Goal: Task Accomplishment & Management: Manage account settings

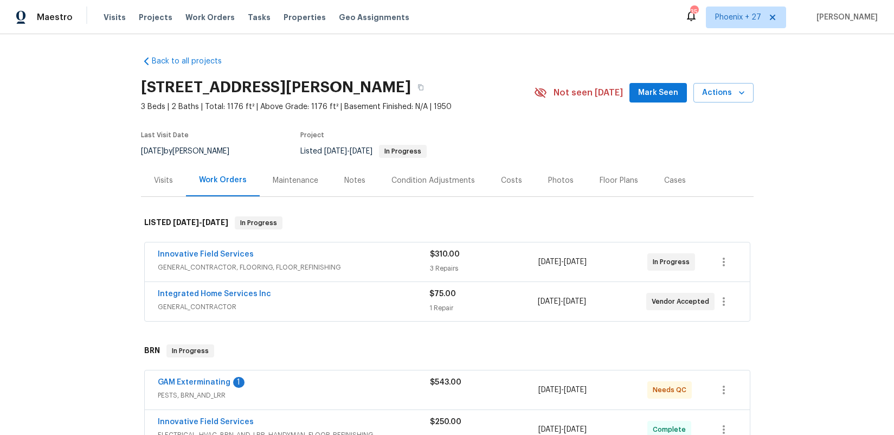
scroll to position [258, 0]
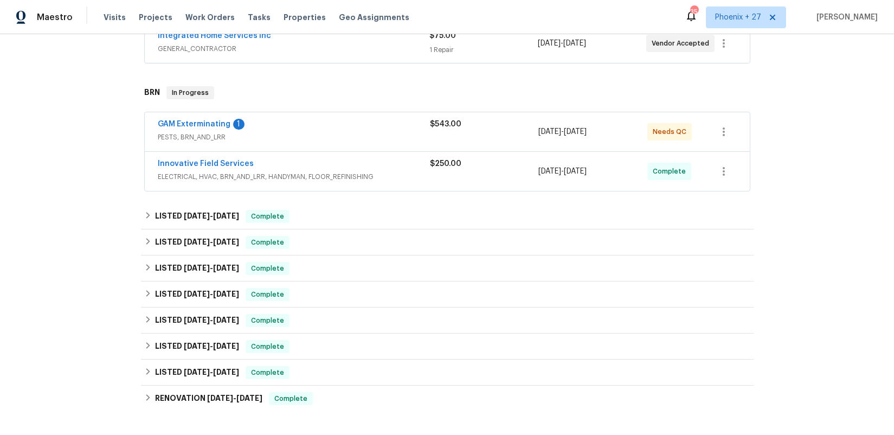
click at [196, 7] on div "Visits Projects Work Orders Tasks Properties Geo Assignments" at bounding box center [263, 18] width 319 height 22
drag, startPoint x: 202, startPoint y: 17, endPoint x: 580, endPoint y: 32, distance: 378.5
click at [202, 17] on span "Work Orders" at bounding box center [209, 17] width 49 height 11
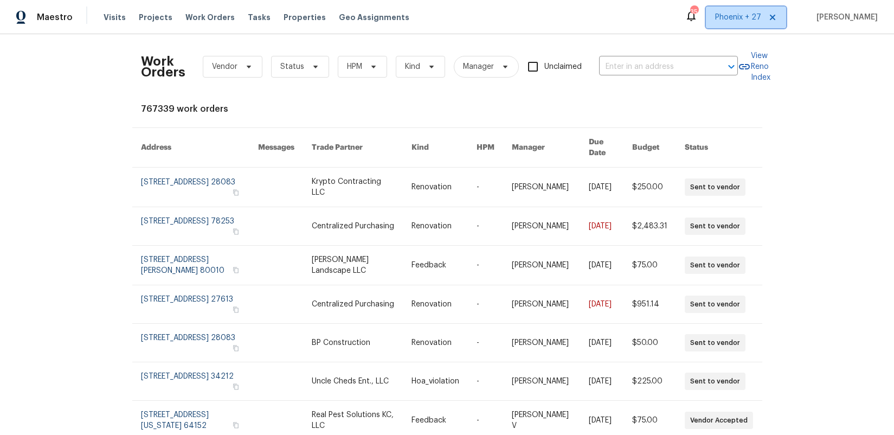
drag, startPoint x: 741, startPoint y: 9, endPoint x: 742, endPoint y: 27, distance: 17.9
click at [742, 10] on span "Phoenix + 27" at bounding box center [746, 18] width 80 height 22
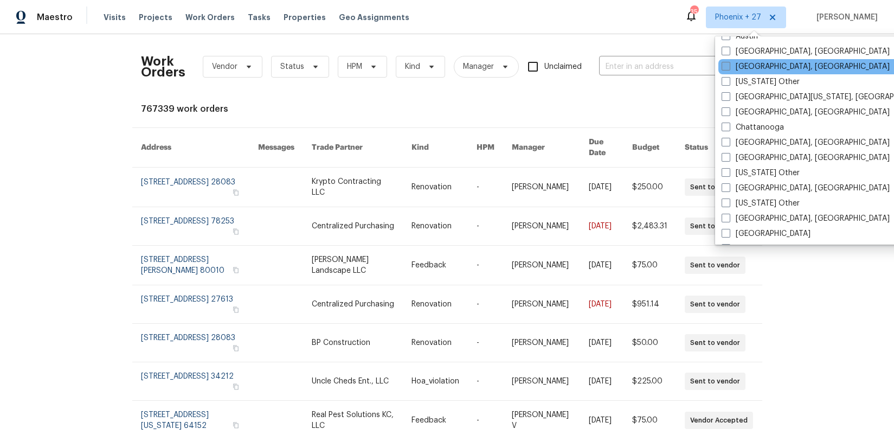
scroll to position [655, 0]
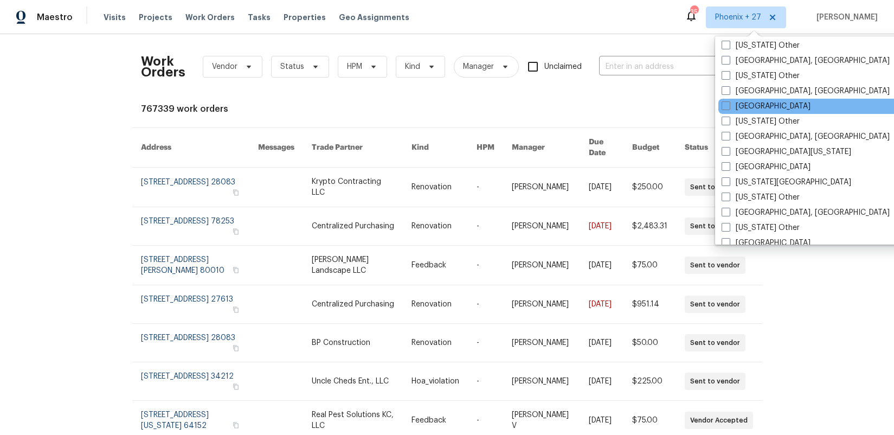
click at [758, 112] on div "[GEOGRAPHIC_DATA]" at bounding box center [827, 106] width 218 height 15
drag, startPoint x: 756, startPoint y: 107, endPoint x: 735, endPoint y: 101, distance: 22.0
click at [756, 108] on div "[GEOGRAPHIC_DATA]" at bounding box center [827, 106] width 218 height 15
click at [737, 102] on label "[GEOGRAPHIC_DATA]" at bounding box center [765, 106] width 89 height 11
click at [728, 102] on input "[GEOGRAPHIC_DATA]" at bounding box center [724, 104] width 7 height 7
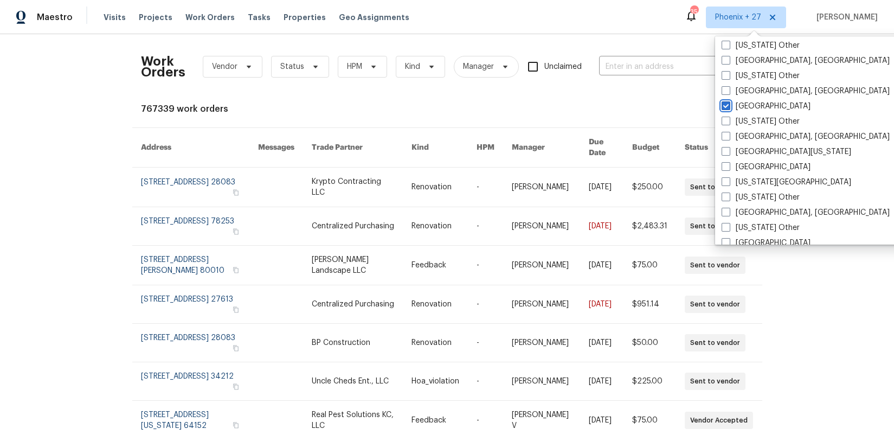
checkbox input "true"
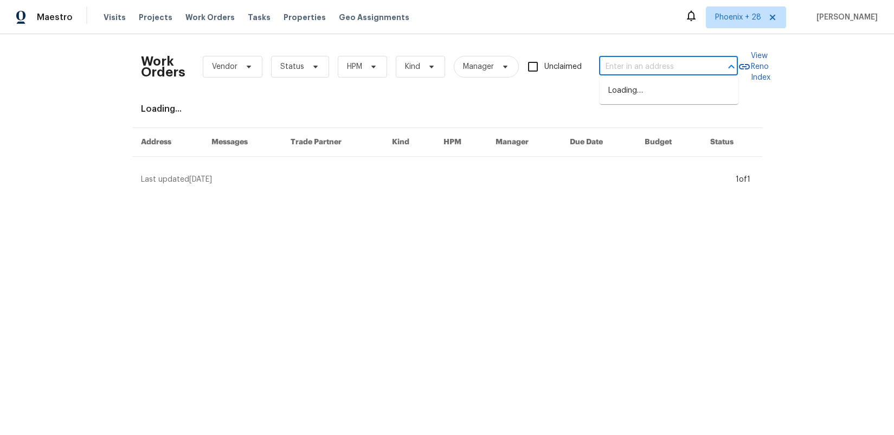
click at [650, 66] on input "text" at bounding box center [653, 67] width 108 height 17
paste input "1629 Meadowlark Ln, Royse City, TX 75189"
type input "1629 Meadowlark Ln, Royse City, TX 75189"
click at [683, 96] on li "1629 Meadowlark Ln, Royse City, TX 75189" at bounding box center [668, 91] width 139 height 18
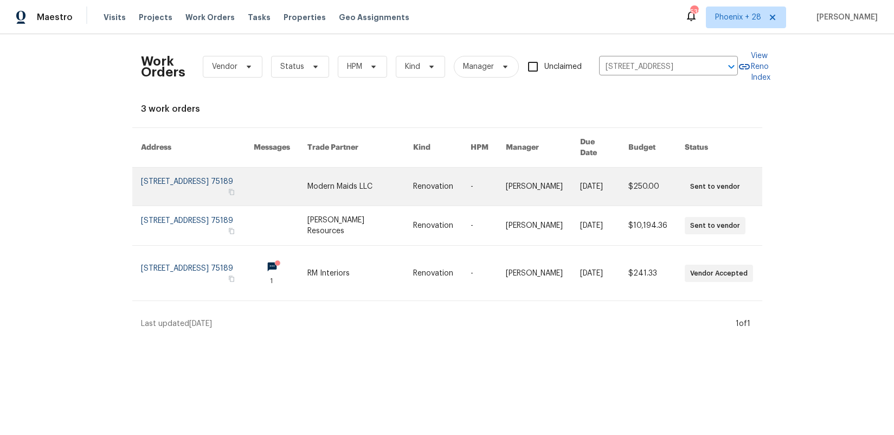
click at [398, 192] on link at bounding box center [360, 186] width 106 height 38
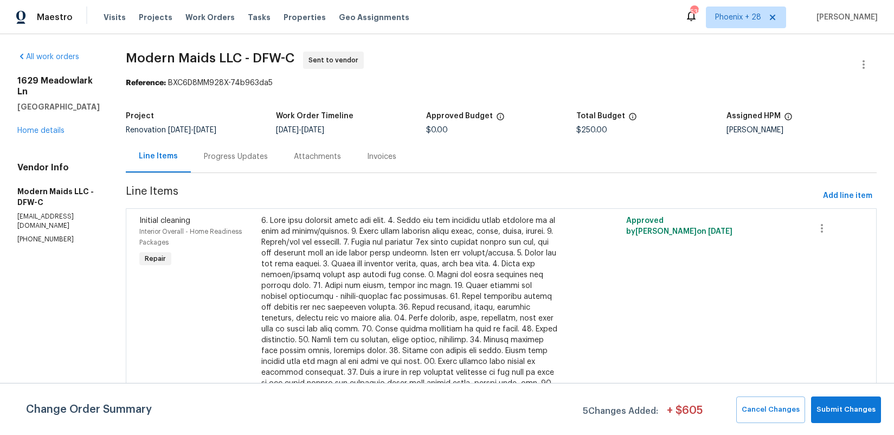
click at [36, 114] on div "1629 Meadowlark Ln Royse City, TX 75189 Home details" at bounding box center [58, 105] width 82 height 61
click at [40, 127] on link "Home details" at bounding box center [40, 131] width 47 height 8
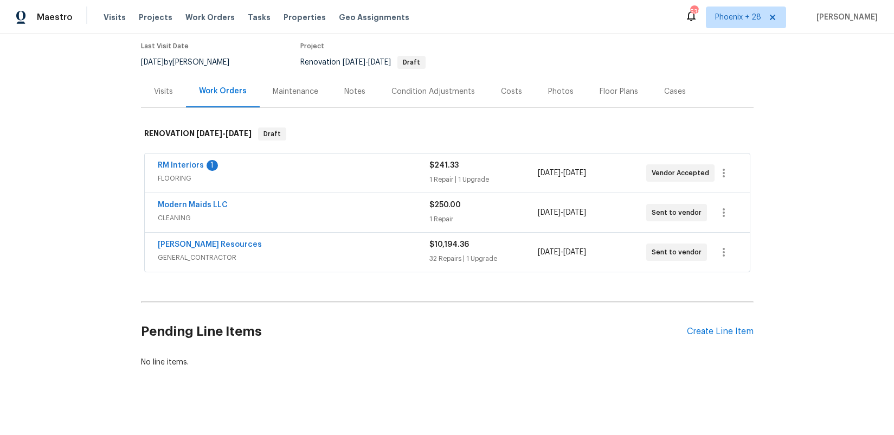
scroll to position [95, 0]
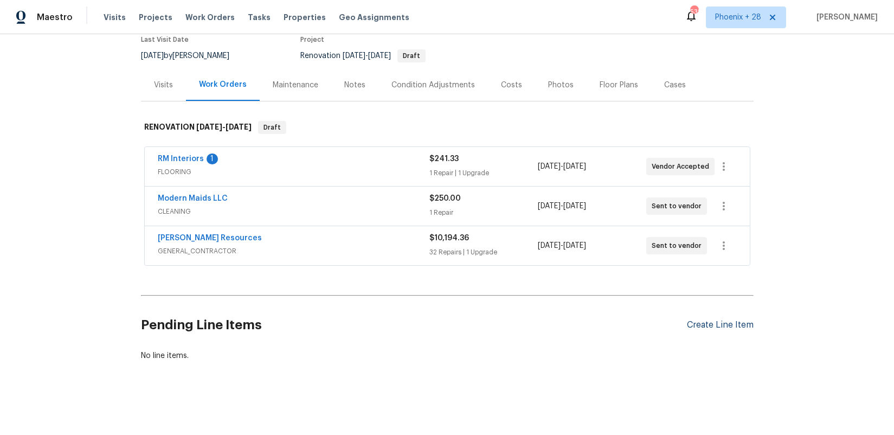
click at [709, 324] on div "Create Line Item" at bounding box center [720, 325] width 67 height 10
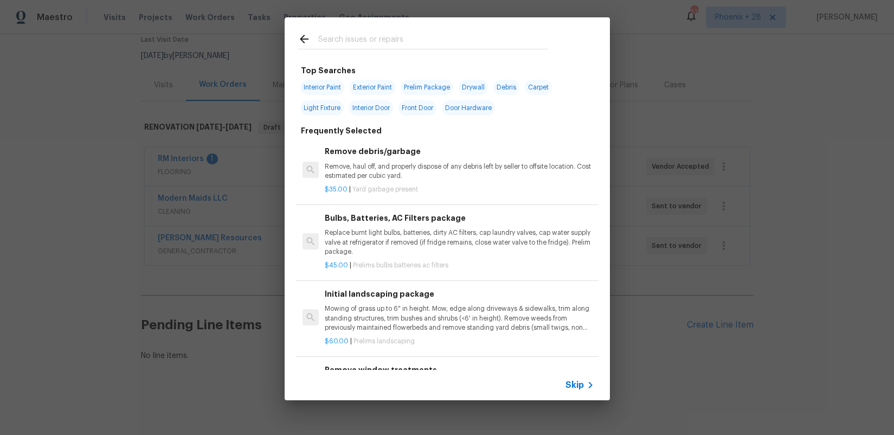
click at [410, 38] on input "text" at bounding box center [433, 41] width 230 height 16
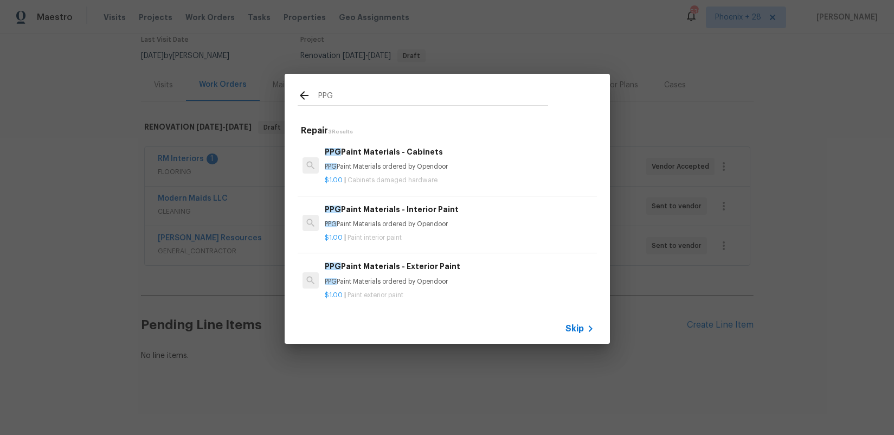
type input "PPG"
click at [445, 158] on div "PPG Paint Materials - Cabinets PPG Paint Materials ordered by Opendoor" at bounding box center [459, 159] width 269 height 26
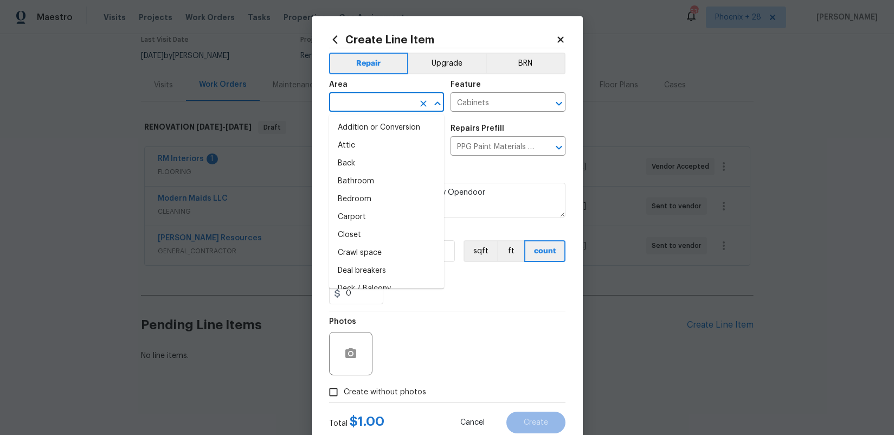
click at [378, 98] on input "text" at bounding box center [371, 103] width 85 height 17
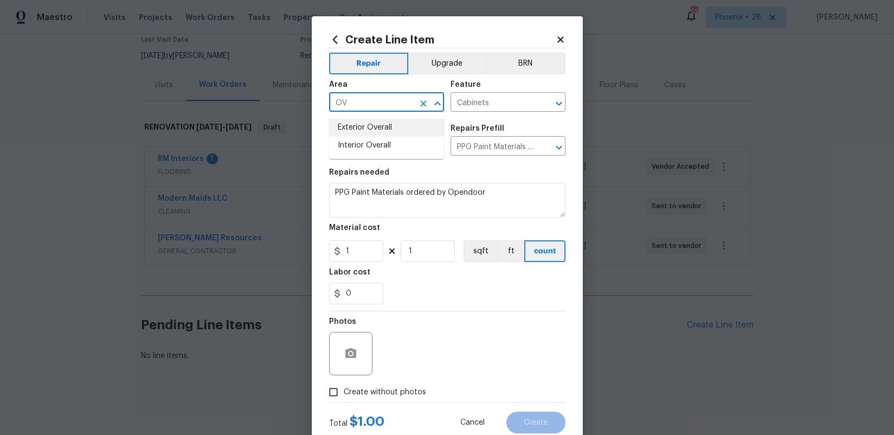
click at [387, 138] on li "Interior Overall" at bounding box center [386, 146] width 115 height 18
type input "Interior Overall"
click at [369, 244] on input "1" at bounding box center [356, 251] width 54 height 22
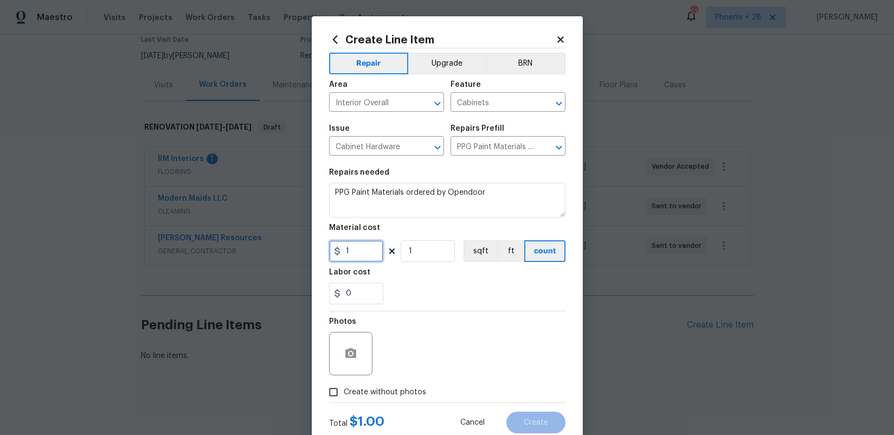
drag, startPoint x: 349, startPoint y: 250, endPoint x: 340, endPoint y: 249, distance: 9.3
click at [340, 249] on div "1" at bounding box center [356, 251] width 54 height 22
type input "506.66"
click at [421, 387] on span "Create without photos" at bounding box center [385, 391] width 82 height 11
click at [344, 387] on input "Create without photos" at bounding box center [333, 391] width 21 height 21
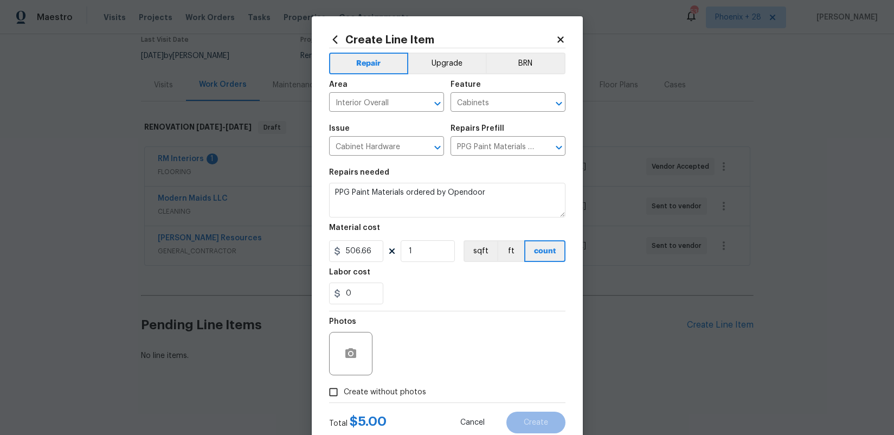
checkbox input "true"
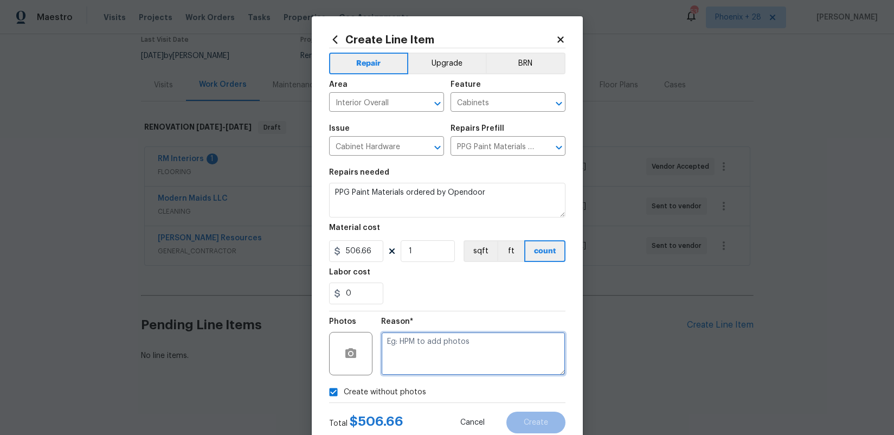
click at [428, 366] on textarea at bounding box center [473, 353] width 184 height 43
type textarea "NA"
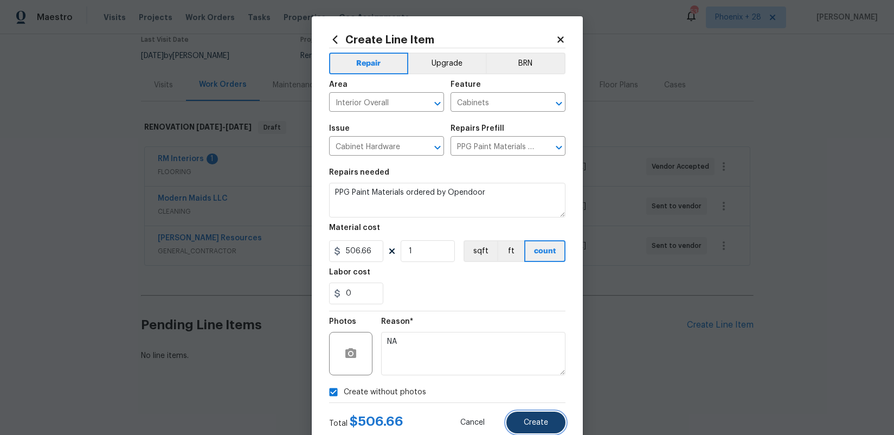
click at [540, 421] on span "Create" at bounding box center [535, 422] width 24 height 8
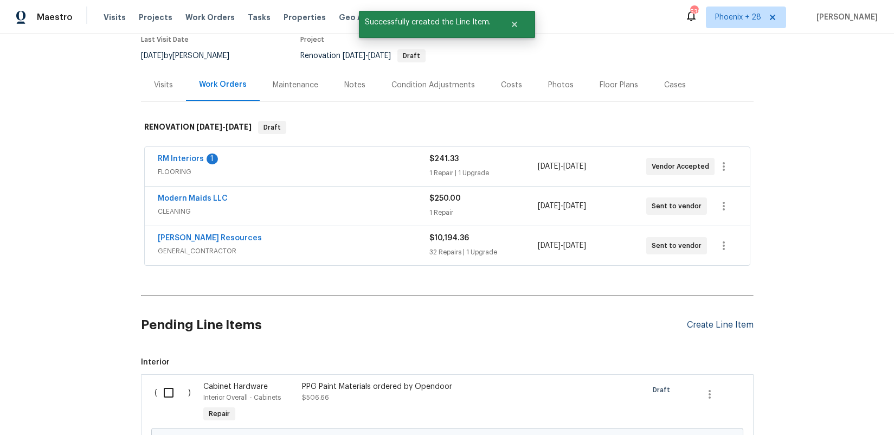
click at [696, 321] on div "Create Line Item" at bounding box center [720, 325] width 67 height 10
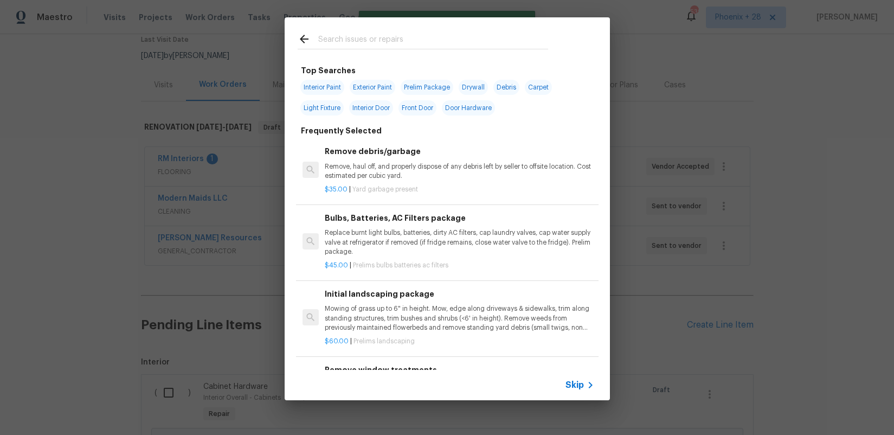
click at [401, 25] on div at bounding box center [422, 38] width 276 height 43
click at [401, 34] on input "text" at bounding box center [433, 41] width 230 height 16
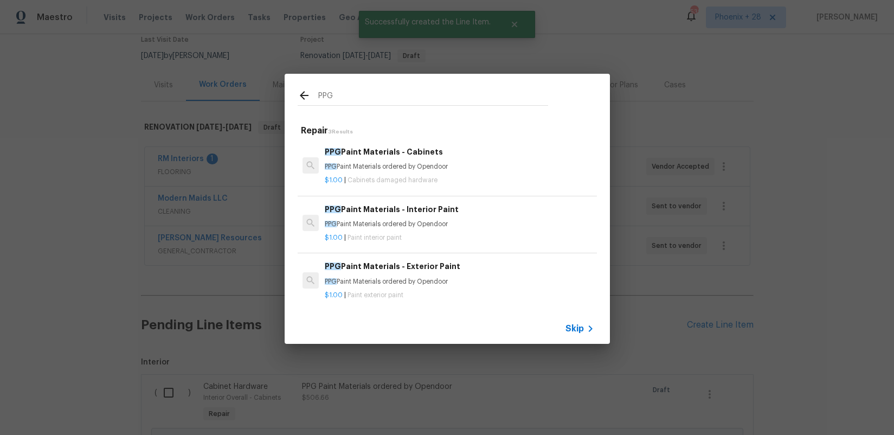
type input "PPG"
click at [505, 204] on h6 "PPG Paint Materials - Interior Paint" at bounding box center [459, 209] width 269 height 12
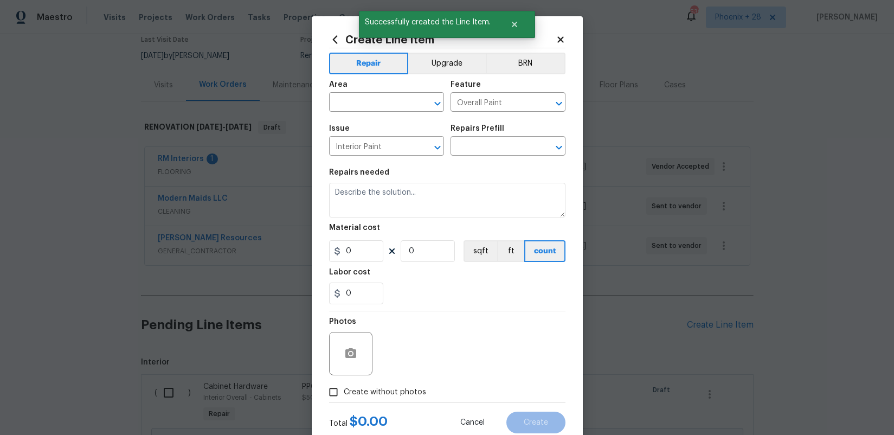
type input "PPG Paint Materials - Interior Paint $1.00"
type textarea "PPG Paint Materials ordered by Opendoor"
type input "1"
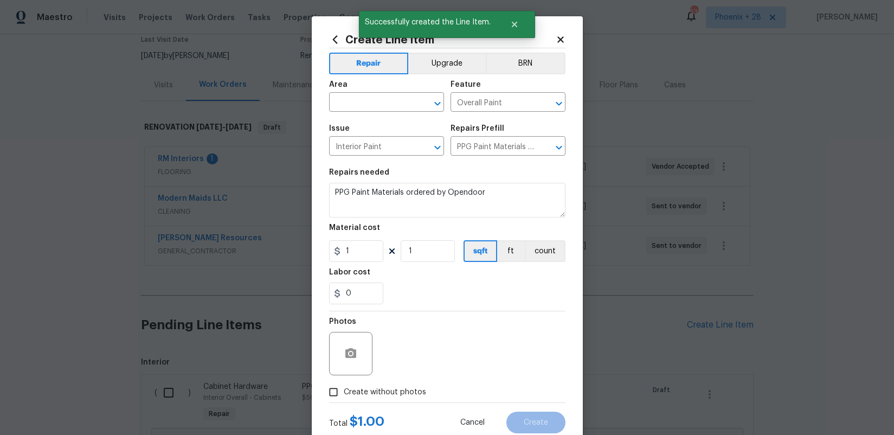
click at [400, 86] on div "Area" at bounding box center [386, 88] width 115 height 14
click at [400, 99] on input "text" at bounding box center [371, 103] width 85 height 17
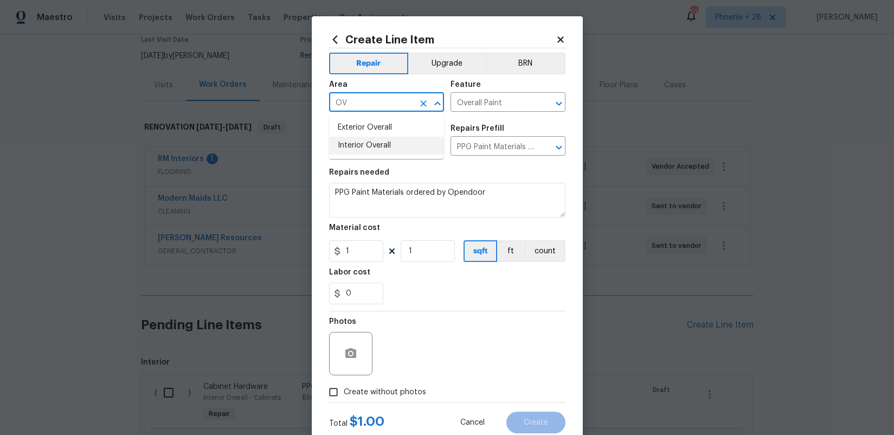
click at [404, 147] on li "Interior Overall" at bounding box center [386, 146] width 115 height 18
type input "Interior Overall"
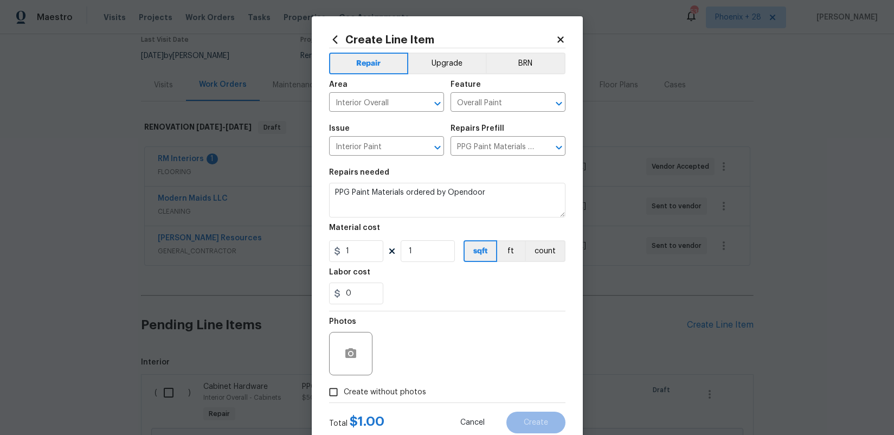
drag, startPoint x: 475, startPoint y: 291, endPoint x: 467, endPoint y: 290, distance: 8.2
click at [473, 291] on div "0" at bounding box center [447, 293] width 236 height 22
click at [330, 249] on input "1" at bounding box center [356, 251] width 54 height 22
type input "902.67"
drag, startPoint x: 378, startPoint y: 388, endPoint x: 383, endPoint y: 385, distance: 6.1
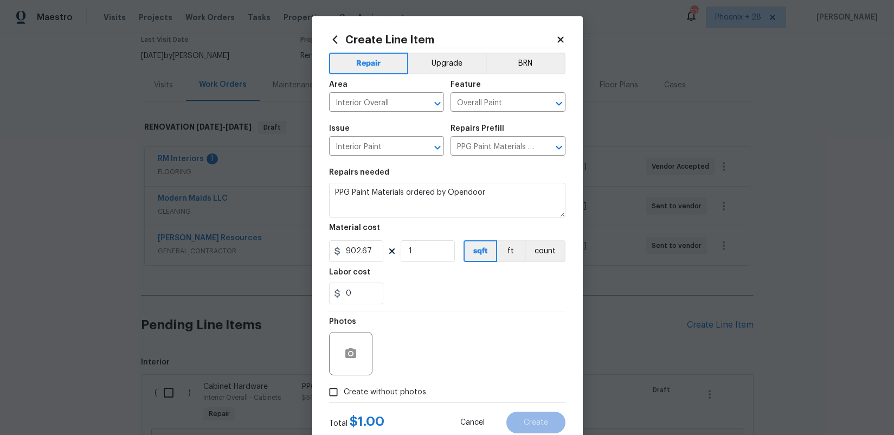
click at [378, 388] on span "Create without photos" at bounding box center [385, 391] width 82 height 11
click at [405, 389] on span "Create without photos" at bounding box center [385, 391] width 82 height 11
click at [344, 389] on input "Create without photos" at bounding box center [333, 391] width 21 height 21
checkbox input "true"
click at [411, 368] on textarea at bounding box center [473, 353] width 184 height 43
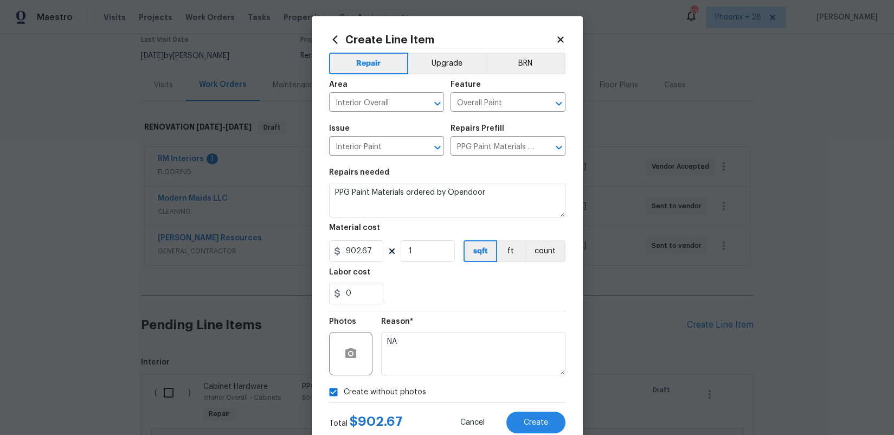
type textarea "NA"
click at [533, 410] on div "Total $ 902.67 Cancel Create" at bounding box center [447, 418] width 236 height 30
click at [535, 417] on button "Create" at bounding box center [535, 422] width 59 height 22
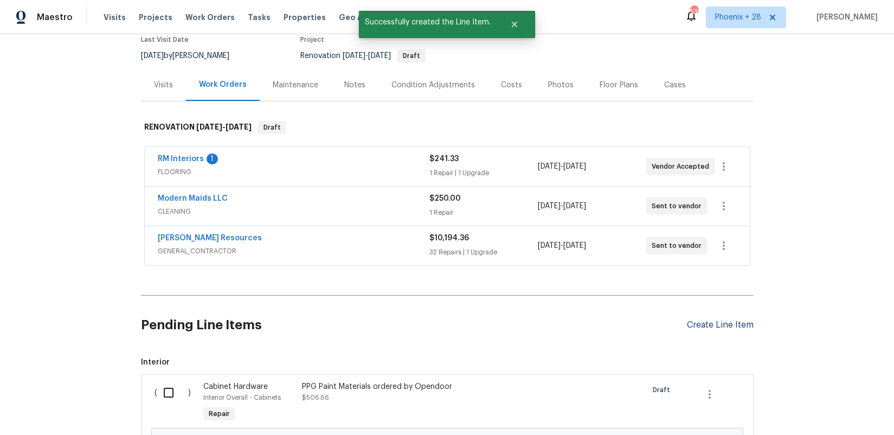
click at [697, 322] on div "Create Line Item" at bounding box center [720, 325] width 67 height 10
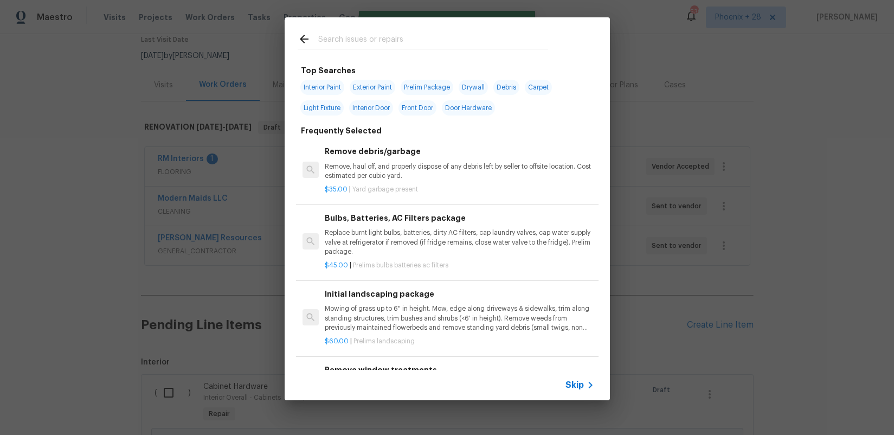
drag, startPoint x: 383, startPoint y: 25, endPoint x: 384, endPoint y: 33, distance: 7.1
click at [383, 27] on div at bounding box center [422, 38] width 276 height 43
click at [384, 33] on input "text" at bounding box center [433, 41] width 230 height 16
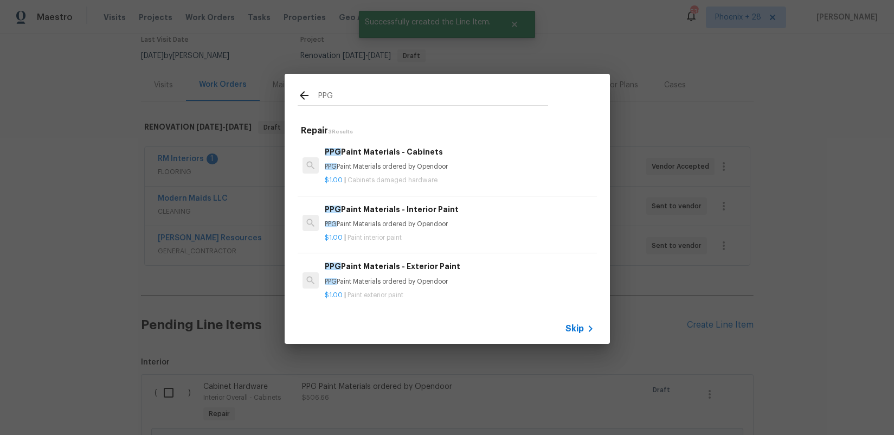
type input "PPG"
click at [488, 267] on h6 "PPG Paint Materials - Exterior Paint" at bounding box center [459, 266] width 269 height 12
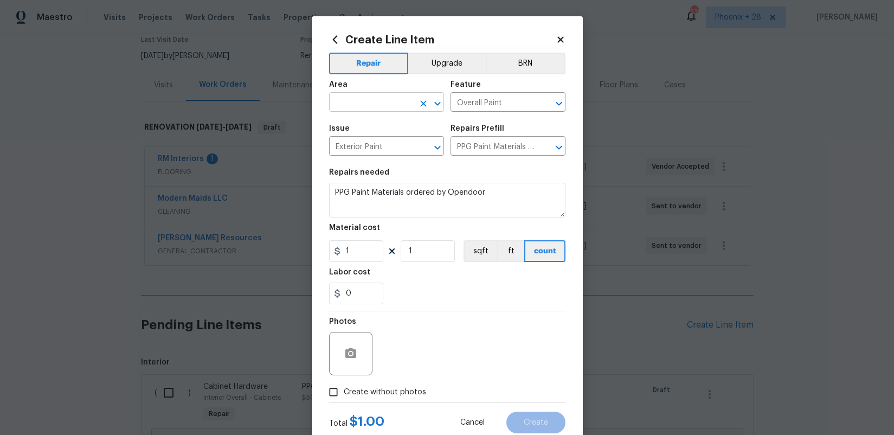
click at [380, 108] on input "text" at bounding box center [371, 103] width 85 height 17
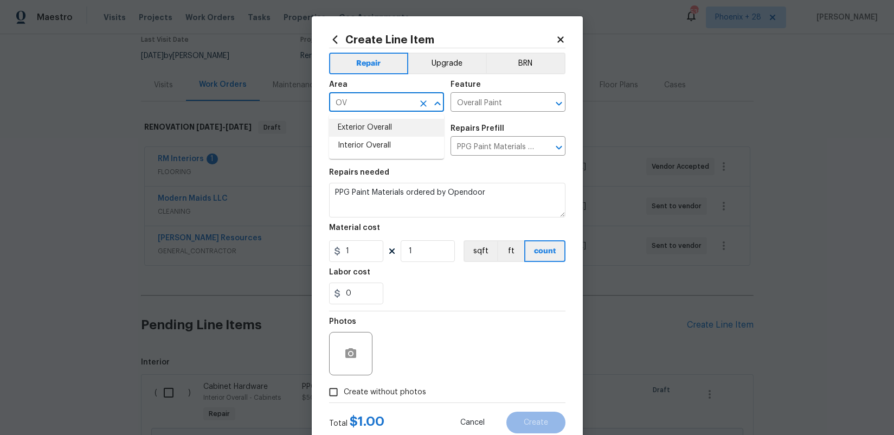
click at [385, 121] on li "Exterior Overall" at bounding box center [386, 128] width 115 height 18
type input "Exterior Overall"
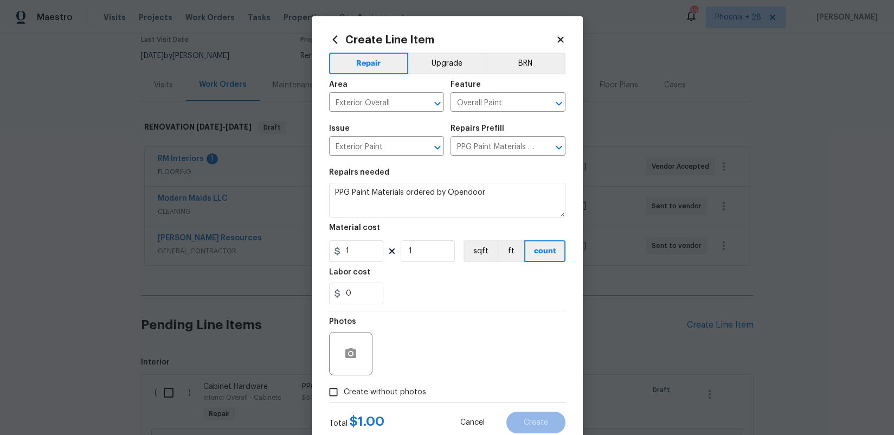
drag, startPoint x: 480, startPoint y: 300, endPoint x: 473, endPoint y: 299, distance: 6.5
click at [477, 299] on div "0" at bounding box center [447, 293] width 236 height 22
click at [331, 252] on input "1" at bounding box center [356, 251] width 54 height 22
type input "515.66"
click at [364, 344] on div at bounding box center [350, 353] width 43 height 43
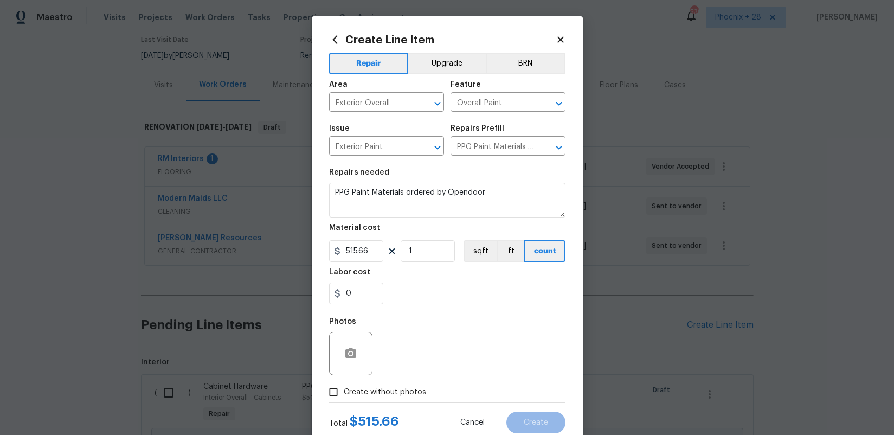
drag, startPoint x: 395, startPoint y: 386, endPoint x: 410, endPoint y: 384, distance: 15.3
click at [395, 386] on label "Create without photos" at bounding box center [374, 391] width 103 height 21
click at [344, 386] on input "Create without photos" at bounding box center [333, 391] width 21 height 21
checkbox input "true"
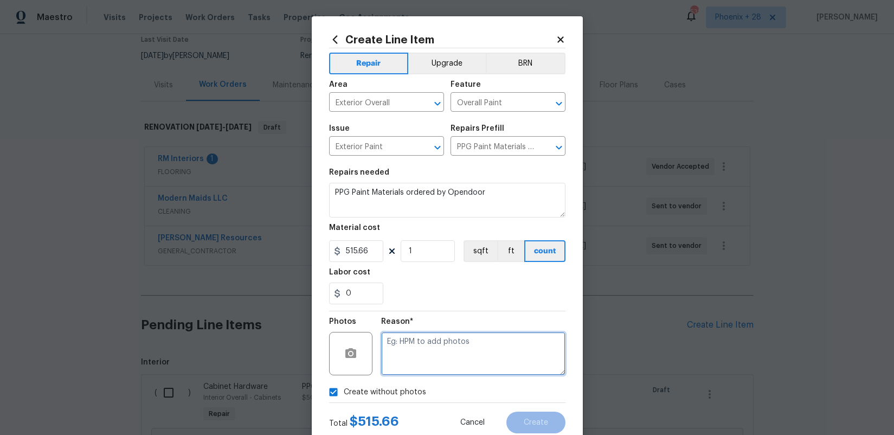
click at [414, 372] on textarea at bounding box center [473, 353] width 184 height 43
type textarea "B"
type textarea "NA"
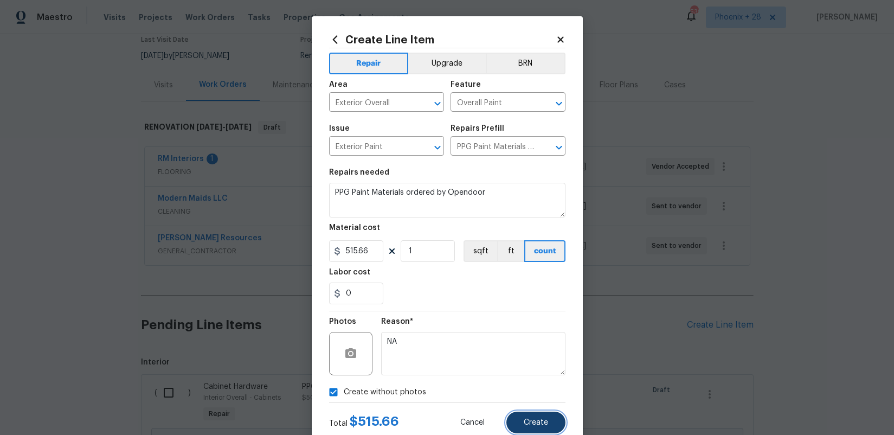
click at [553, 421] on button "Create" at bounding box center [535, 422] width 59 height 22
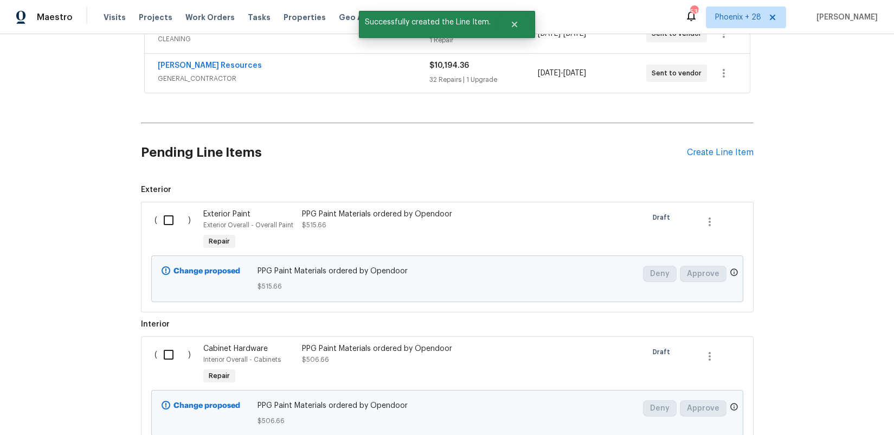
scroll to position [318, 0]
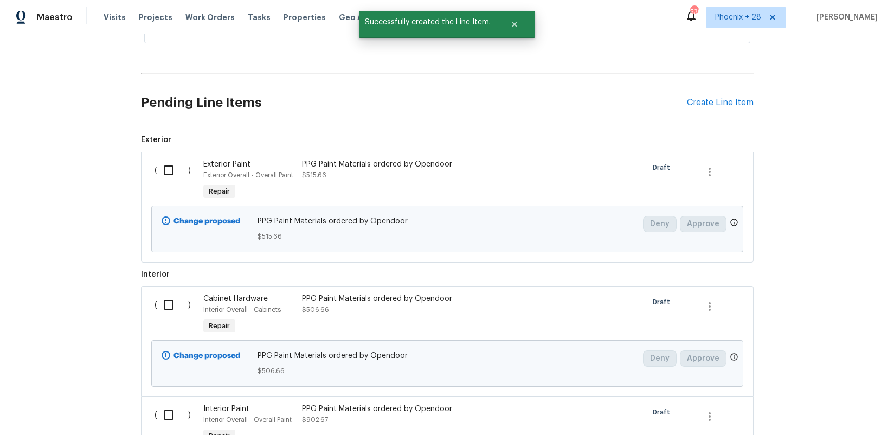
click at [138, 176] on div "Back to all projects 1629 Meadowlark Ln, Royse City, TX 75189 3 Beds | 2 Baths …" at bounding box center [447, 234] width 894 height 400
drag, startPoint x: 161, startPoint y: 170, endPoint x: 176, endPoint y: 223, distance: 54.9
click at [161, 170] on input "checkbox" at bounding box center [172, 170] width 31 height 23
checkbox input "true"
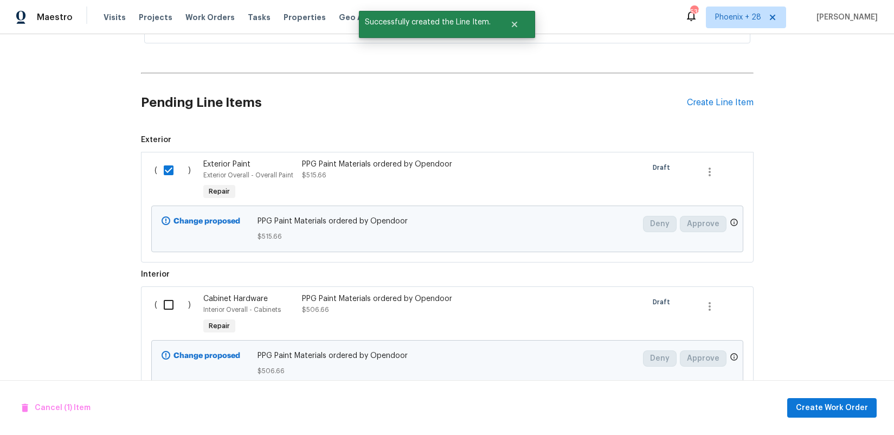
click at [183, 293] on div "( )" at bounding box center [175, 315] width 49 height 50
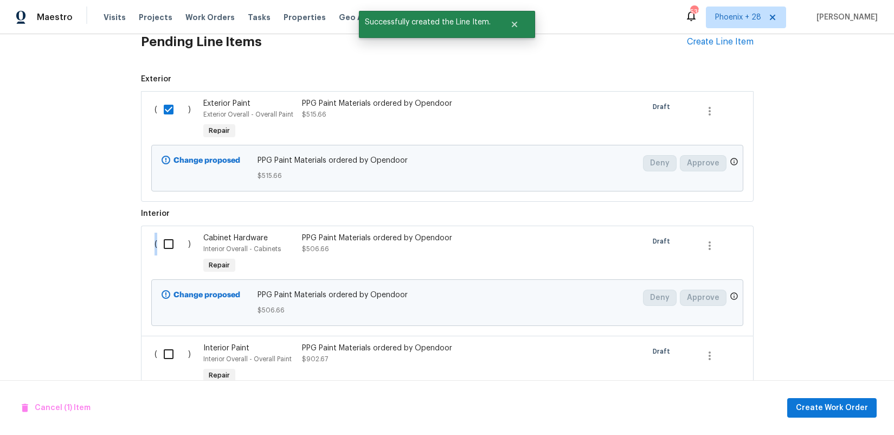
scroll to position [423, 0]
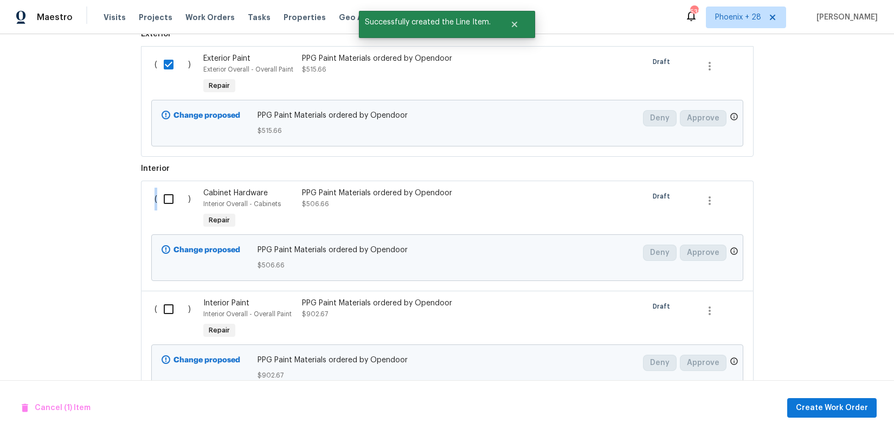
click at [167, 193] on input "checkbox" at bounding box center [172, 198] width 31 height 23
checkbox input "true"
drag, startPoint x: 167, startPoint y: 321, endPoint x: 212, endPoint y: 326, distance: 45.8
click at [167, 321] on div "( )" at bounding box center [175, 319] width 49 height 50
click at [183, 305] on input "checkbox" at bounding box center [172, 309] width 31 height 23
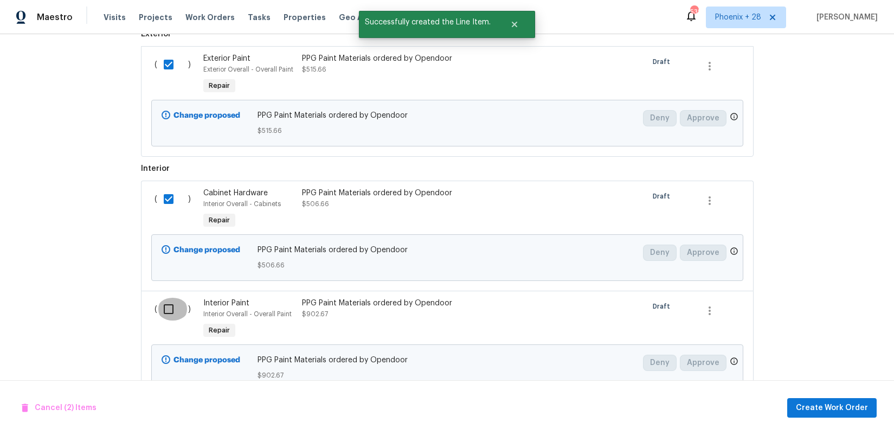
checkbox input "true"
click at [844, 408] on span "Create Work Order" at bounding box center [832, 408] width 72 height 14
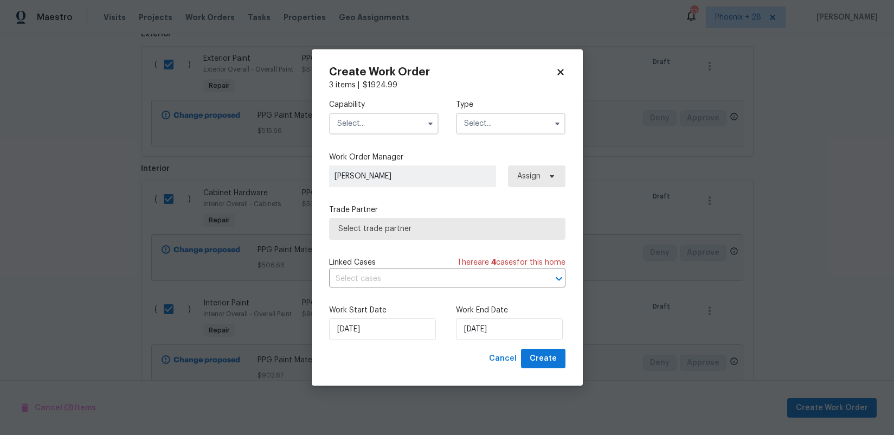
drag, startPoint x: 404, startPoint y: 128, endPoint x: 398, endPoint y: 132, distance: 6.3
click at [403, 129] on input "text" at bounding box center [383, 124] width 109 height 22
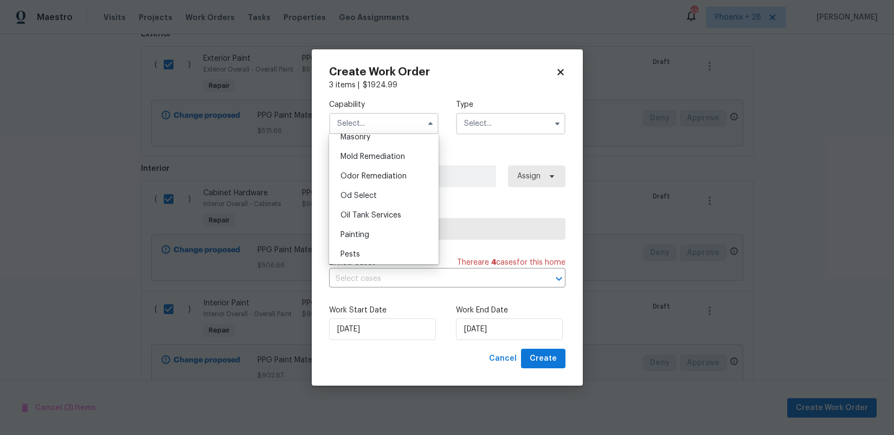
scroll to position [826, 0]
click at [378, 224] on div "Painting" at bounding box center [384, 231] width 104 height 20
type input "Painting"
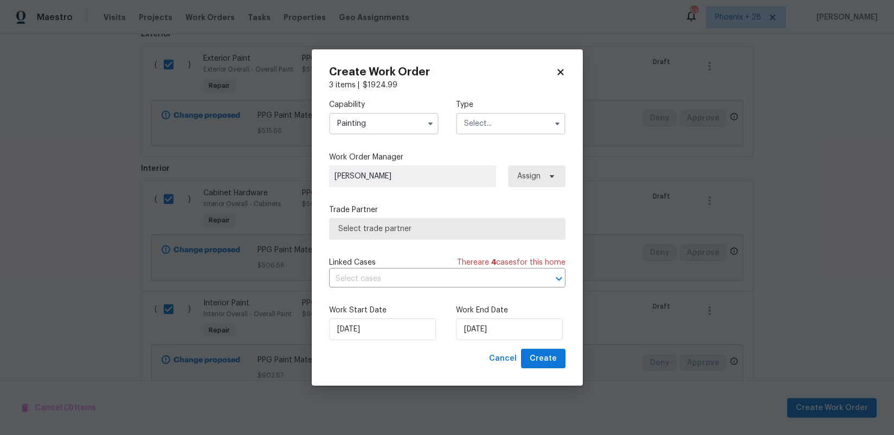
drag, startPoint x: 480, startPoint y: 123, endPoint x: 478, endPoint y: 132, distance: 8.7
click at [480, 125] on input "text" at bounding box center [510, 124] width 109 height 22
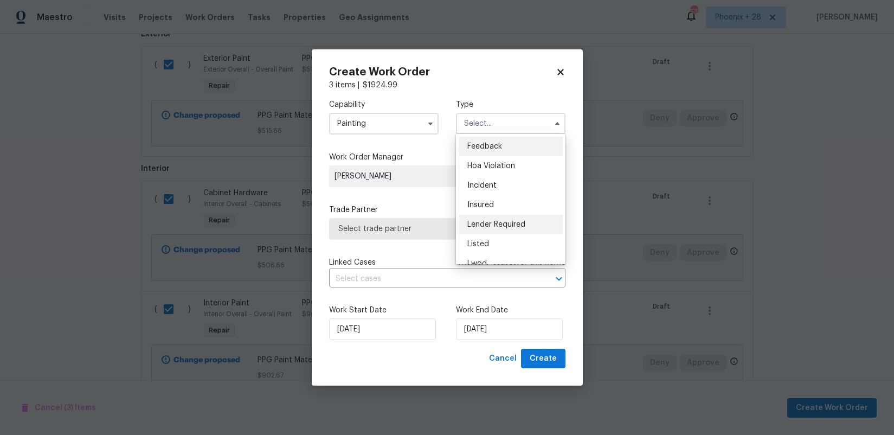
scroll to position [129, 0]
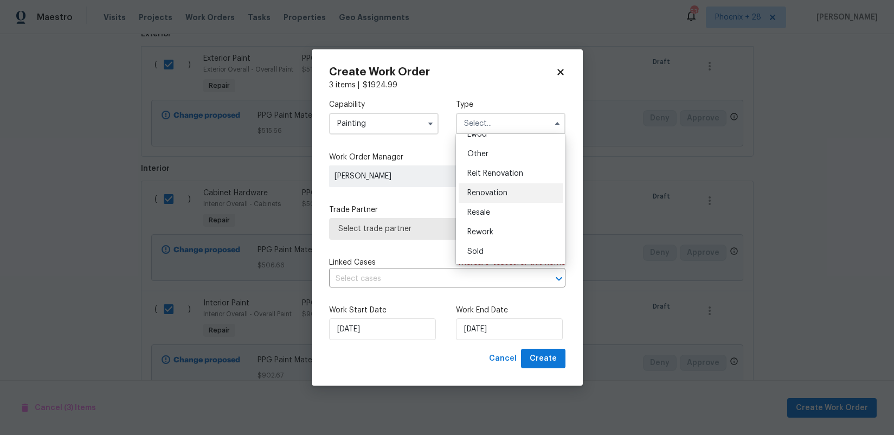
click at [487, 195] on span "Renovation" at bounding box center [487, 193] width 40 height 8
type input "Renovation"
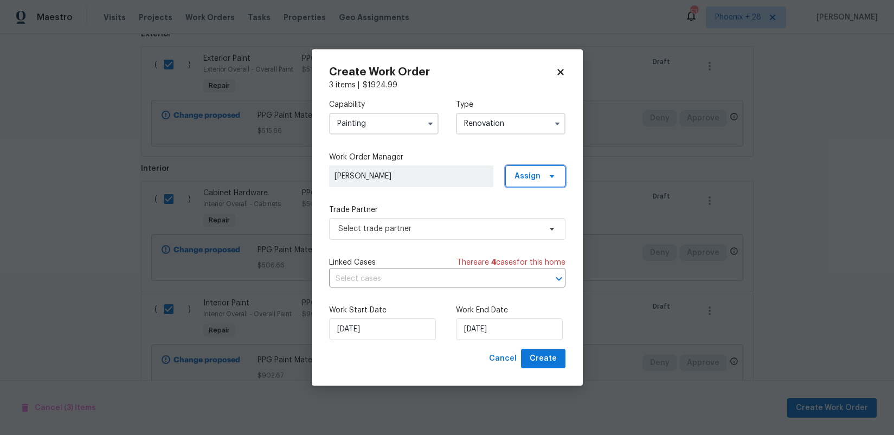
click at [535, 172] on span "Assign" at bounding box center [527, 176] width 26 height 11
click at [529, 217] on div "Assign to me" at bounding box center [536, 221] width 47 height 11
click at [452, 217] on div "Trade Partner Select trade partner" at bounding box center [447, 221] width 236 height 35
click at [470, 217] on div "Trade Partner Select trade partner" at bounding box center [447, 221] width 236 height 35
click at [476, 221] on span "Select trade partner" at bounding box center [447, 229] width 236 height 22
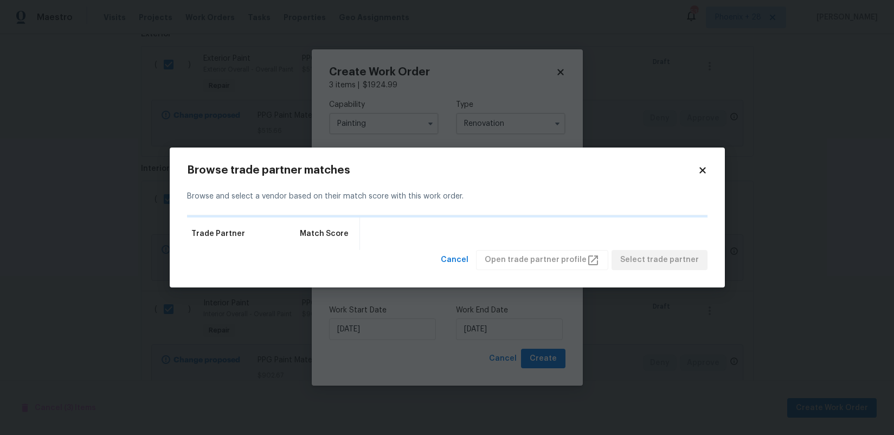
click at [705, 170] on icon at bounding box center [702, 170] width 10 height 10
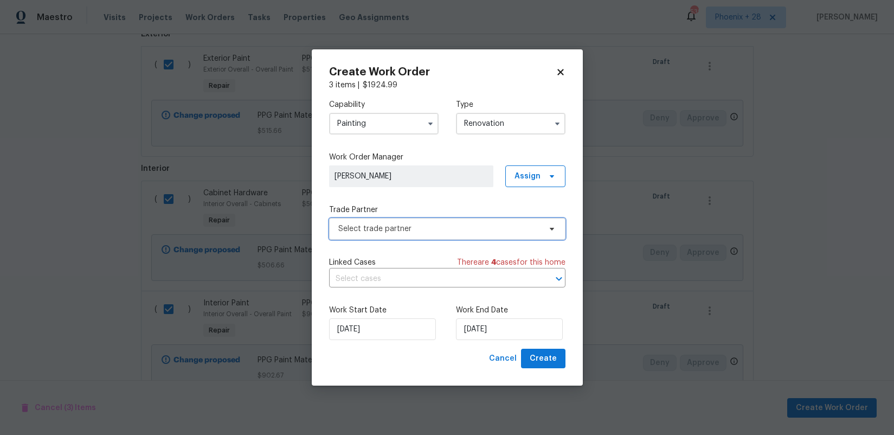
click at [506, 227] on span "Select trade partner" at bounding box center [439, 228] width 202 height 11
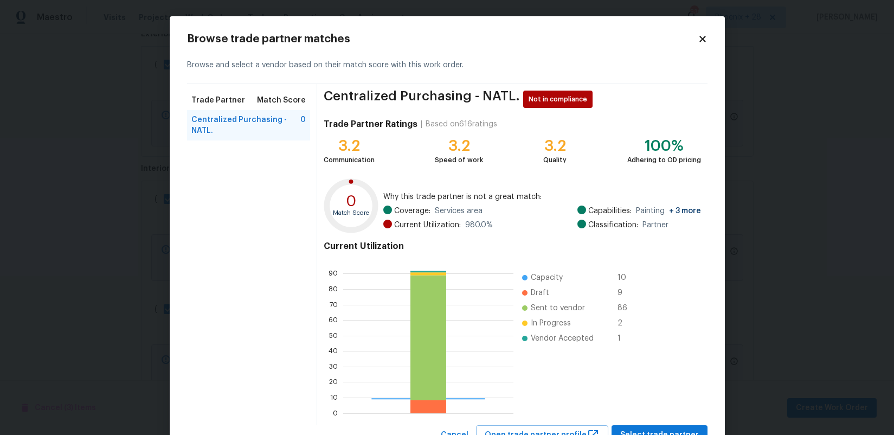
scroll to position [43, 0]
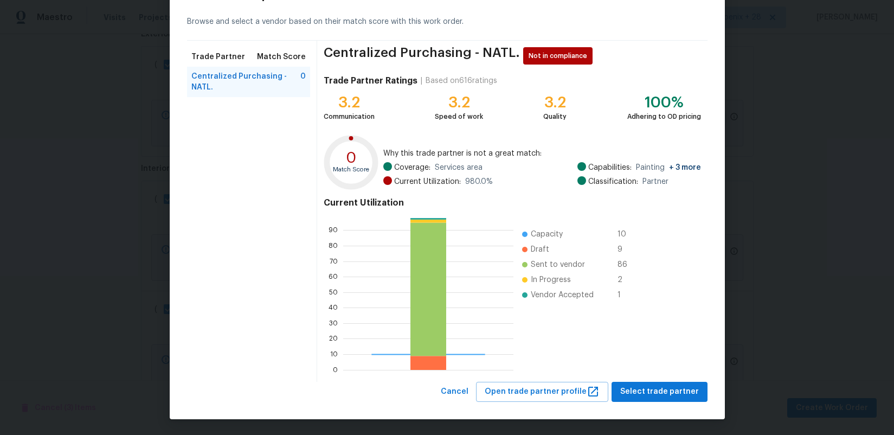
click at [658, 401] on div "Browse trade partner matches Browse and select a vendor based on their match sc…" at bounding box center [447, 196] width 555 height 446
click at [656, 398] on button "Select trade partner" at bounding box center [659, 391] width 96 height 20
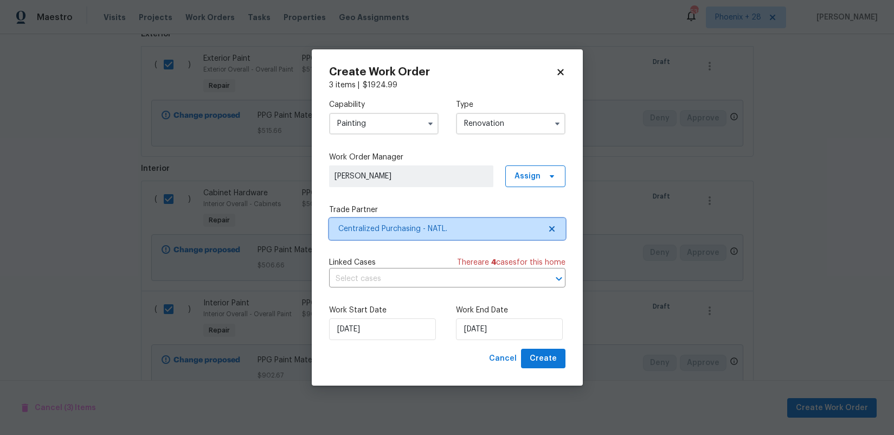
scroll to position [0, 0]
click at [548, 364] on span "Create" at bounding box center [542, 359] width 27 height 14
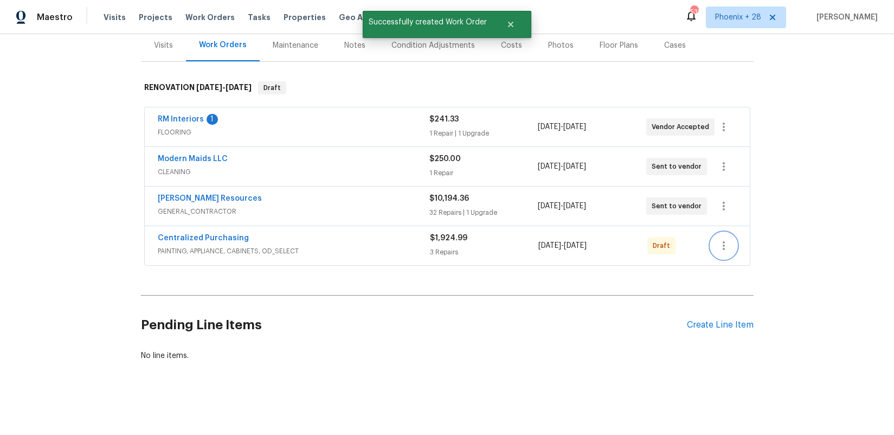
click at [728, 249] on icon "button" at bounding box center [723, 245] width 13 height 13
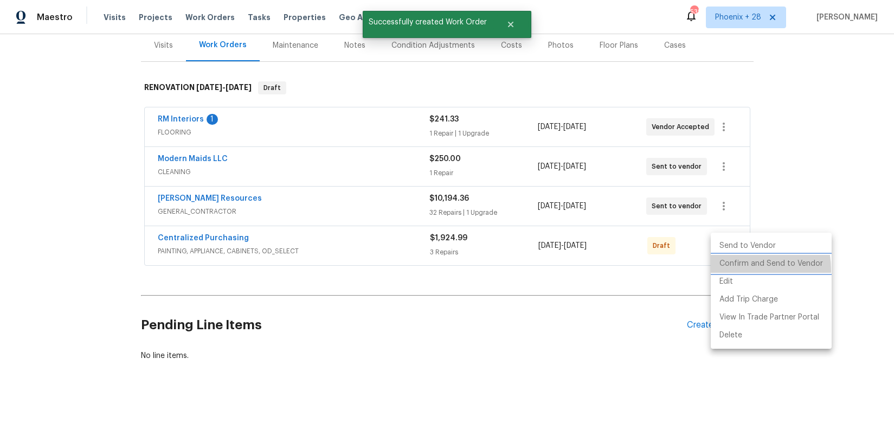
click at [732, 270] on li "Confirm and Send to Vendor" at bounding box center [770, 264] width 121 height 18
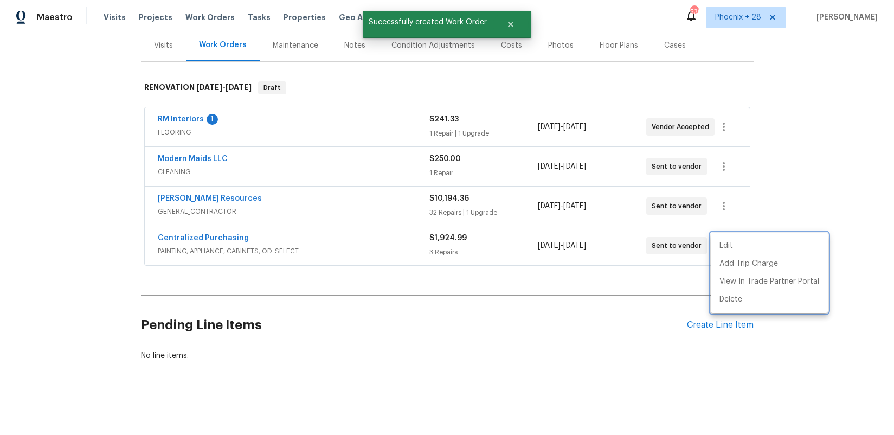
drag, startPoint x: 268, startPoint y: 266, endPoint x: 218, endPoint y: 251, distance: 52.0
click at [264, 265] on div at bounding box center [447, 217] width 894 height 435
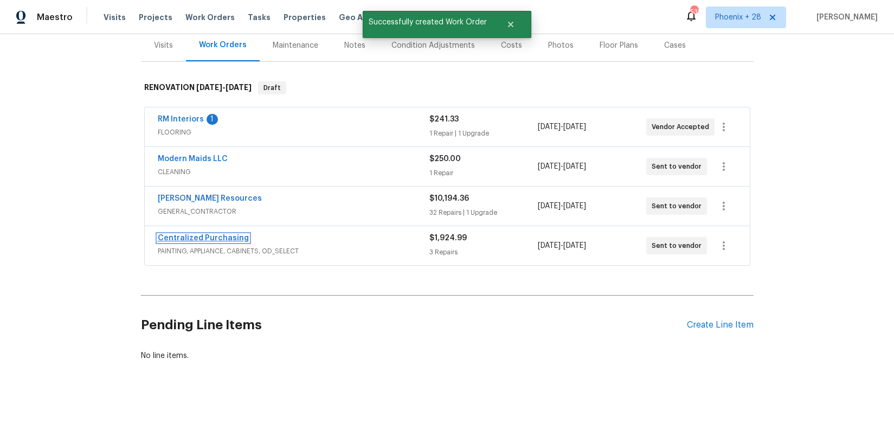
click at [217, 238] on link "Centralized Purchasing" at bounding box center [203, 238] width 91 height 8
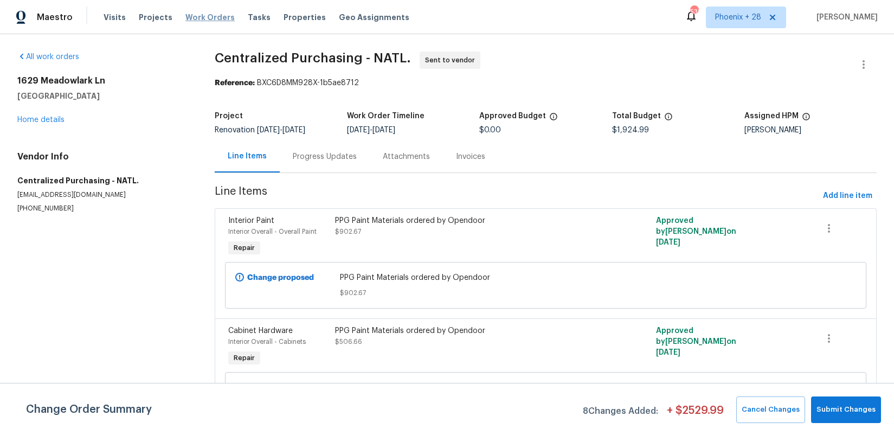
click at [218, 14] on span "Work Orders" at bounding box center [209, 17] width 49 height 11
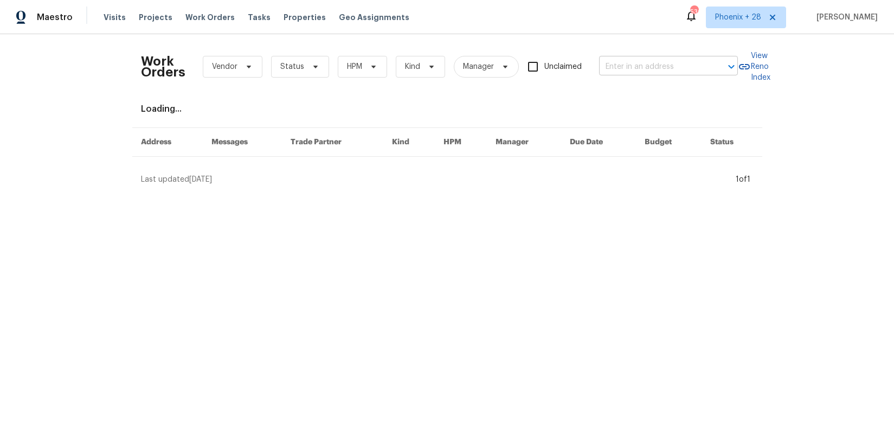
click at [650, 67] on input "text" at bounding box center [653, 67] width 108 height 17
paste input "5657 144th St W, Apple Valley, MN 55124"
type input "5657 144th St W, Apple Valley, MN 55124"
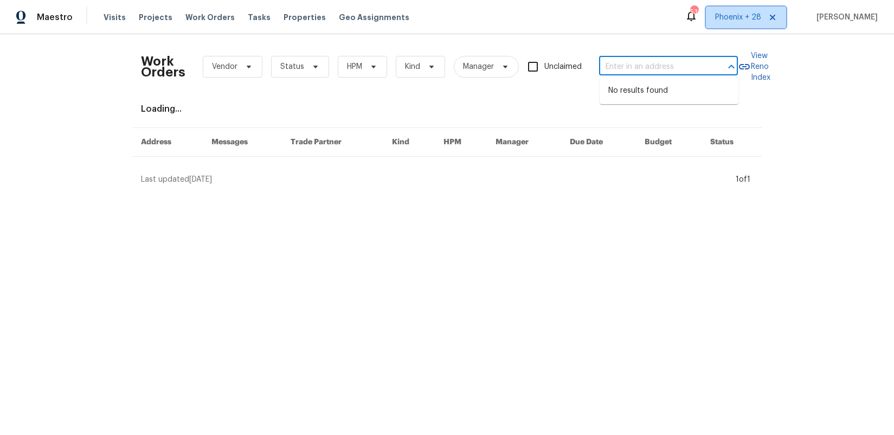
click at [741, 15] on span "Phoenix + 28" at bounding box center [738, 17] width 46 height 11
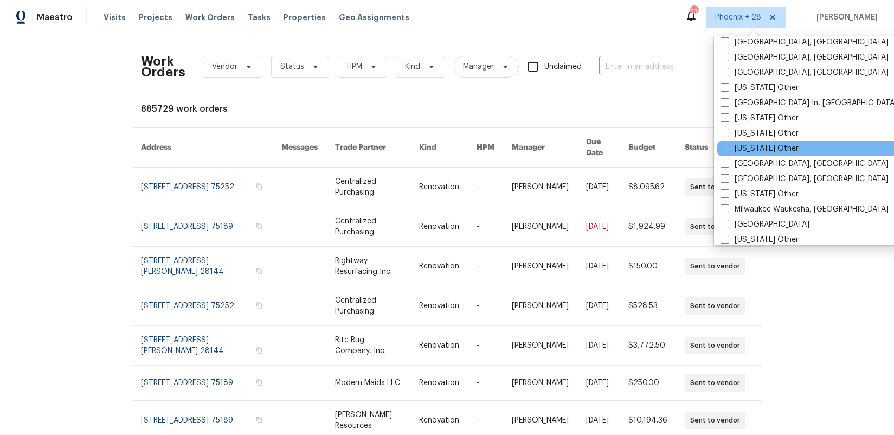
scroll to position [998, 0]
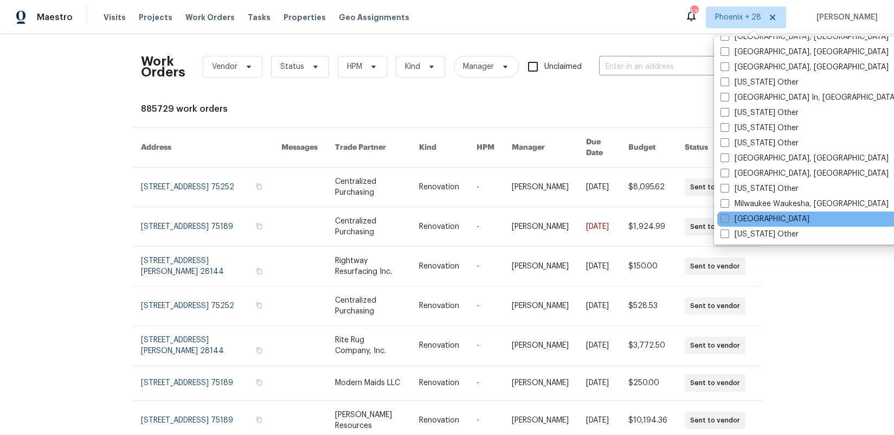
click at [755, 216] on label "[GEOGRAPHIC_DATA]" at bounding box center [764, 219] width 89 height 11
click at [727, 216] on input "[GEOGRAPHIC_DATA]" at bounding box center [723, 217] width 7 height 7
checkbox input "true"
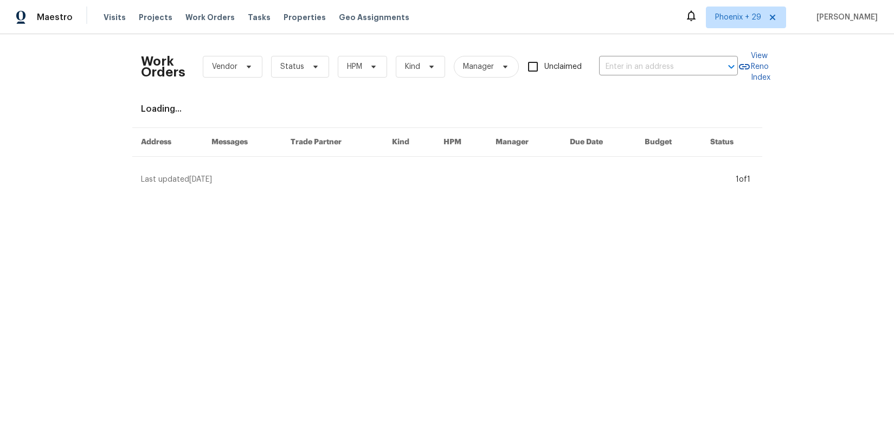
click at [642, 49] on div "Work Orders Vendor Status HPM Kind Manager Unclaimed ​" at bounding box center [439, 67] width 597 height 48
click at [643, 61] on input "text" at bounding box center [653, 67] width 108 height 17
paste input "5657 144th St W, Apple Valley, MN 55124"
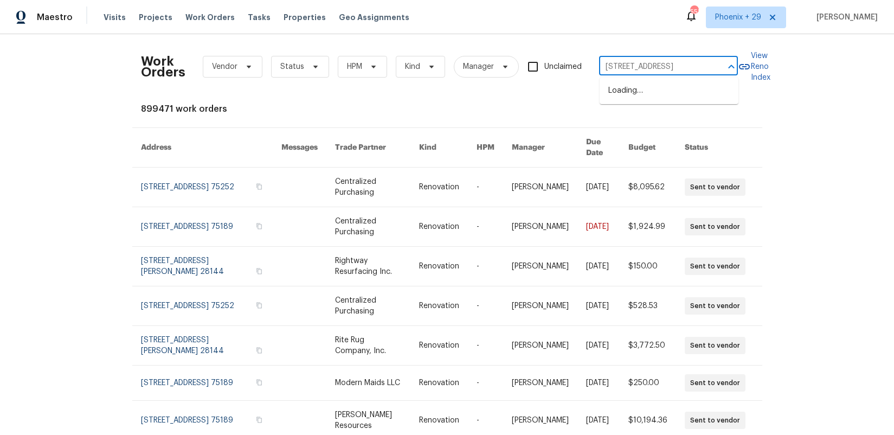
type input "5657 144th St W, Apple Valley, MN 55124"
click at [734, 11] on span "Phoenix + 29" at bounding box center [746, 18] width 80 height 22
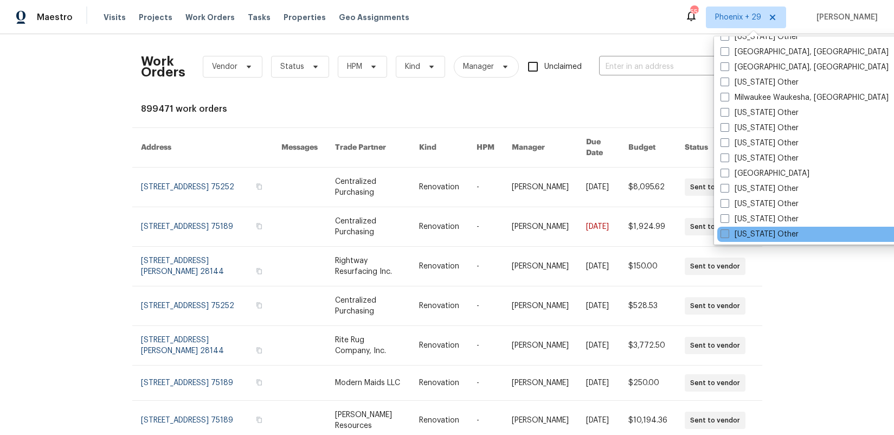
scroll to position [1100, 0]
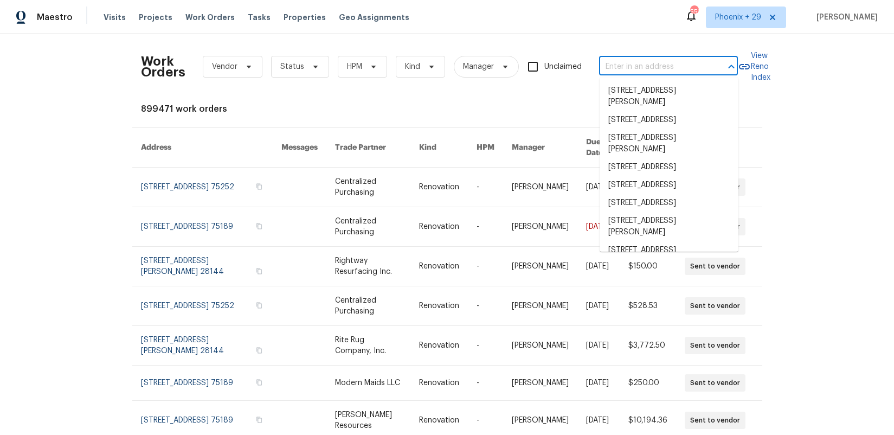
click at [657, 64] on input "text" at bounding box center [653, 67] width 108 height 17
paste input "5657 144th St W, Apple Valley, MN 55124"
type input "5657 144th St W, Apple Valley, MN 55124"
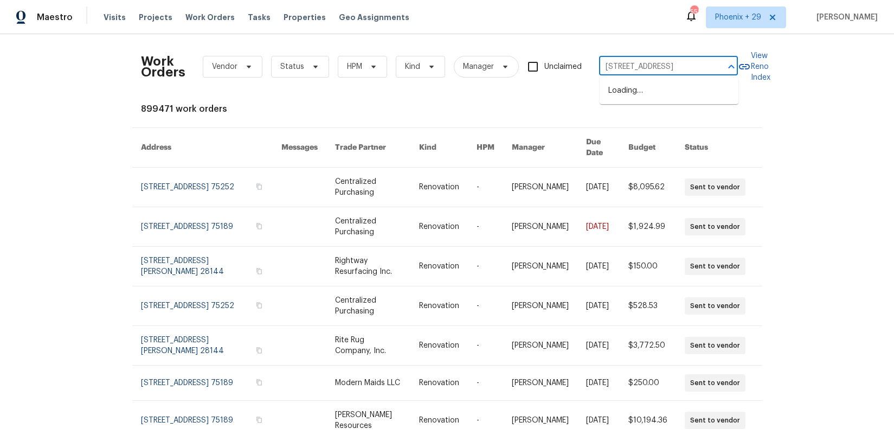
scroll to position [0, 41]
click at [652, 88] on li "5657 144th St W, Apple Valley, MN 55124" at bounding box center [668, 91] width 139 height 18
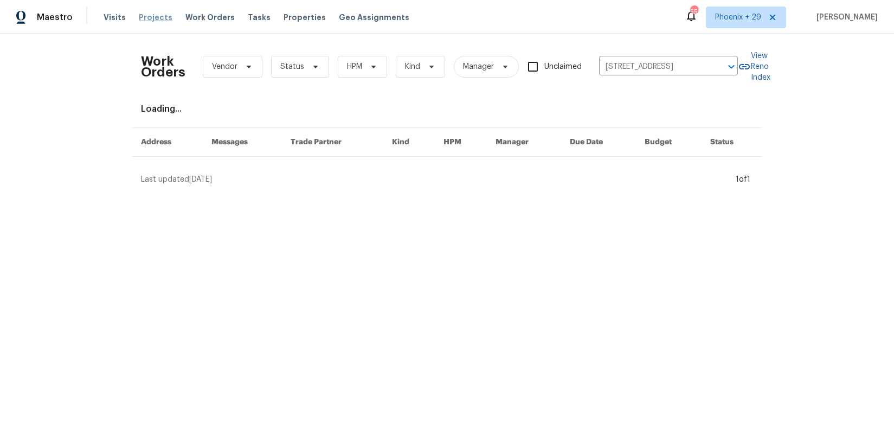
click at [160, 17] on span "Projects" at bounding box center [156, 17] width 34 height 11
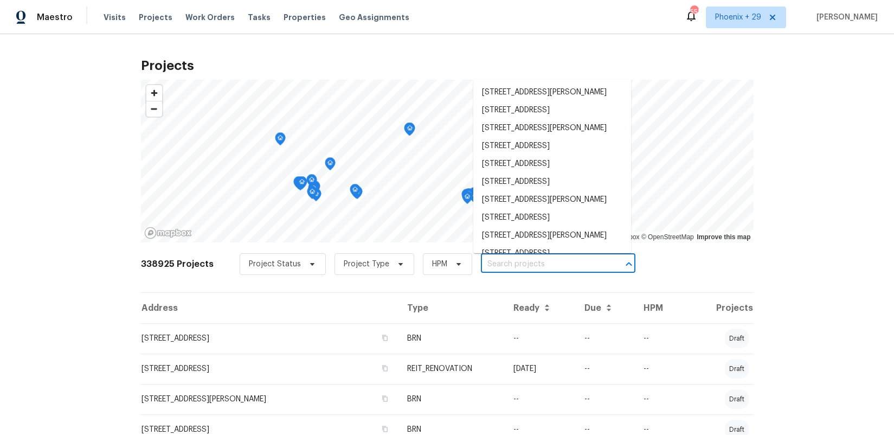
click at [574, 271] on input "text" at bounding box center [543, 264] width 124 height 17
paste input "5657 144th St W, Apple Valley, MN 55124"
type input "5657 144th St W, Apple Valley, MN 55124"
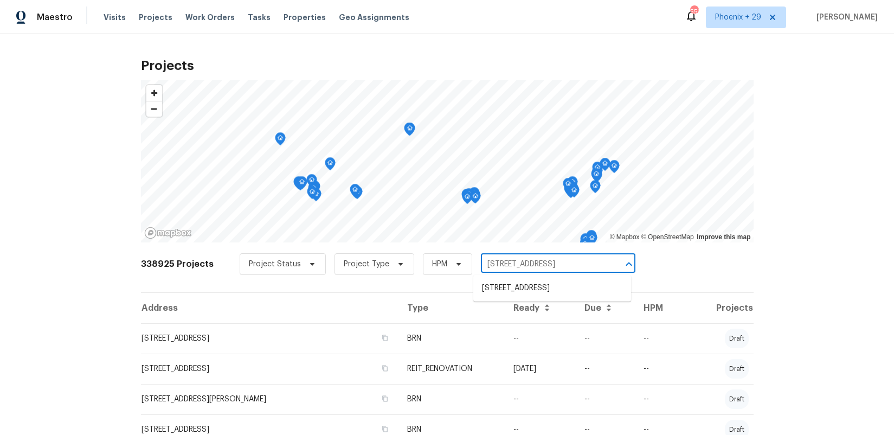
scroll to position [0, 22]
click at [550, 297] on li "5657 144th St W, Apple Valley, MN 55124" at bounding box center [552, 288] width 158 height 18
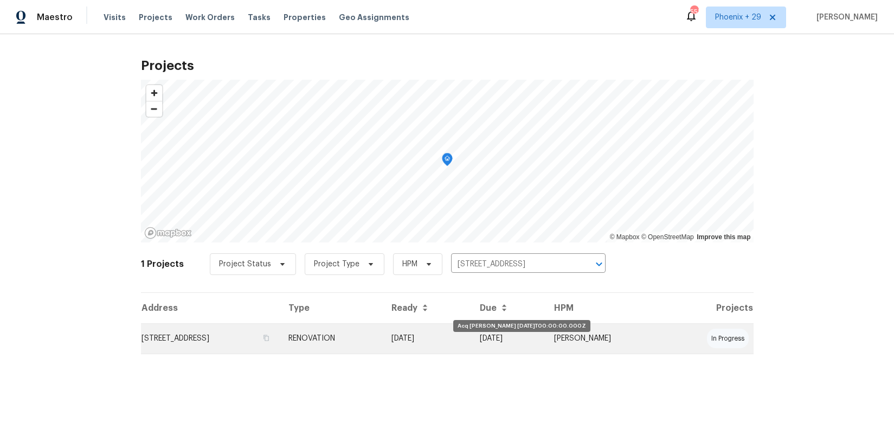
click at [456, 346] on td "10/02/25" at bounding box center [427, 338] width 89 height 30
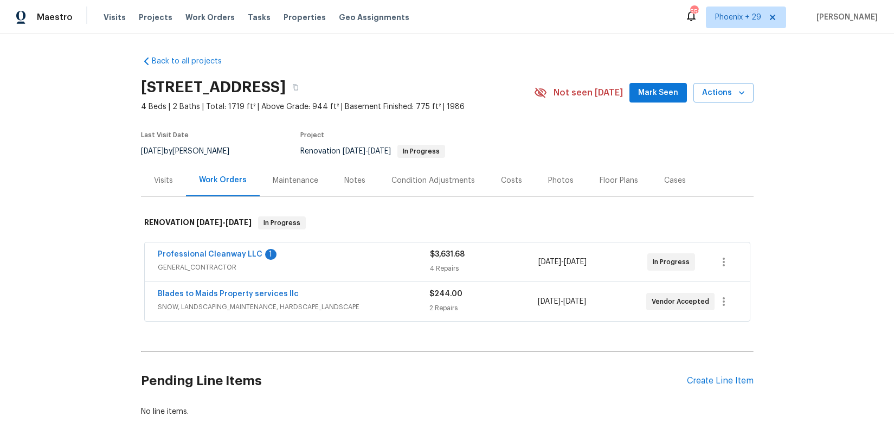
scroll to position [56, 0]
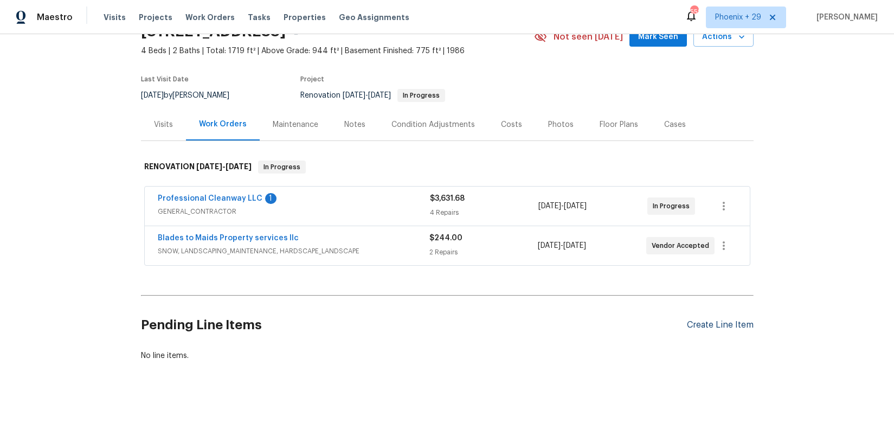
click at [727, 321] on div "Create Line Item" at bounding box center [720, 325] width 67 height 10
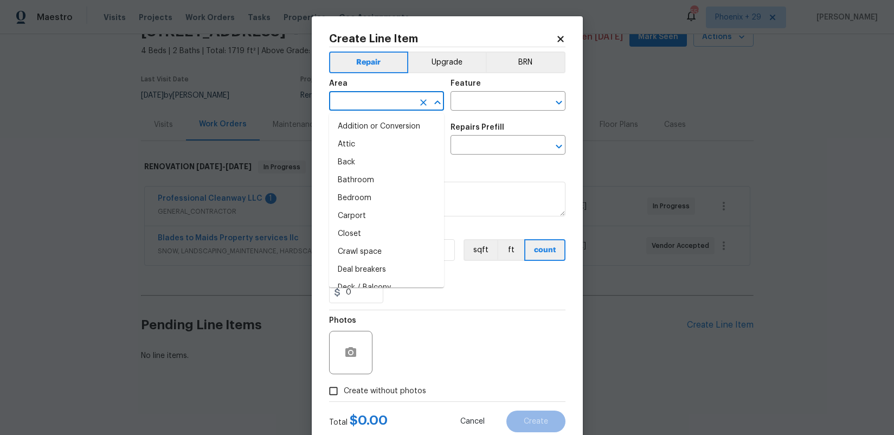
click at [366, 101] on input "text" at bounding box center [371, 102] width 85 height 17
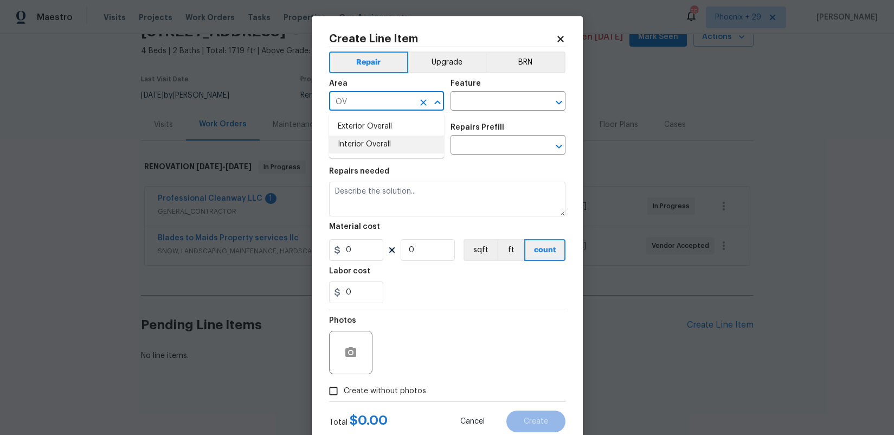
click at [375, 146] on li "Interior Overall" at bounding box center [386, 144] width 115 height 18
type input "Interior Overall"
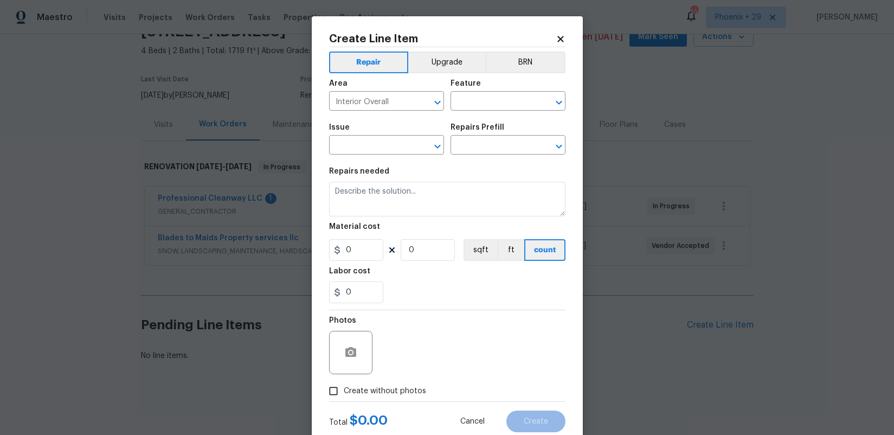
click at [434, 383] on div "Create without photos" at bounding box center [447, 390] width 236 height 21
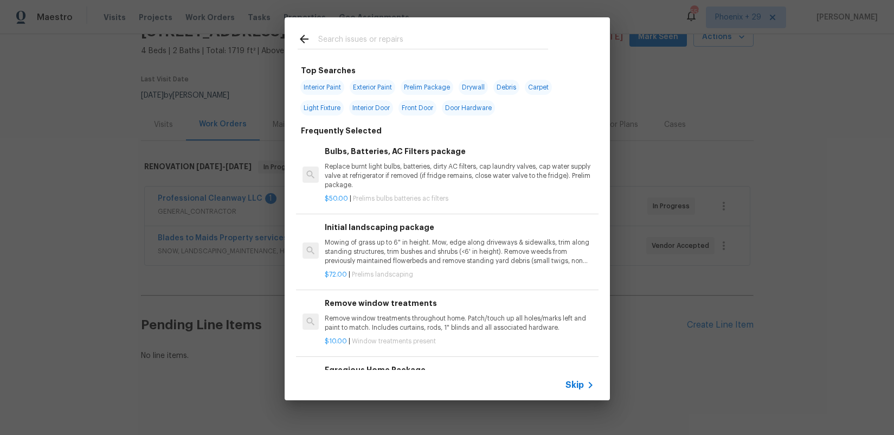
click at [365, 39] on input "text" at bounding box center [433, 41] width 230 height 16
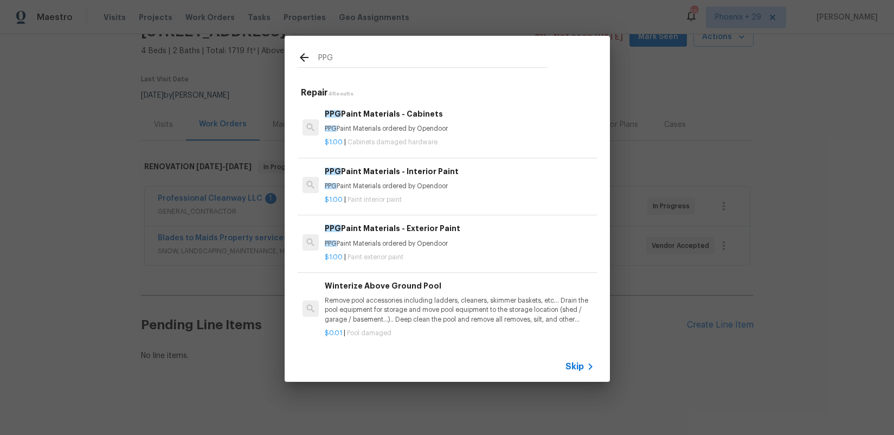
type input "PPG"
click at [460, 178] on div "PPG Paint Materials - Interior Paint PPG Paint Materials ordered by Opendoor" at bounding box center [459, 178] width 269 height 26
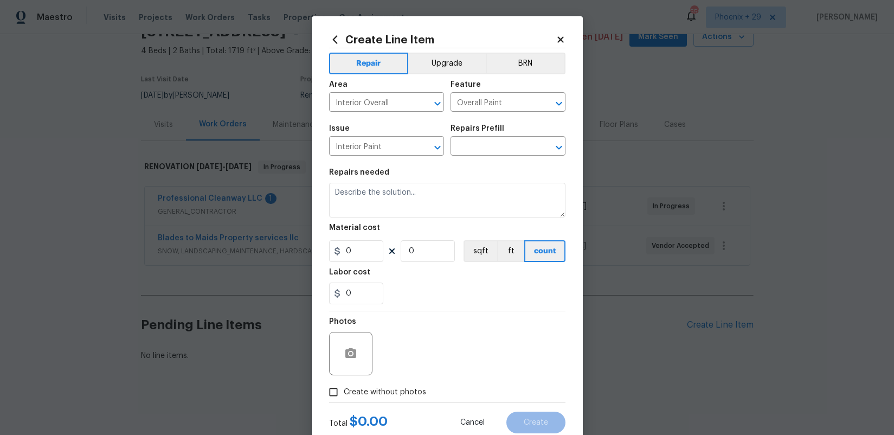
type input "PPG Paint Materials - Interior Paint $1.00"
type textarea "PPG Paint Materials ordered by Opendoor"
type input "1"
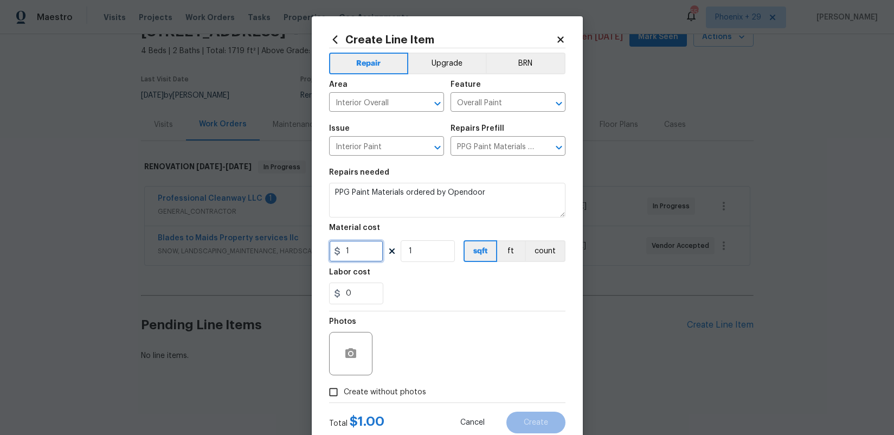
drag, startPoint x: 361, startPoint y: 253, endPoint x: 307, endPoint y: 244, distance: 54.3
click at [305, 247] on div "Create Line Item Repair Upgrade BRN Area Interior Overall ​ Feature Overall Pai…" at bounding box center [447, 217] width 894 height 435
type input "472.46"
click at [463, 318] on div "Photos" at bounding box center [447, 346] width 236 height 70
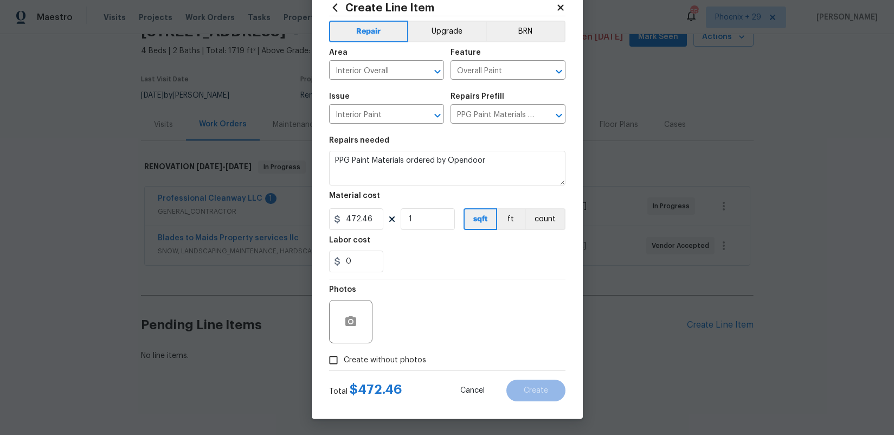
drag, startPoint x: 395, startPoint y: 361, endPoint x: 400, endPoint y: 353, distance: 9.3
click at [395, 360] on span "Create without photos" at bounding box center [385, 359] width 82 height 11
click at [344, 360] on input "Create without photos" at bounding box center [333, 360] width 21 height 21
checkbox input "true"
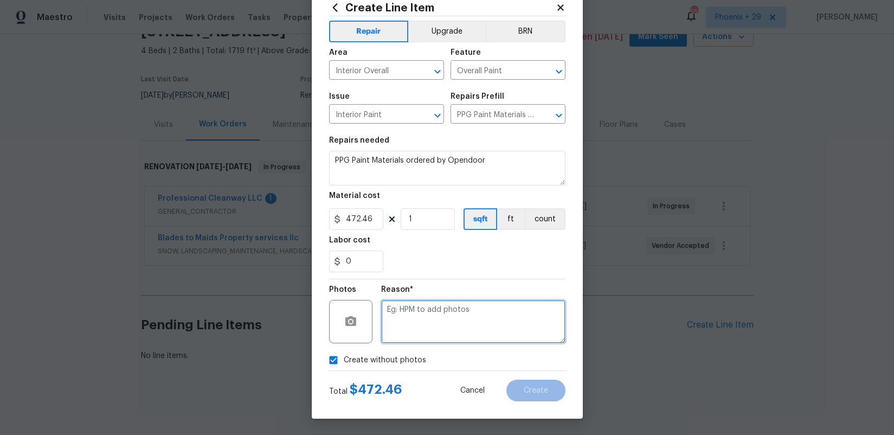
click at [416, 333] on textarea at bounding box center [473, 321] width 184 height 43
type textarea "n"
type textarea "NA"
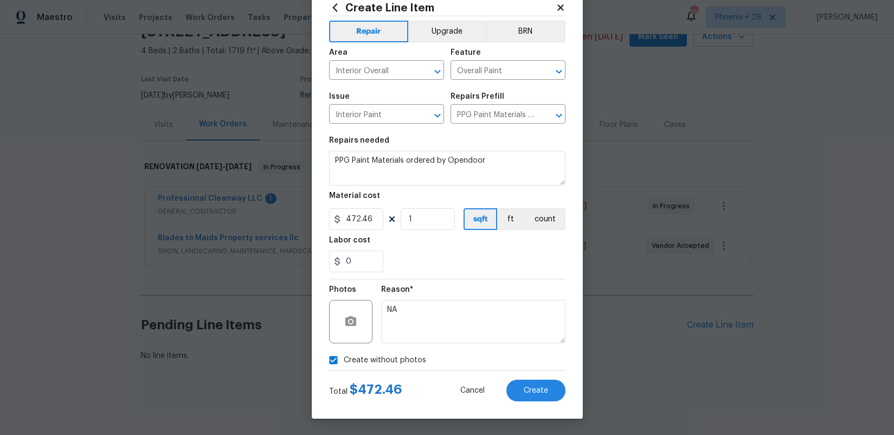
click at [528, 402] on div "Create Line Item Repair Upgrade BRN Area Interior Overall ​ Feature Overall Pai…" at bounding box center [447, 201] width 271 height 434
click at [530, 393] on span "Create" at bounding box center [535, 390] width 24 height 8
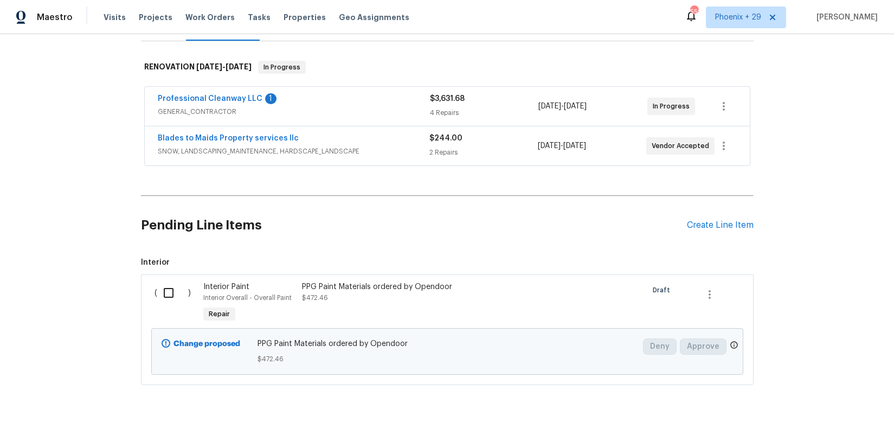
scroll to position [179, 0]
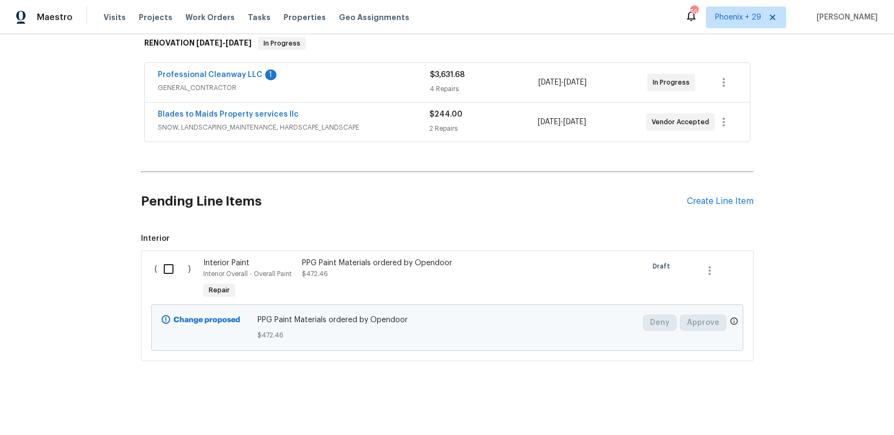
click at [167, 266] on input "checkbox" at bounding box center [172, 268] width 31 height 23
checkbox input "true"
click at [835, 401] on span "Create Work Order" at bounding box center [832, 408] width 72 height 14
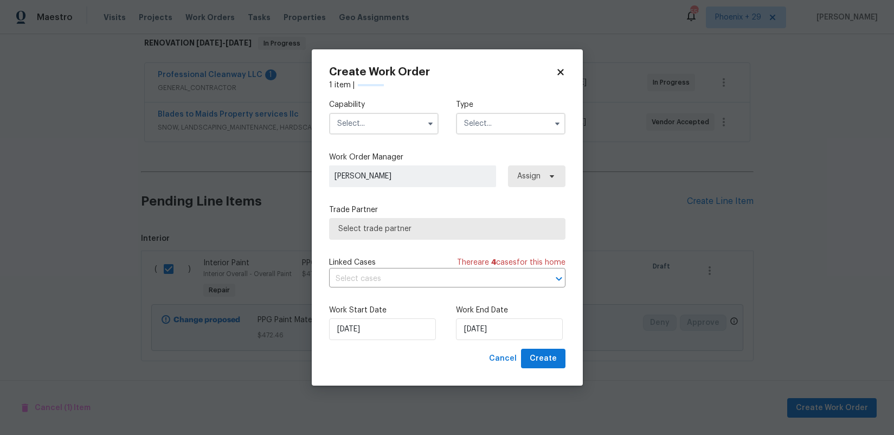
click at [334, 120] on input "text" at bounding box center [383, 124] width 109 height 22
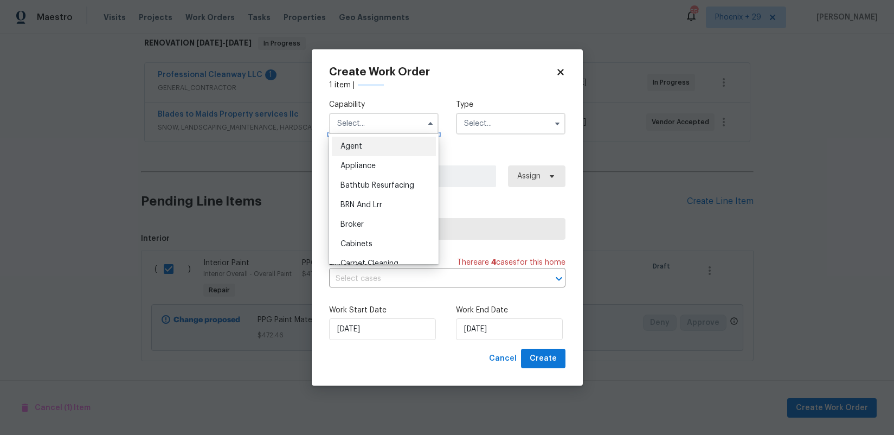
drag, startPoint x: 354, startPoint y: 127, endPoint x: 357, endPoint y: 145, distance: 17.5
click at [354, 128] on input "text" at bounding box center [383, 124] width 109 height 22
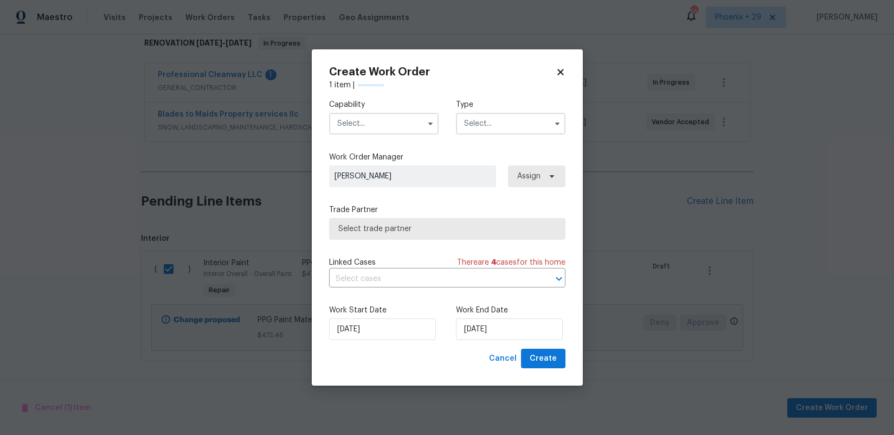
drag, startPoint x: 370, startPoint y: 140, endPoint x: 365, endPoint y: 126, distance: 14.6
click at [367, 135] on div "Capability Type" at bounding box center [447, 116] width 236 height 53
drag, startPoint x: 365, startPoint y: 126, endPoint x: 360, endPoint y: 132, distance: 6.9
click at [365, 127] on input "text" at bounding box center [383, 124] width 109 height 22
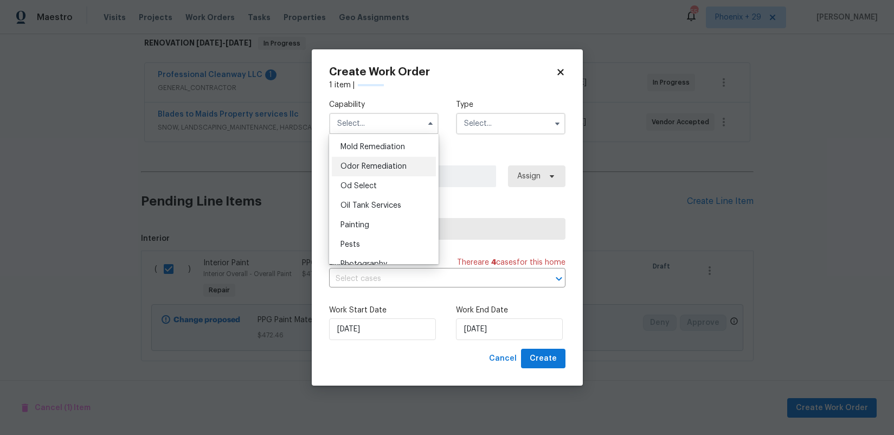
scroll to position [827, 0]
click at [354, 227] on span "Painting" at bounding box center [354, 229] width 29 height 8
type input "Painting"
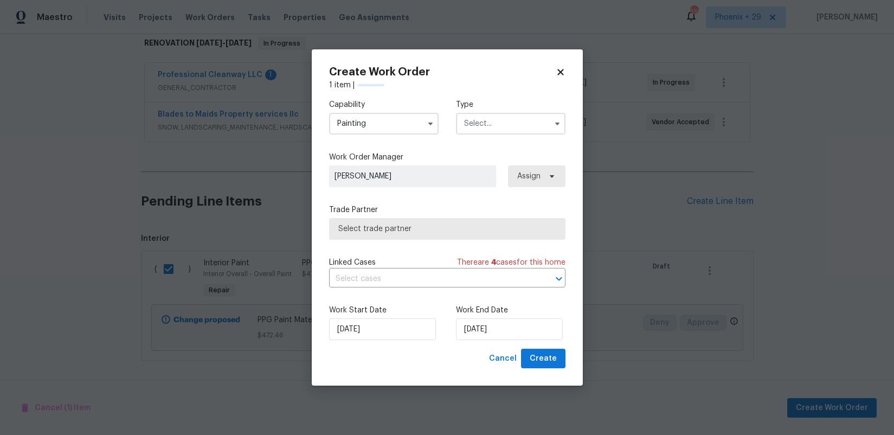
drag, startPoint x: 500, startPoint y: 114, endPoint x: 499, endPoint y: 120, distance: 6.2
click at [500, 117] on input "text" at bounding box center [510, 124] width 109 height 22
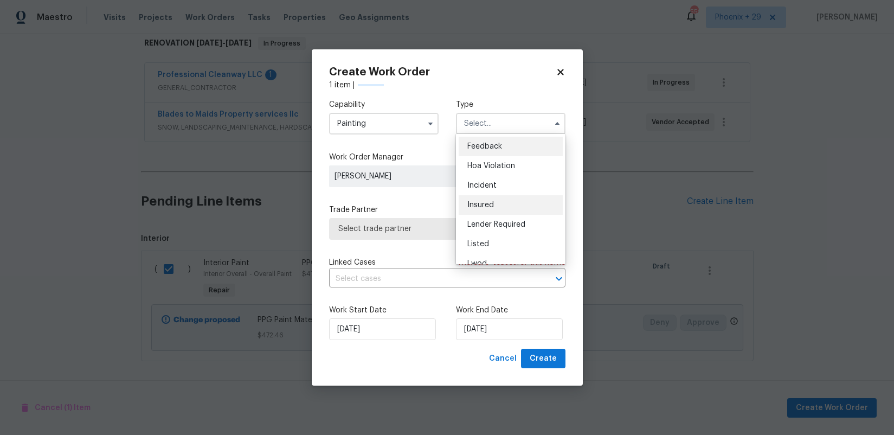
scroll to position [129, 0]
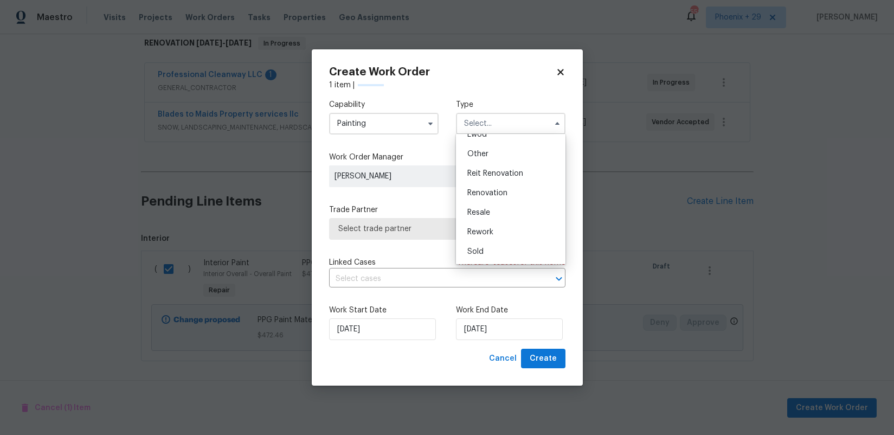
click at [499, 191] on span "Renovation" at bounding box center [487, 193] width 40 height 8
type input "Renovation"
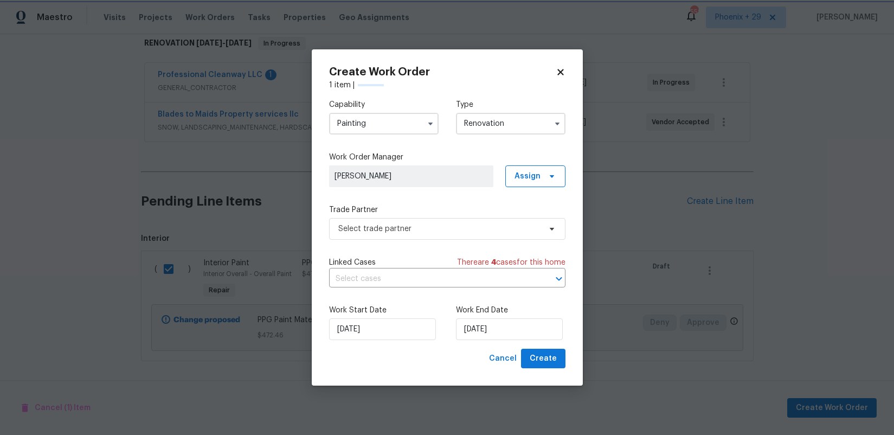
scroll to position [0, 0]
click at [534, 165] on span "Assign" at bounding box center [535, 176] width 60 height 22
click at [522, 215] on div "Assign to me" at bounding box center [540, 221] width 61 height 15
click at [521, 218] on div "Assign to me" at bounding box center [536, 221] width 47 height 11
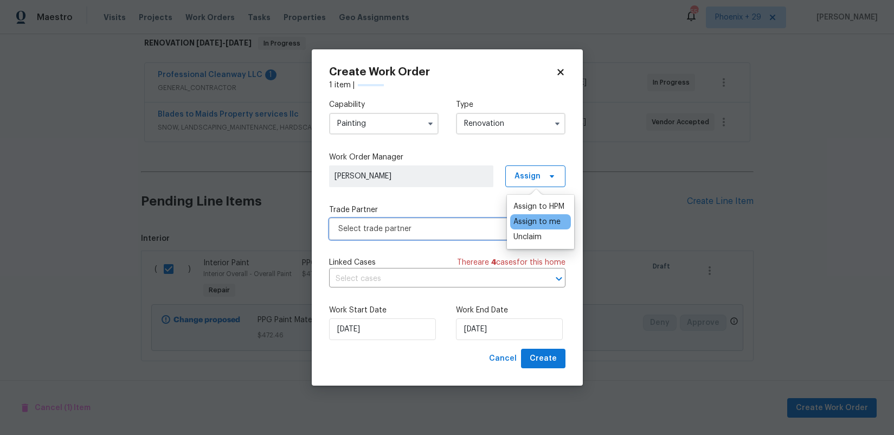
click at [438, 233] on span "Select trade partner" at bounding box center [439, 228] width 202 height 11
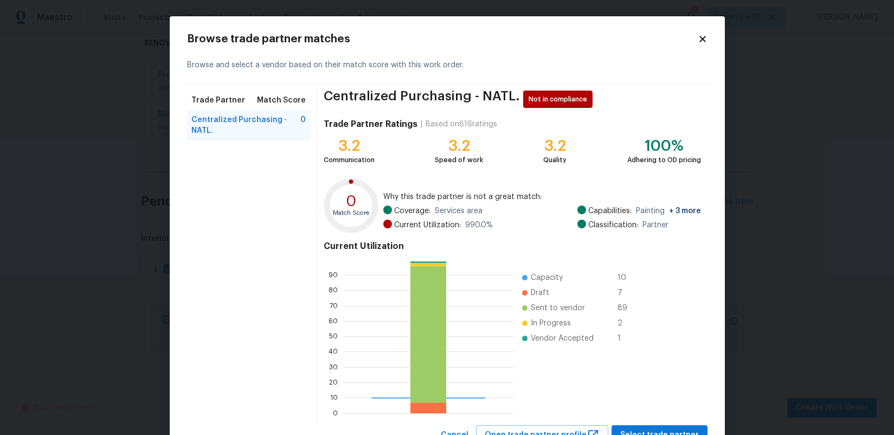
scroll to position [43, 0]
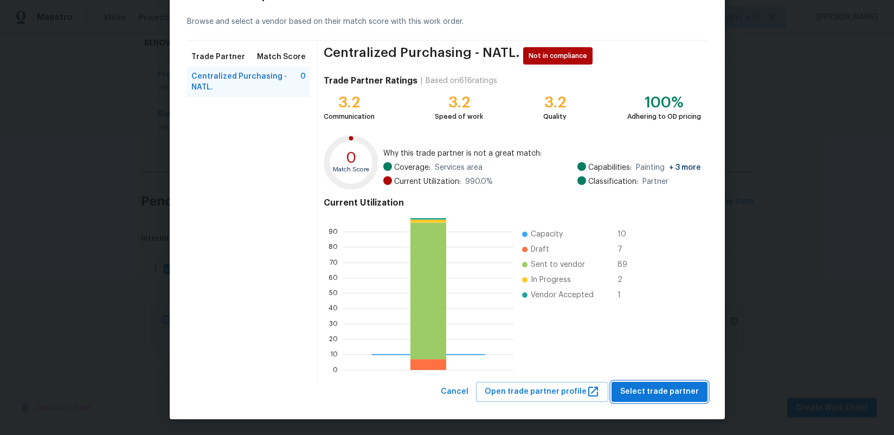
click at [644, 397] on span "Select trade partner" at bounding box center [659, 392] width 79 height 14
click at [644, 397] on body "Maestro Visits Projects Work Orders Tasks Properties Geo Assignments 552 Phoeni…" at bounding box center [447, 217] width 894 height 435
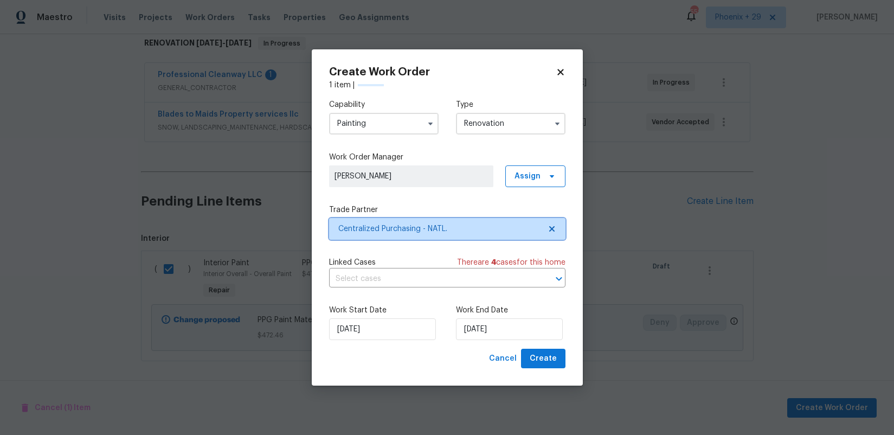
scroll to position [0, 0]
click at [532, 351] on button "Create" at bounding box center [543, 358] width 44 height 20
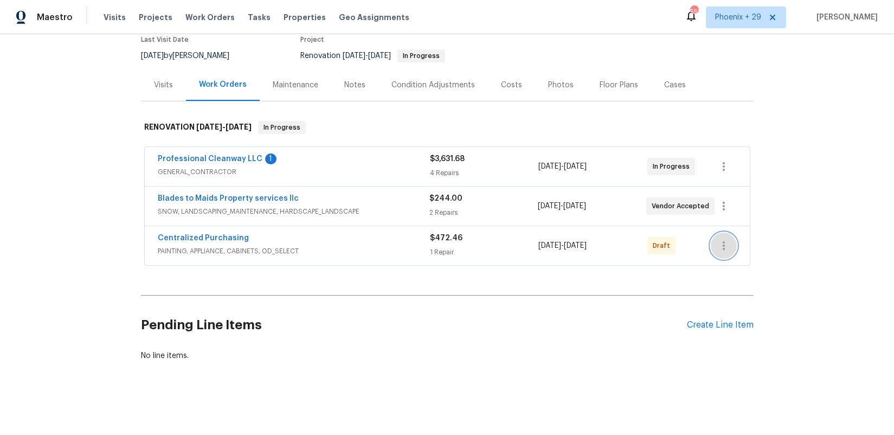
click at [723, 246] on icon "button" at bounding box center [723, 245] width 13 height 13
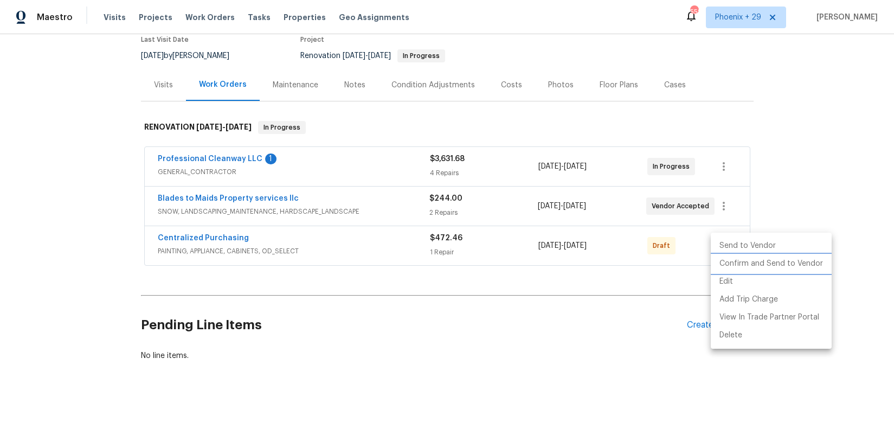
click at [732, 266] on li "Confirm and Send to Vendor" at bounding box center [770, 264] width 121 height 18
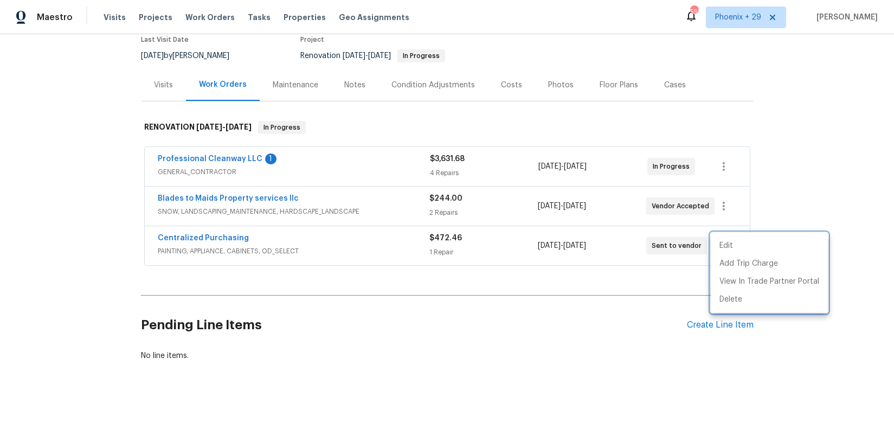
drag, startPoint x: 277, startPoint y: 270, endPoint x: 240, endPoint y: 247, distance: 44.1
click at [273, 267] on div at bounding box center [447, 217] width 894 height 435
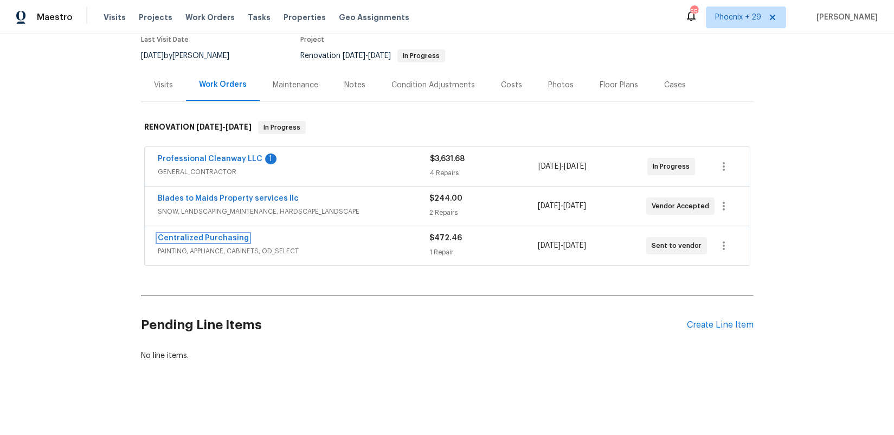
scroll to position [93, 0]
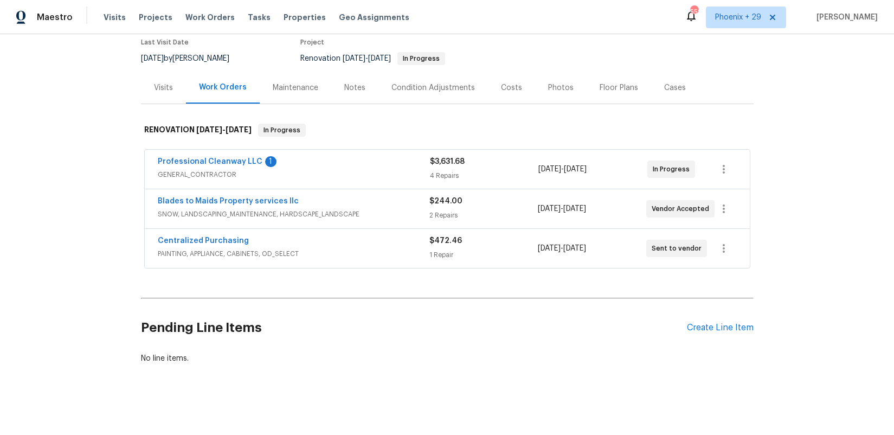
click at [219, 234] on div "Centralized Purchasing PAINTING, APPLIANCE, CABINETS, OD_SELECT $472.46 1 Repai…" at bounding box center [447, 248] width 605 height 39
click at [217, 241] on link "Centralized Purchasing" at bounding box center [203, 241] width 91 height 8
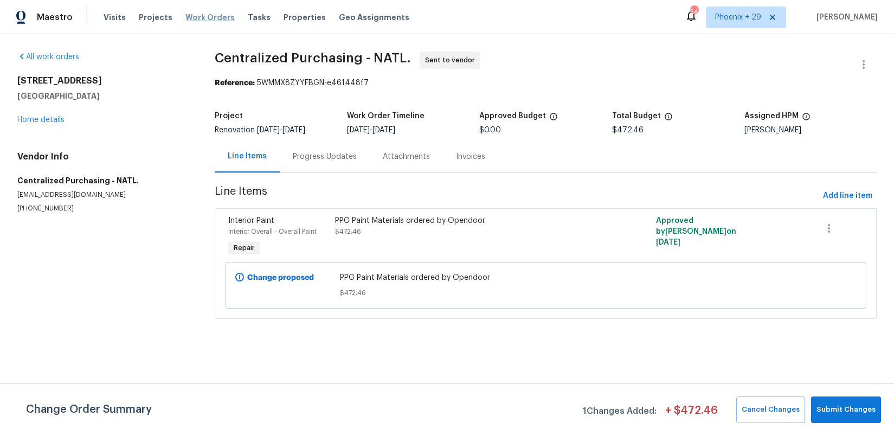
drag, startPoint x: 211, startPoint y: 16, endPoint x: 218, endPoint y: 18, distance: 7.4
click at [211, 16] on span "Work Orders" at bounding box center [209, 17] width 49 height 11
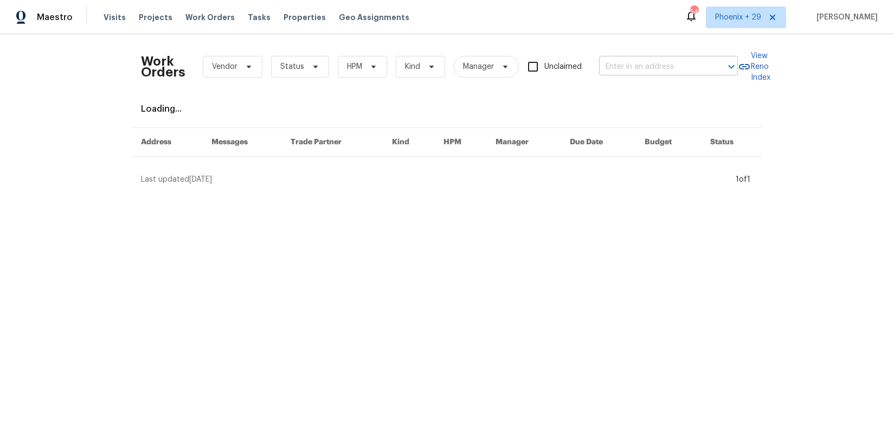
click at [677, 73] on input "text" at bounding box center [653, 67] width 108 height 17
paste input "621 N Craige St, Salisbury, NC 28144"
type input "621 N Craige St, Salisbury, NC 28144"
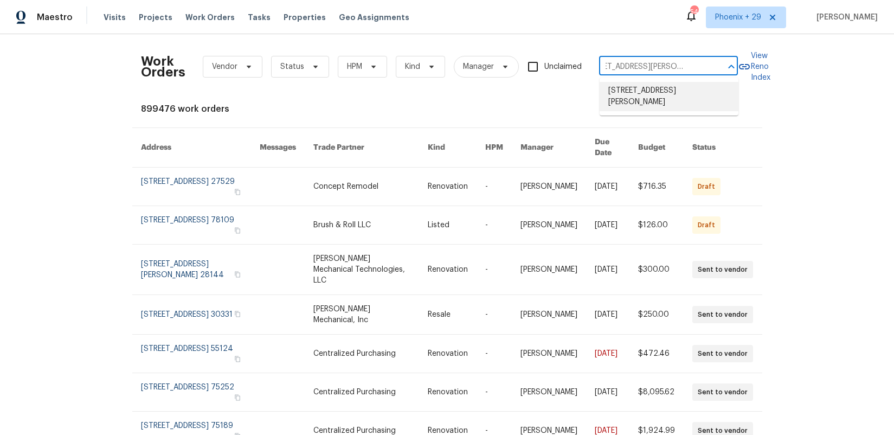
click at [671, 93] on li "621 N Craige St, Salisbury, NC 28144" at bounding box center [668, 96] width 139 height 29
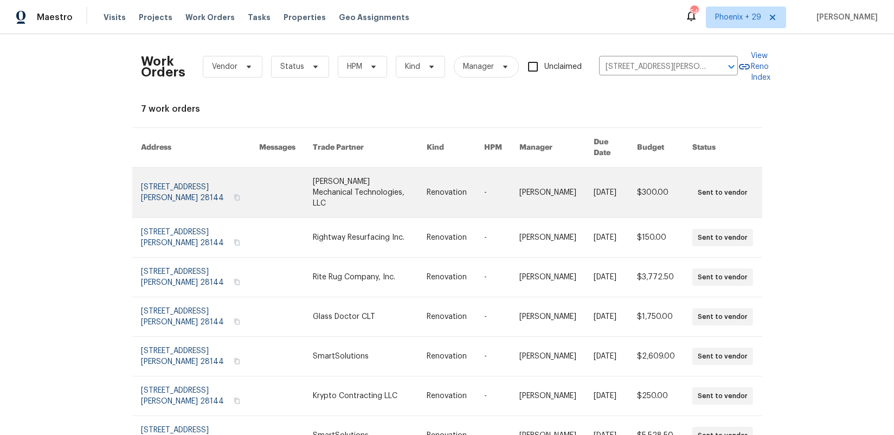
click at [295, 190] on link at bounding box center [286, 192] width 54 height 50
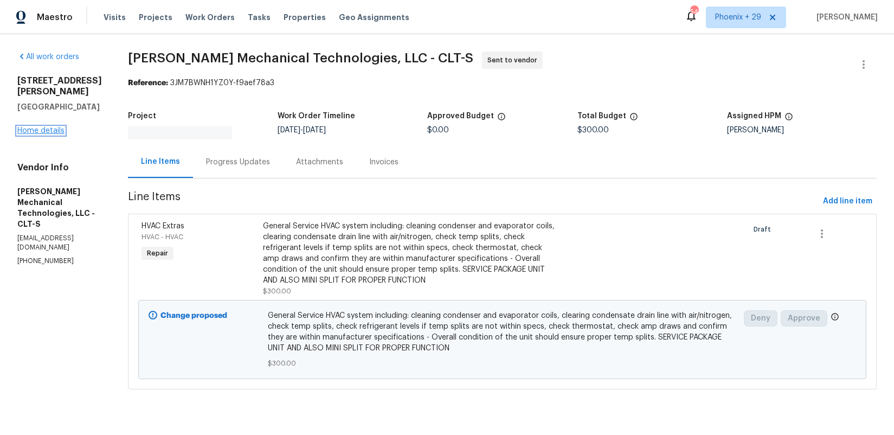
click at [33, 127] on link "Home details" at bounding box center [40, 131] width 47 height 8
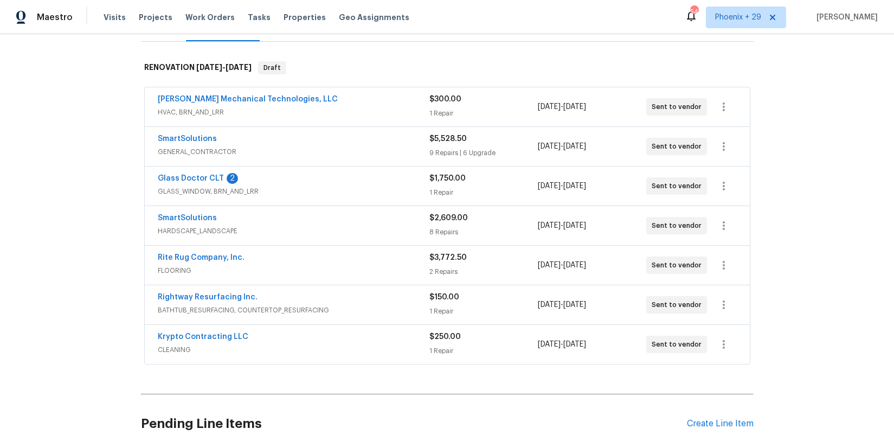
scroll to position [254, 0]
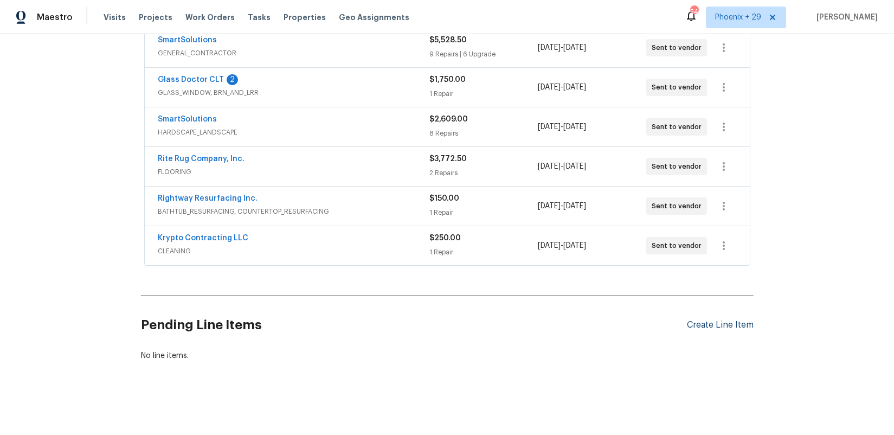
click at [695, 324] on div "Create Line Item" at bounding box center [720, 325] width 67 height 10
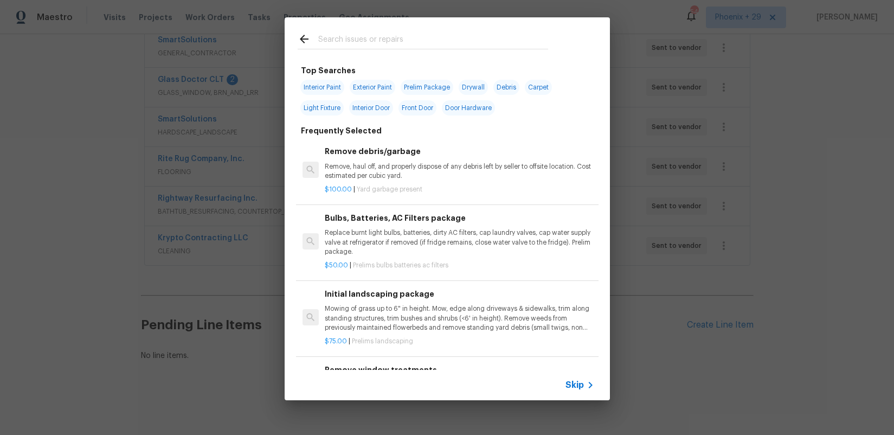
click at [352, 42] on input "text" at bounding box center [433, 41] width 230 height 16
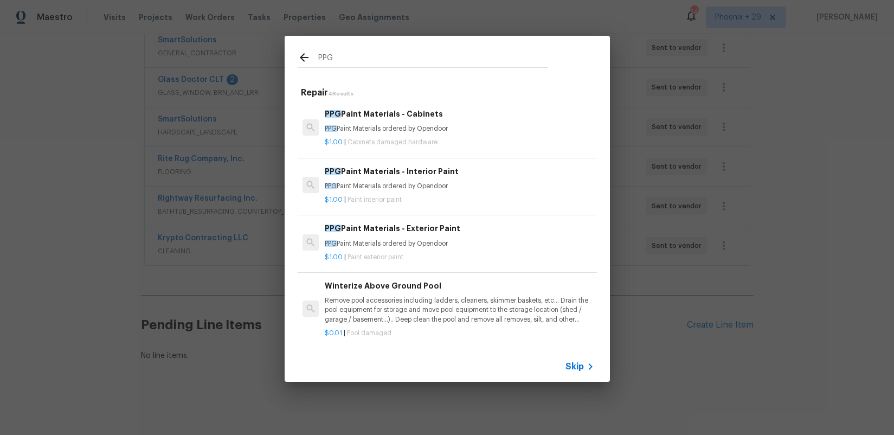
type input "PPG"
click at [439, 179] on div "PPG Paint Materials - Interior Paint PPG Paint Materials ordered by Opendoor" at bounding box center [459, 178] width 269 height 26
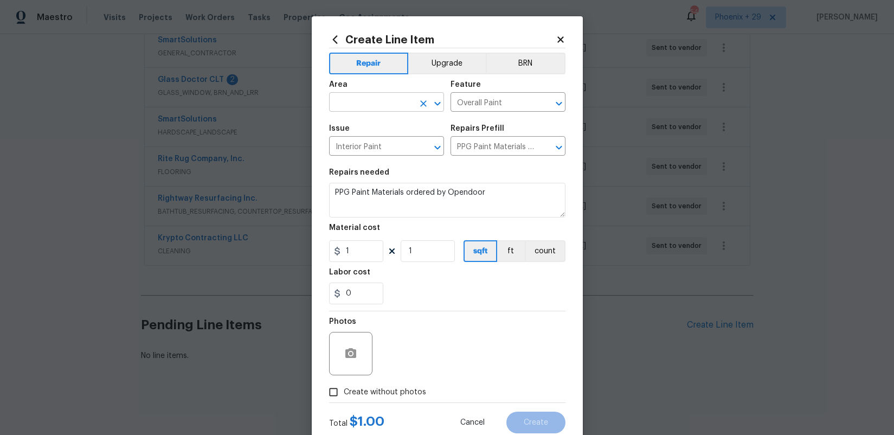
click at [381, 99] on input "text" at bounding box center [371, 103] width 85 height 17
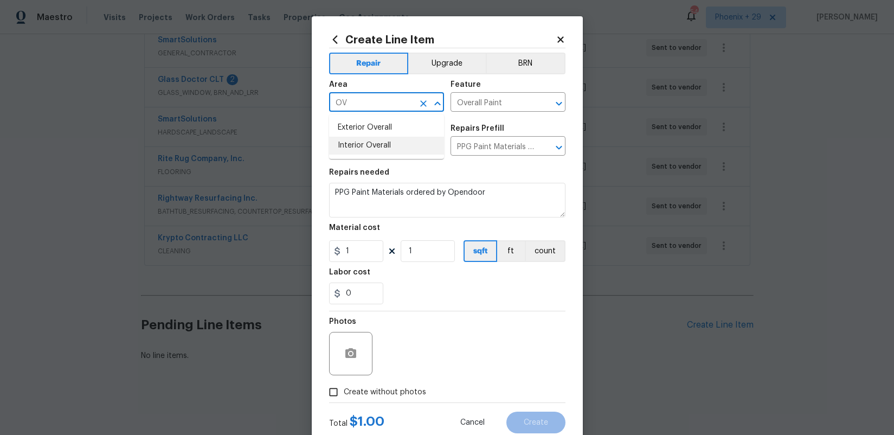
click at [426, 138] on li "Interior Overall" at bounding box center [386, 146] width 115 height 18
type input "Interior Overall"
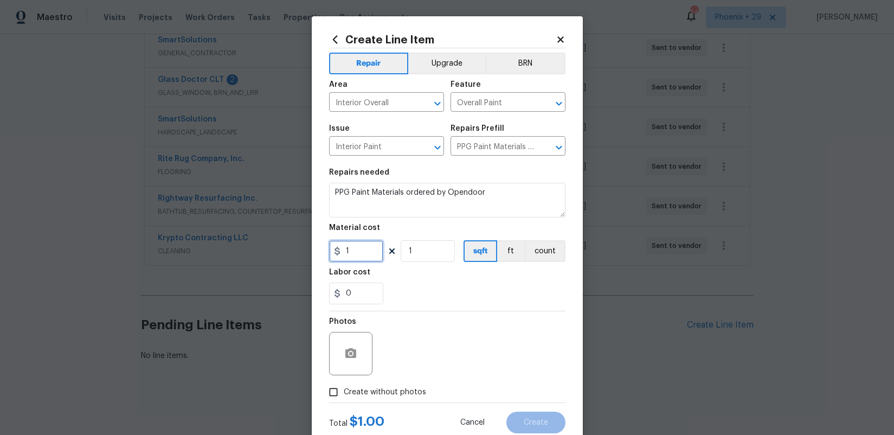
click at [368, 257] on input "1" at bounding box center [356, 251] width 54 height 22
drag, startPoint x: 365, startPoint y: 255, endPoint x: 329, endPoint y: 251, distance: 36.0
click at [329, 251] on input "1" at bounding box center [356, 251] width 54 height 22
type input "548.33"
click at [379, 395] on span "Create without photos" at bounding box center [385, 391] width 82 height 11
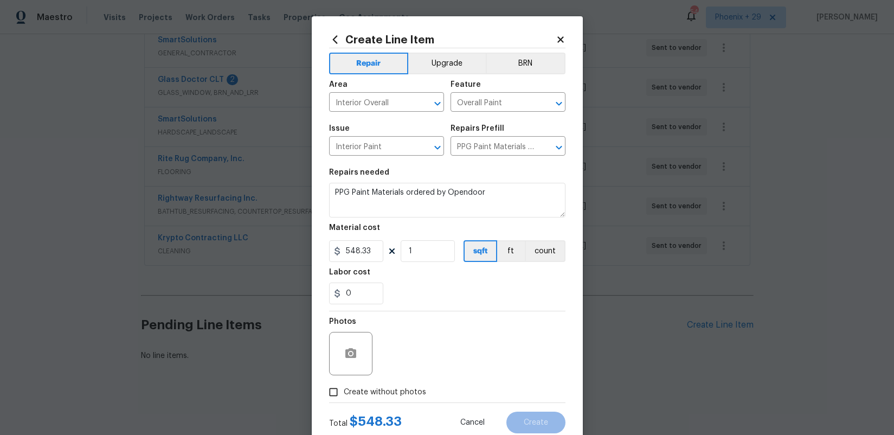
click at [344, 395] on input "Create without photos" at bounding box center [333, 391] width 21 height 21
checkbox input "true"
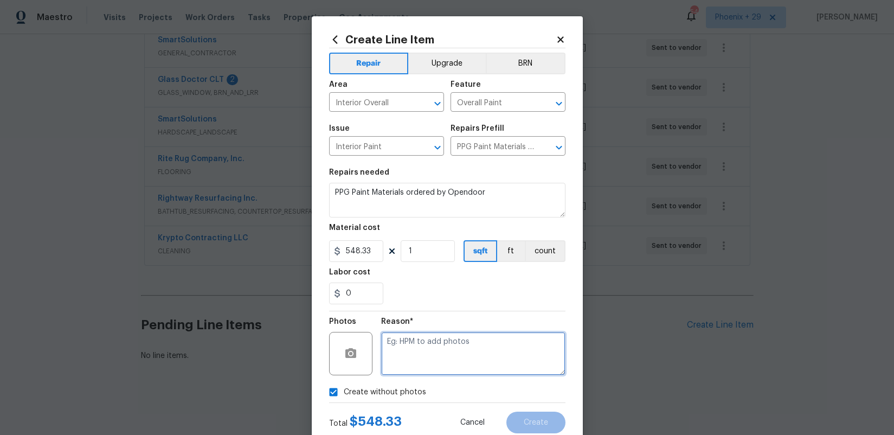
click at [392, 372] on textarea at bounding box center [473, 353] width 184 height 43
type textarea "na"
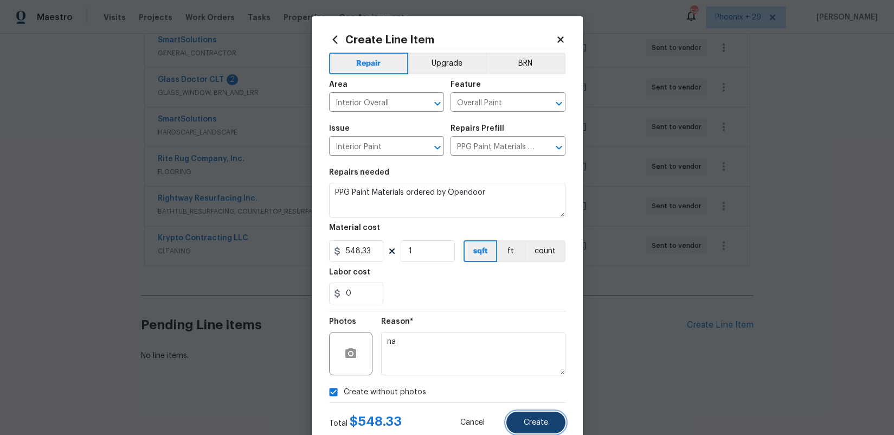
click at [529, 428] on button "Create" at bounding box center [535, 422] width 59 height 22
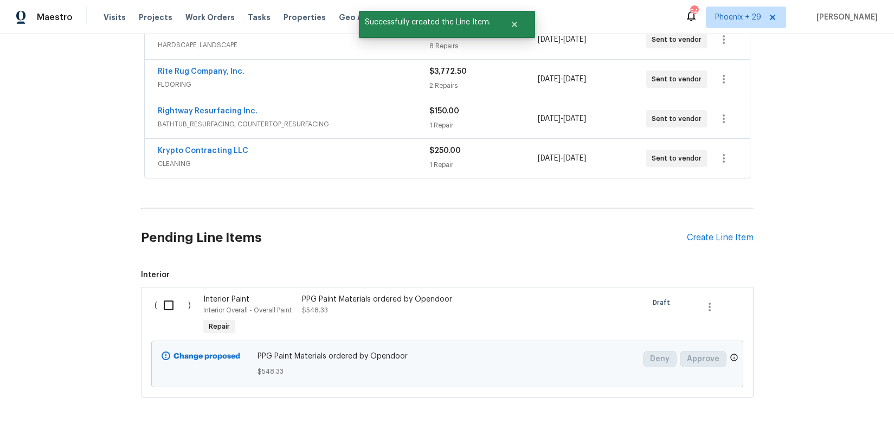
scroll to position [377, 0]
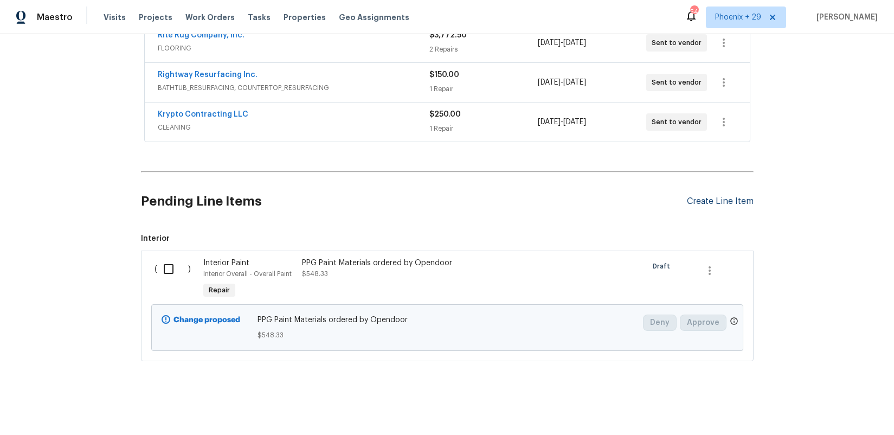
drag, startPoint x: 713, startPoint y: 195, endPoint x: 712, endPoint y: 200, distance: 5.5
click at [713, 195] on div "Pending Line Items Create Line Item" at bounding box center [447, 201] width 612 height 50
click at [712, 201] on div "Create Line Item" at bounding box center [720, 201] width 67 height 10
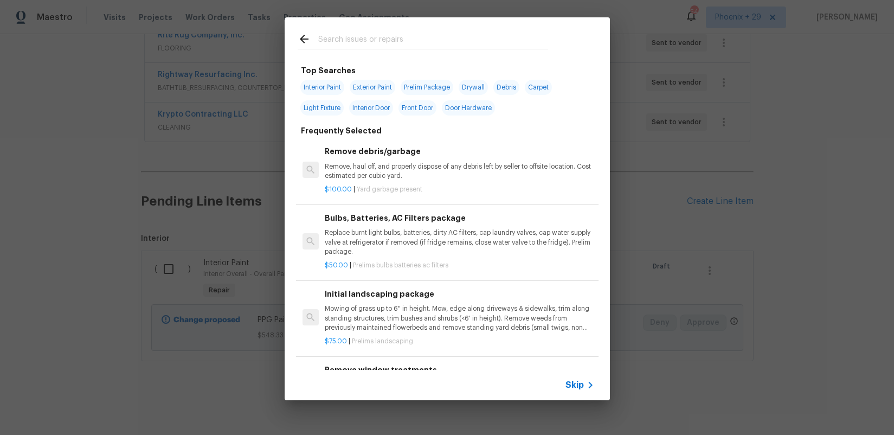
click at [353, 36] on input "text" at bounding box center [433, 41] width 230 height 16
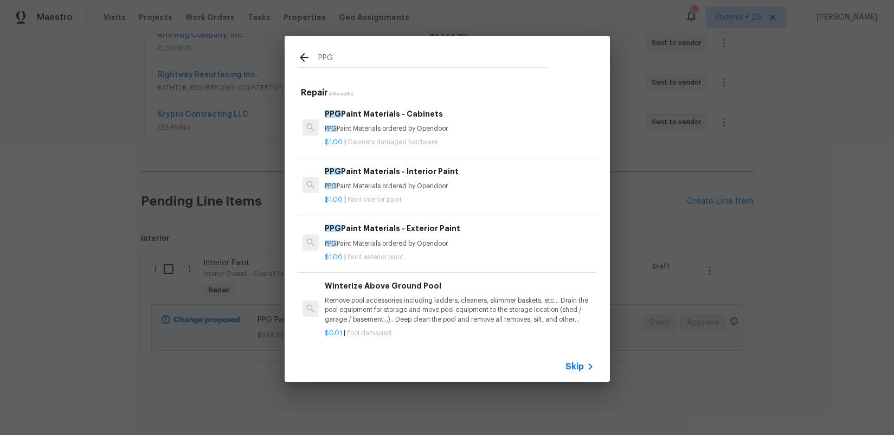
type input "PPG"
click at [480, 235] on div "PPG Paint Materials - Exterior Paint PPG Paint Materials ordered by Opendoor" at bounding box center [459, 235] width 269 height 26
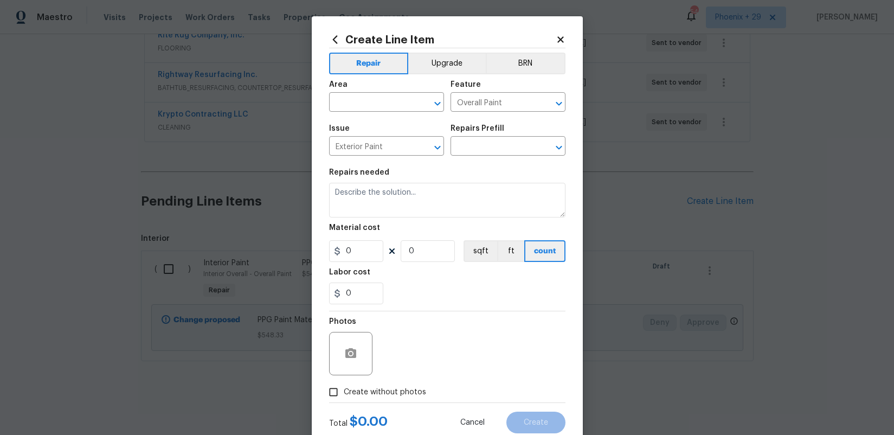
type input "PPG Paint Materials - Exterior Paint $1.00"
type textarea "PPG Paint Materials ordered by Opendoor"
type input "1"
click at [387, 98] on input "text" at bounding box center [371, 103] width 85 height 17
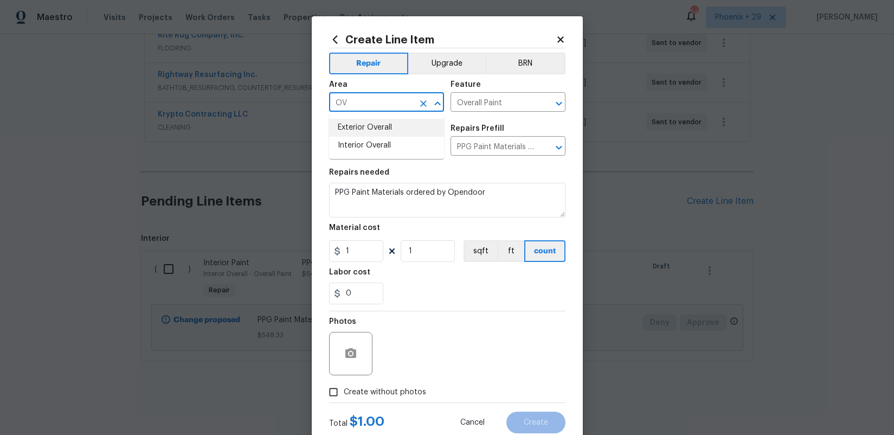
click at [391, 124] on li "Exterior Overall" at bounding box center [386, 128] width 115 height 18
type input "Exterior Overall"
drag, startPoint x: 363, startPoint y: 243, endPoint x: 367, endPoint y: 249, distance: 7.5
click at [363, 244] on input "1" at bounding box center [356, 251] width 54 height 22
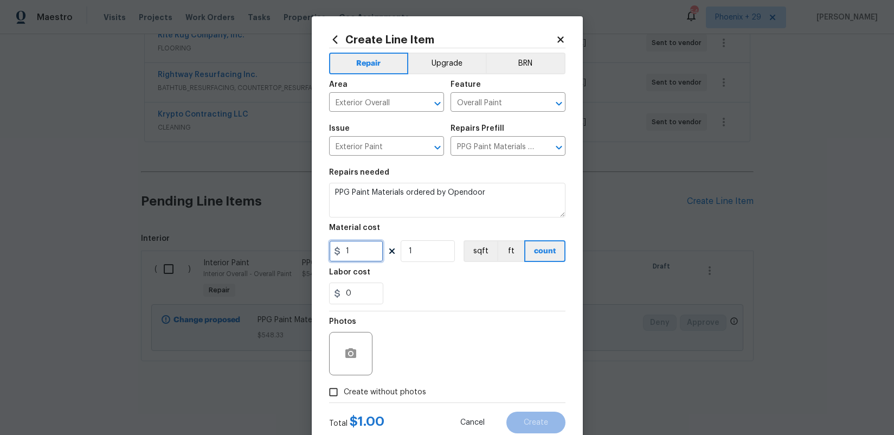
click at [345, 251] on input "1" at bounding box center [356, 251] width 54 height 22
type input "66.58"
click at [406, 386] on label "Create without photos" at bounding box center [374, 391] width 103 height 21
click at [415, 386] on span "Create without photos" at bounding box center [385, 391] width 82 height 11
click at [344, 386] on input "Create without photos" at bounding box center [333, 391] width 21 height 21
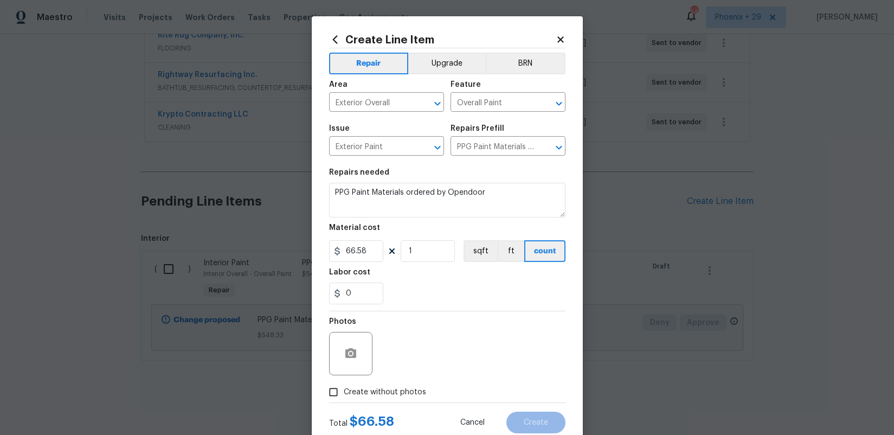
checkbox input "true"
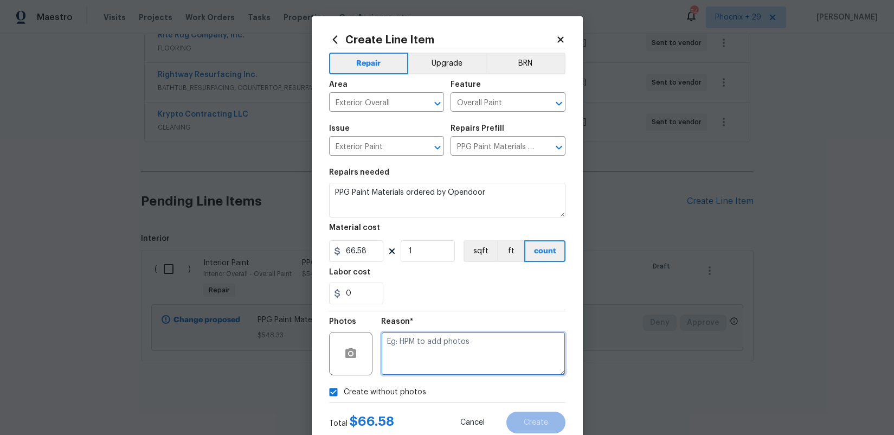
click at [415, 366] on textarea at bounding box center [473, 353] width 184 height 43
type textarea "NA"
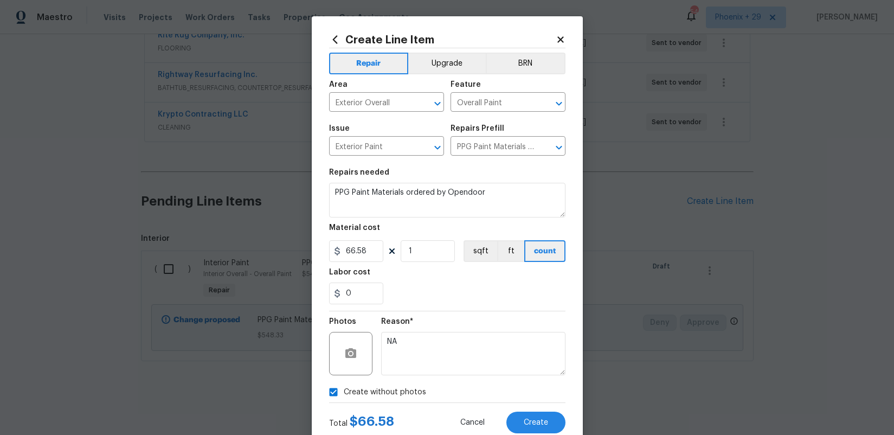
click at [454, 321] on div "Reason*" at bounding box center [473, 325] width 184 height 14
click at [529, 417] on button "Create" at bounding box center [535, 422] width 59 height 22
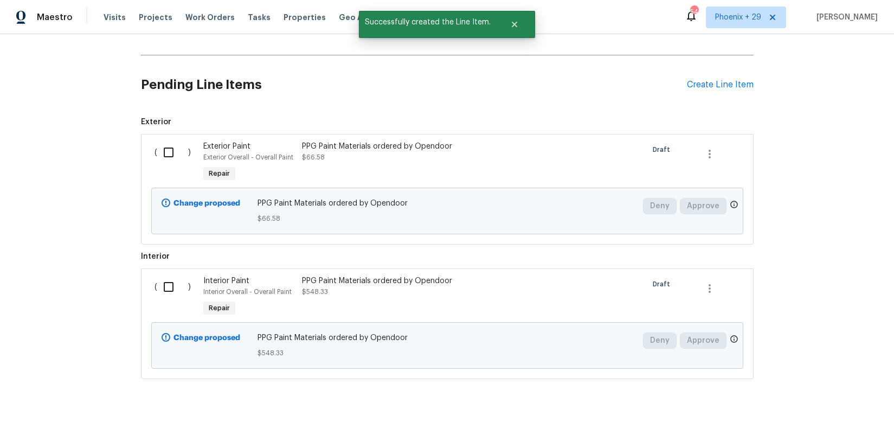
scroll to position [512, 0]
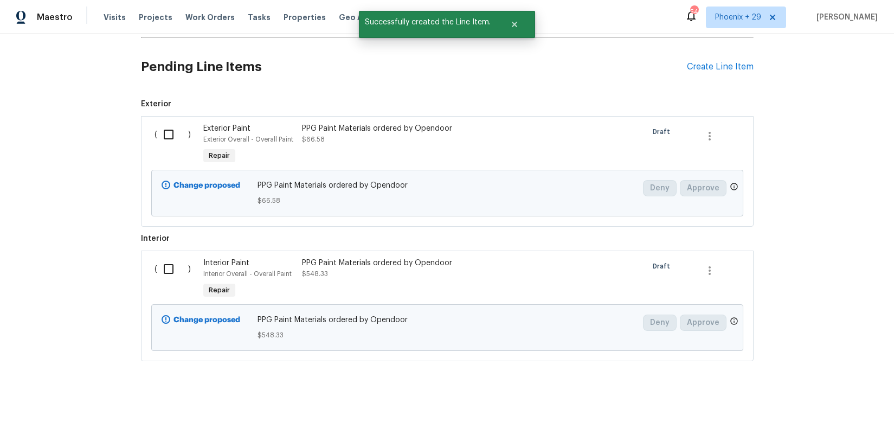
click at [175, 138] on input "checkbox" at bounding box center [172, 134] width 31 height 23
checkbox input "true"
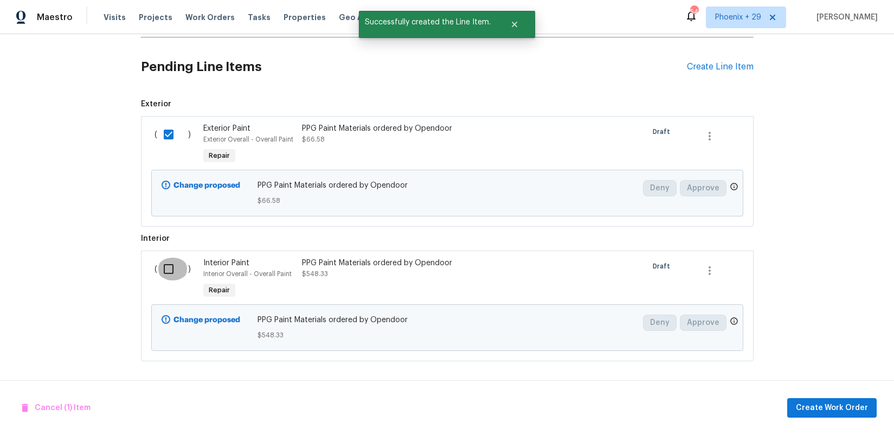
click at [174, 266] on input "checkbox" at bounding box center [172, 268] width 31 height 23
checkbox input "true"
click at [861, 403] on span "Create Work Order" at bounding box center [832, 408] width 72 height 14
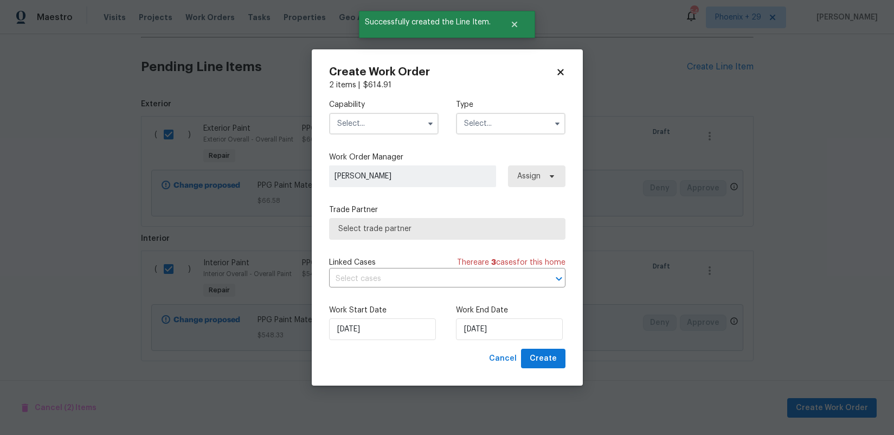
click at [386, 123] on input "text" at bounding box center [383, 124] width 109 height 22
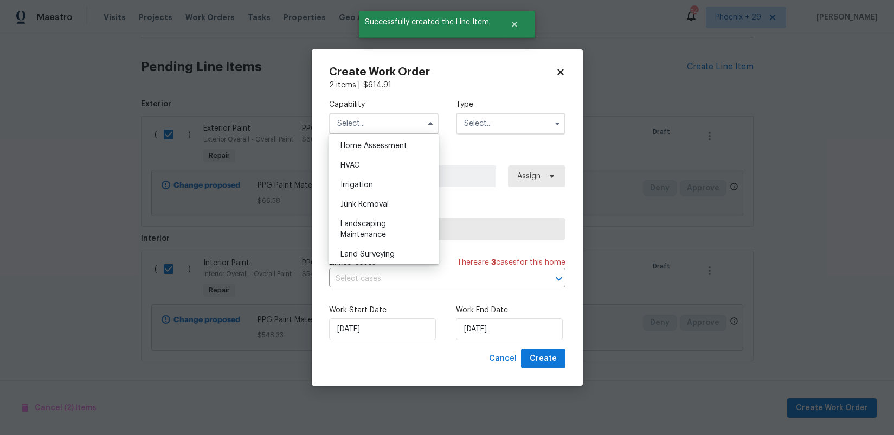
scroll to position [809, 0]
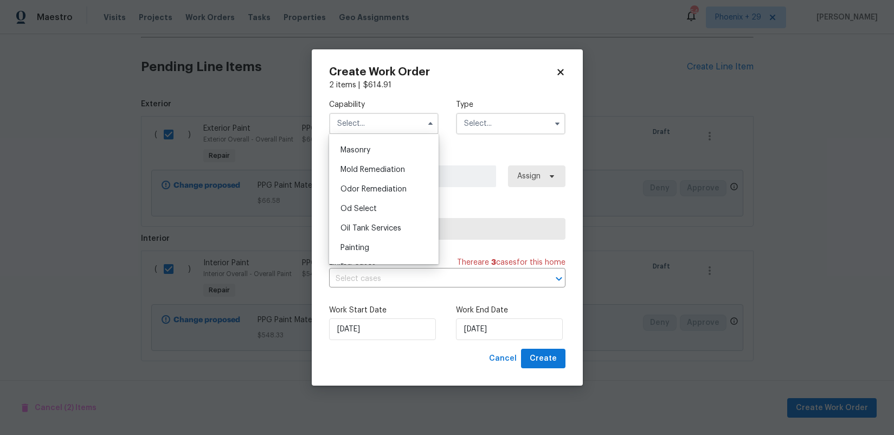
click at [364, 241] on div "Painting" at bounding box center [384, 248] width 104 height 20
type input "Painting"
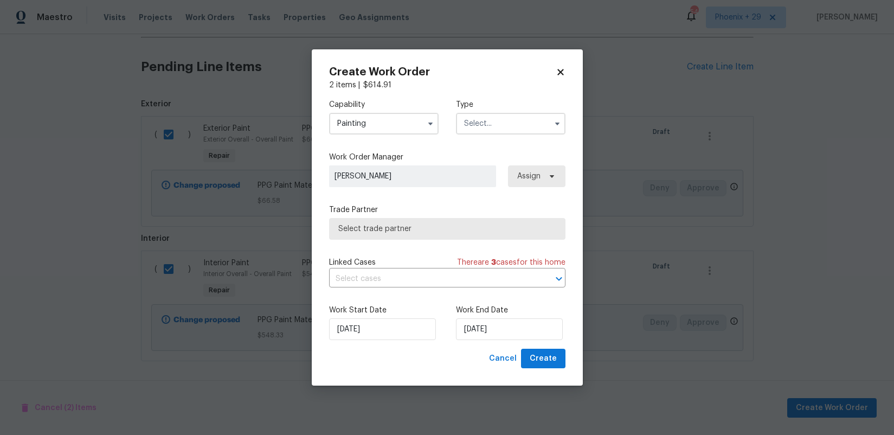
click at [471, 132] on input "text" at bounding box center [510, 124] width 109 height 22
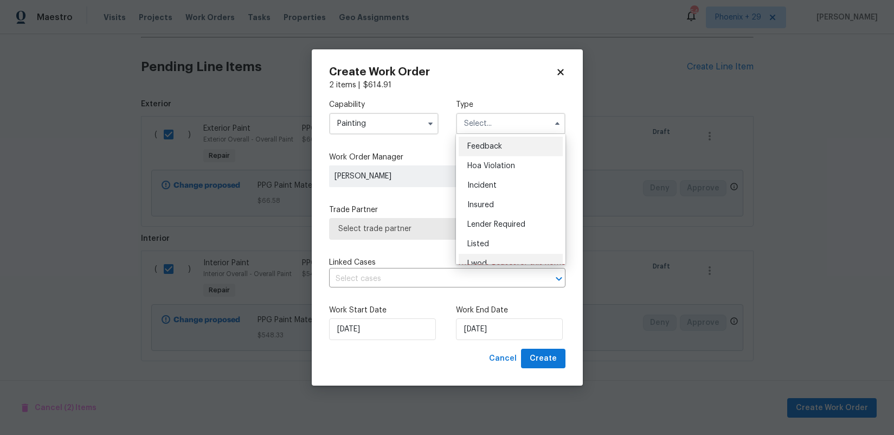
scroll to position [129, 0]
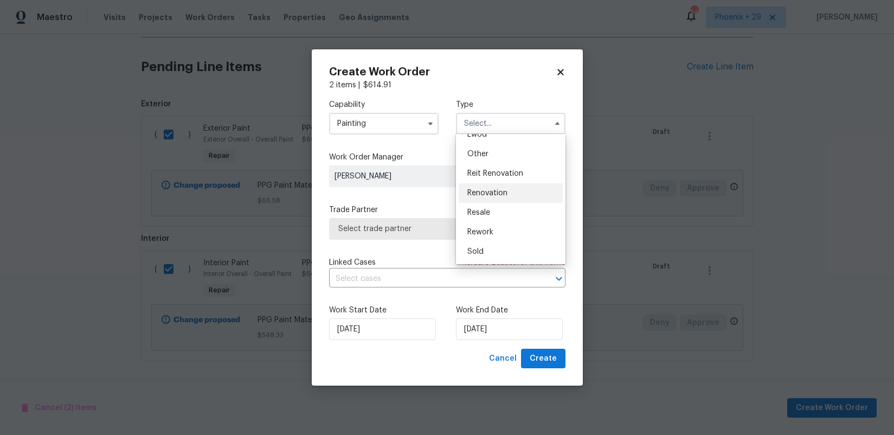
click at [483, 192] on span "Renovation" at bounding box center [487, 193] width 40 height 8
type input "Renovation"
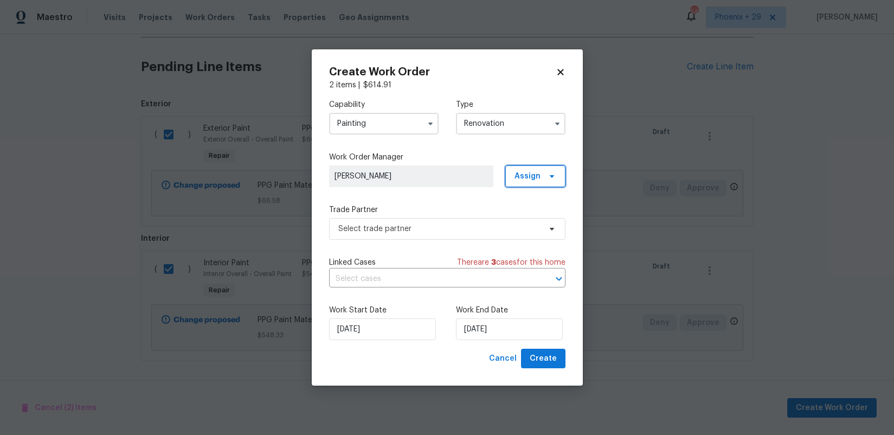
click at [515, 182] on span "Assign" at bounding box center [535, 176] width 60 height 22
click at [527, 231] on div "Unclaim" at bounding box center [527, 236] width 28 height 11
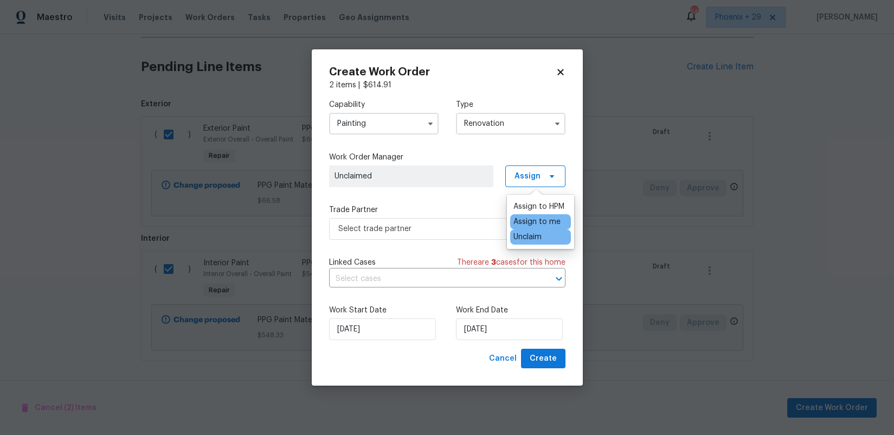
click at [527, 227] on div "Assign to me" at bounding box center [536, 221] width 47 height 11
click at [462, 231] on span "Select trade partner" at bounding box center [439, 228] width 202 height 11
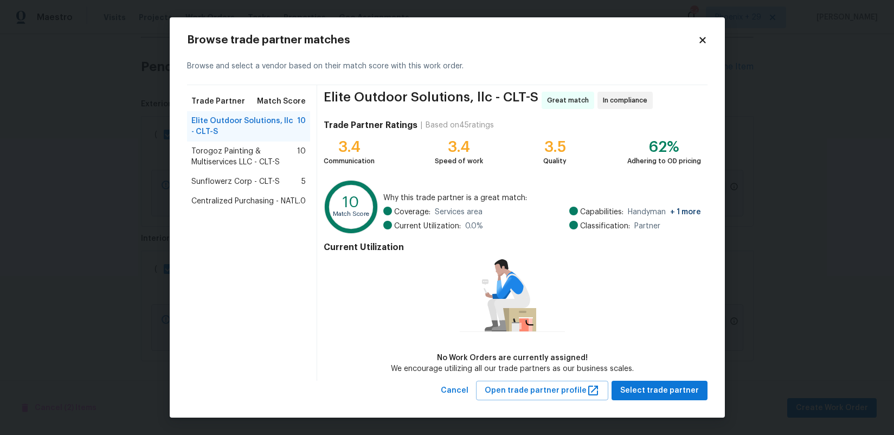
click at [222, 187] on div "Sunflowerz Corp - CLT-S 5" at bounding box center [249, 182] width 124 height 20
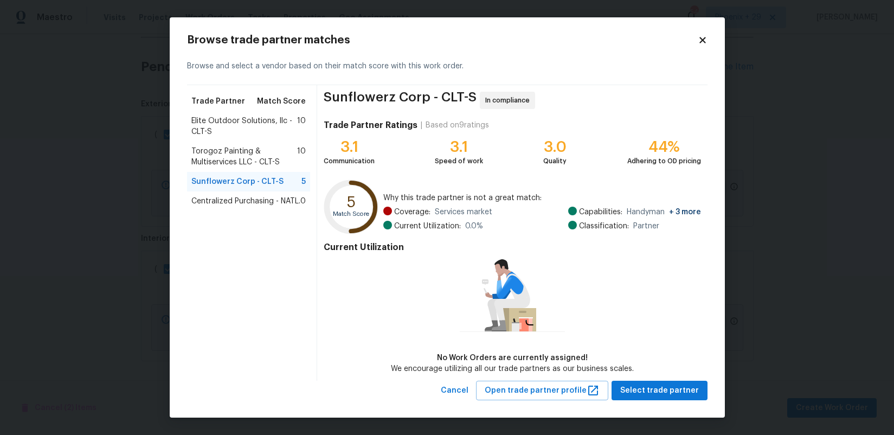
click at [234, 205] on span "Centralized Purchasing - NATL." at bounding box center [245, 201] width 109 height 11
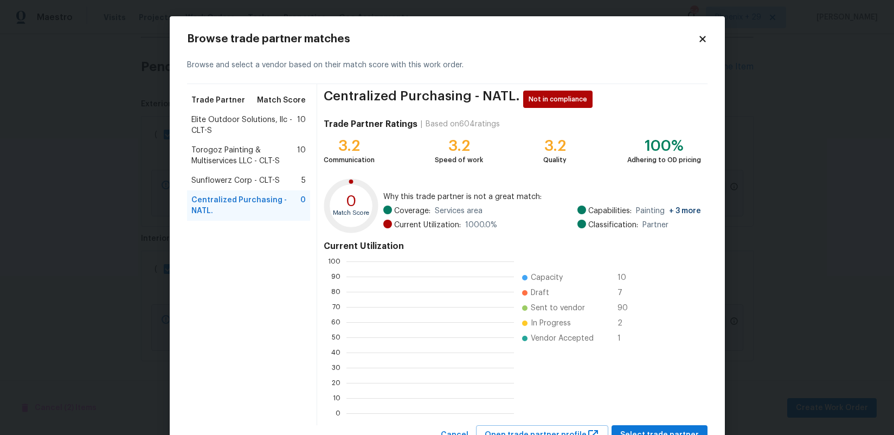
scroll to position [152, 167]
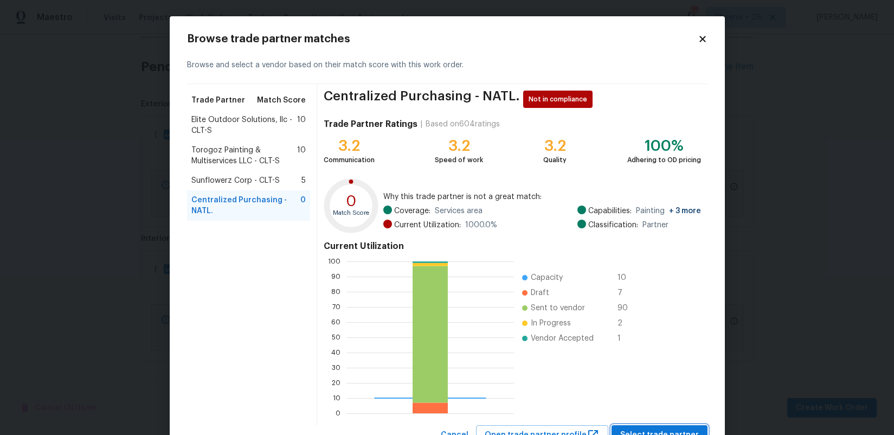
click at [676, 432] on span "Select trade partner" at bounding box center [659, 435] width 79 height 14
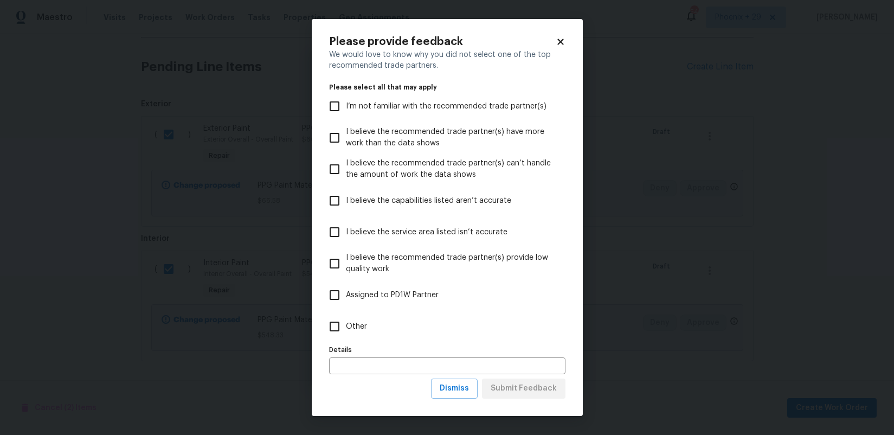
click at [428, 329] on label "Other" at bounding box center [440, 326] width 234 height 31
click at [346, 329] on input "Other" at bounding box center [334, 326] width 23 height 23
checkbox input "true"
click at [503, 378] on button "Submit Feedback" at bounding box center [523, 388] width 83 height 20
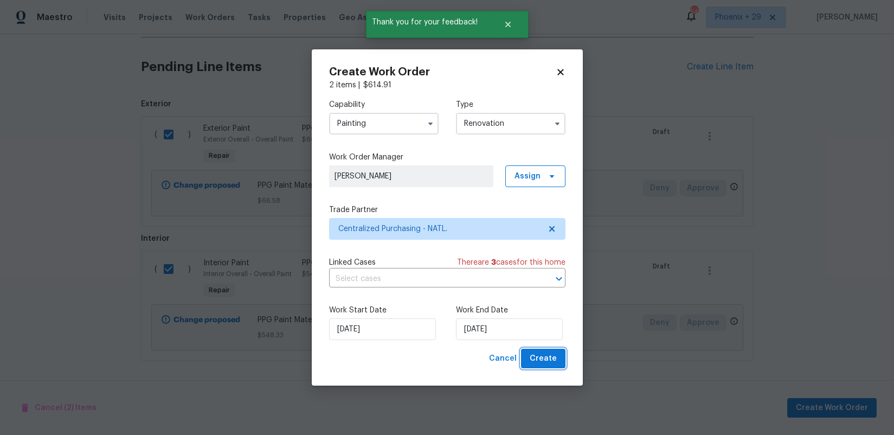
click at [541, 365] on button "Create" at bounding box center [543, 358] width 44 height 20
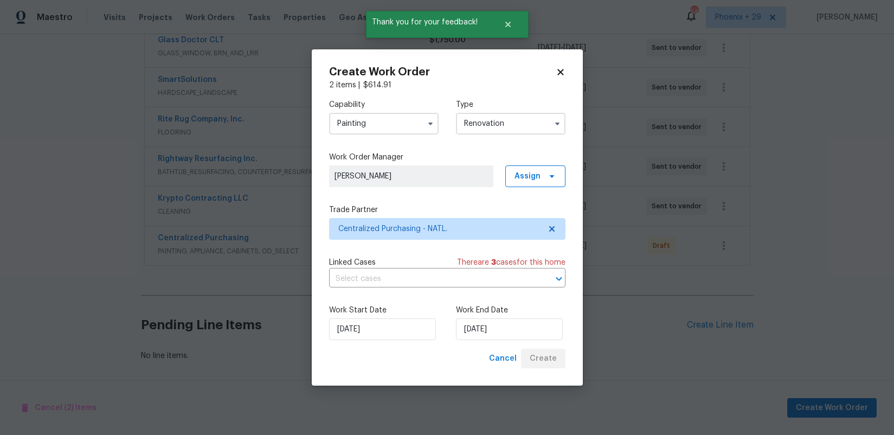
scroll to position [293, 0]
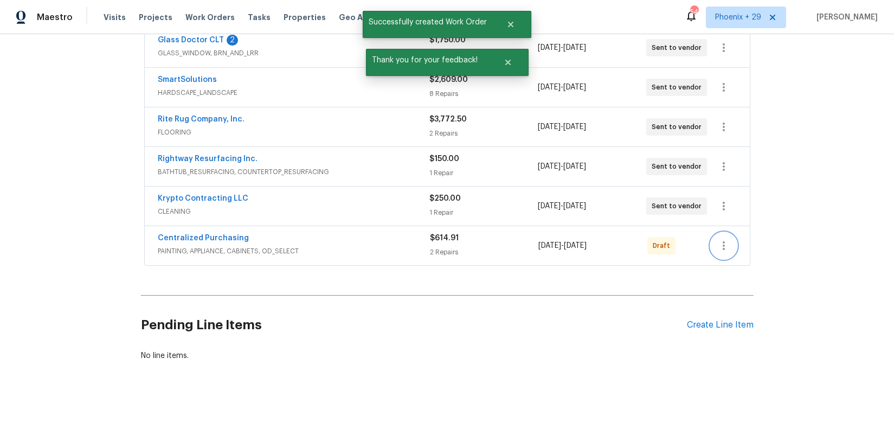
click at [724, 253] on button "button" at bounding box center [723, 245] width 26 height 26
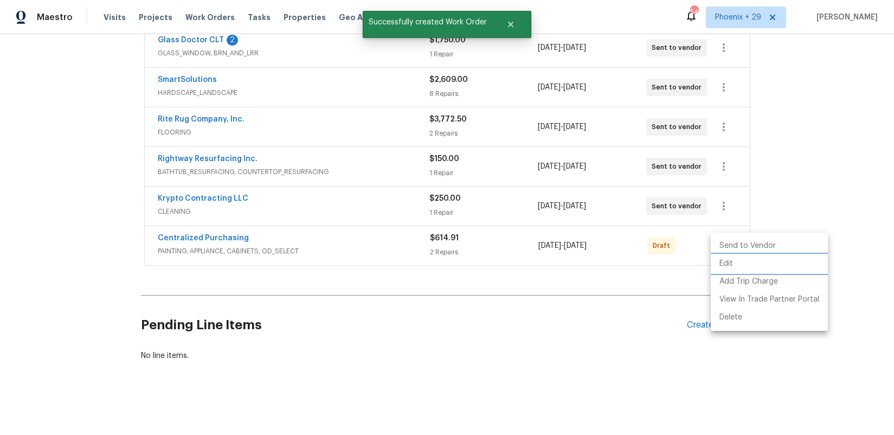
drag, startPoint x: 725, startPoint y: 262, endPoint x: 726, endPoint y: 244, distance: 17.9
click at [726, 244] on ul "Send to Vendor Edit Add Trip Charge View In Trade Partner Portal Delete" at bounding box center [768, 281] width 117 height 98
click at [726, 245] on li "Send to Vendor" at bounding box center [768, 246] width 117 height 18
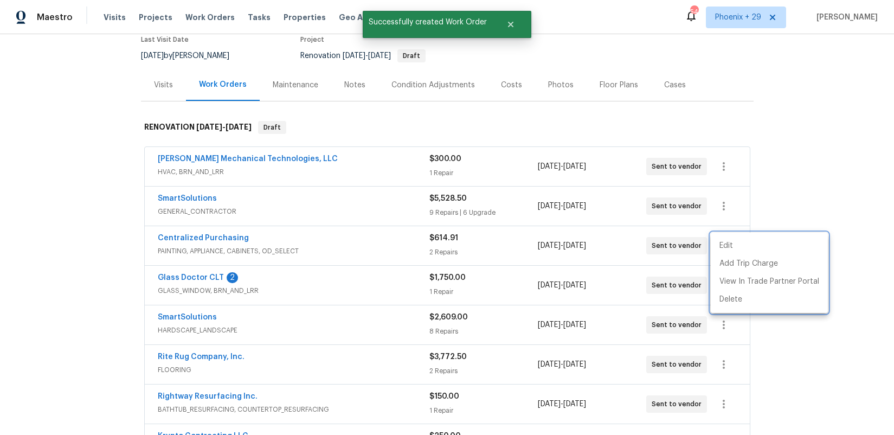
drag, startPoint x: 373, startPoint y: 249, endPoint x: 346, endPoint y: 248, distance: 27.1
click at [358, 249] on div at bounding box center [447, 217] width 894 height 435
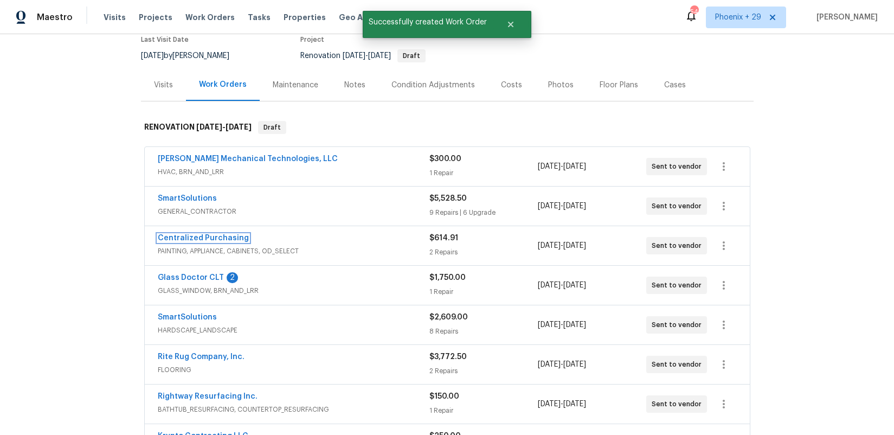
click at [193, 236] on link "Centralized Purchasing" at bounding box center [203, 238] width 91 height 8
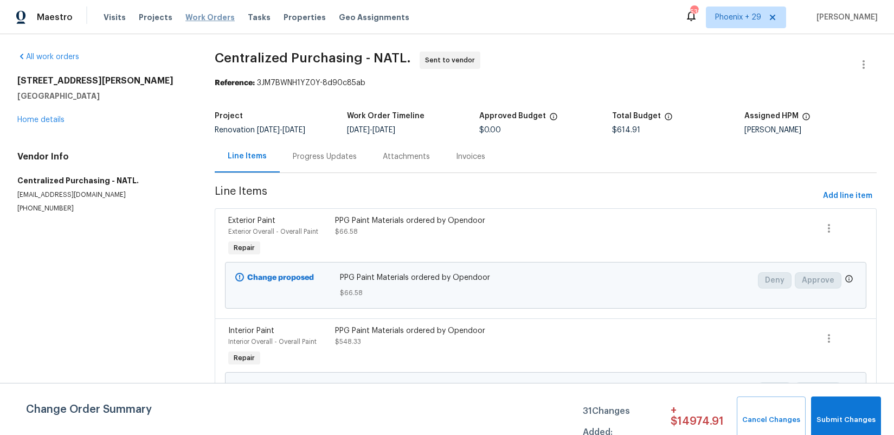
click at [192, 11] on div "Visits Projects Work Orders Tasks Properties Geo Assignments" at bounding box center [263, 18] width 319 height 22
drag, startPoint x: 196, startPoint y: 15, endPoint x: 278, endPoint y: 22, distance: 82.1
click at [198, 15] on span "Work Orders" at bounding box center [209, 17] width 49 height 11
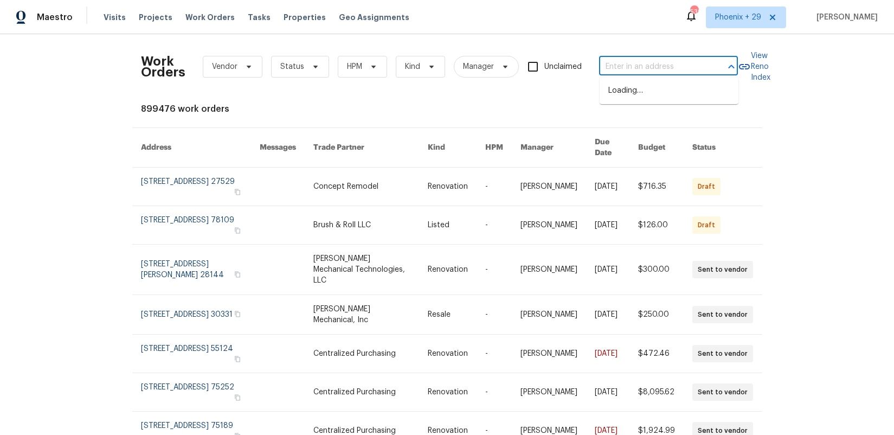
click at [632, 59] on input "text" at bounding box center [653, 67] width 108 height 17
paste input "1897 Sherman Ct, Clarksville, TN 37042"
type input "1897 Sherman Ct, Clarksville, TN 37042"
drag, startPoint x: 743, startPoint y: 14, endPoint x: 742, endPoint y: 31, distance: 16.8
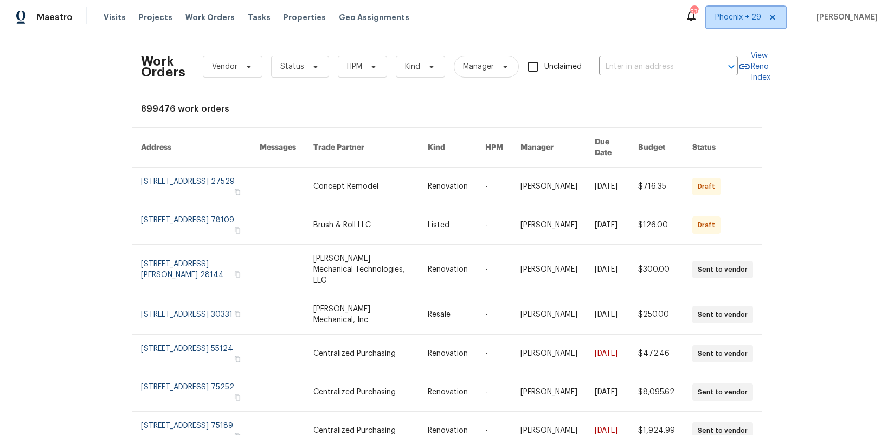
click at [743, 16] on span "Phoenix + 29" at bounding box center [738, 17] width 46 height 11
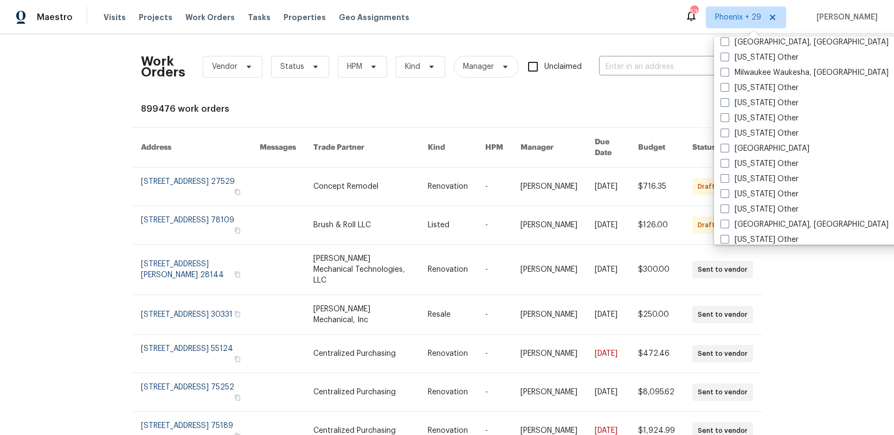
scroll to position [1164, 0]
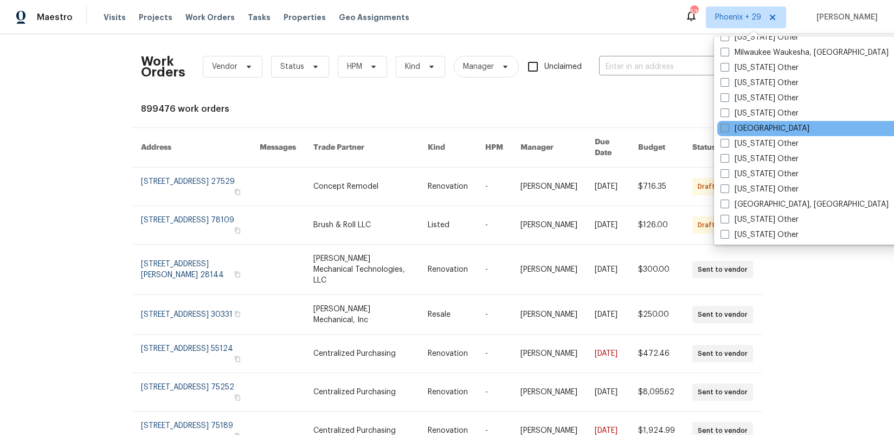
click at [750, 125] on label "[GEOGRAPHIC_DATA]" at bounding box center [764, 128] width 89 height 11
click at [727, 125] on input "[GEOGRAPHIC_DATA]" at bounding box center [723, 126] width 7 height 7
checkbox input "true"
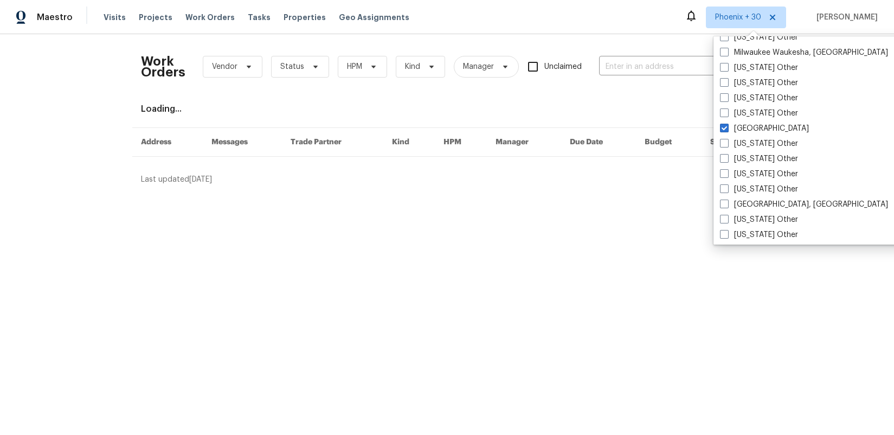
click at [661, 77] on div "Work Orders Vendor Status HPM Kind Manager Unclaimed ​" at bounding box center [439, 67] width 597 height 48
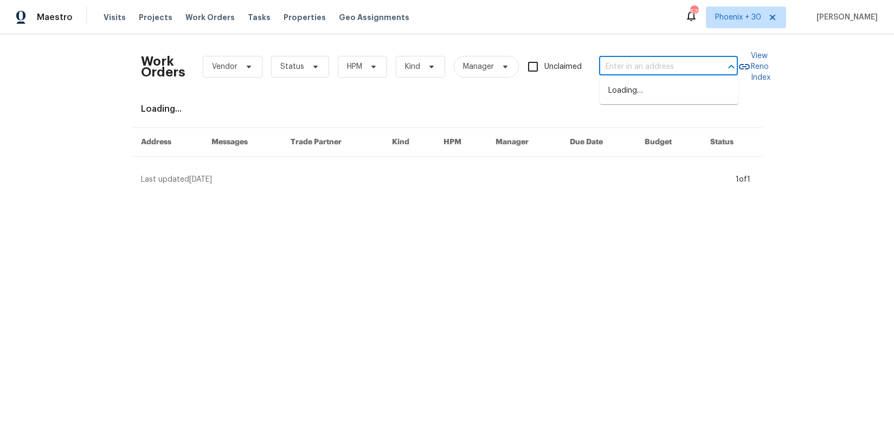
click at [637, 59] on input "text" at bounding box center [653, 67] width 108 height 17
paste input "1897 Sherman Ct, Clarksville, TN 37042"
type input "1897 Sherman Ct, Clarksville, TN 37042"
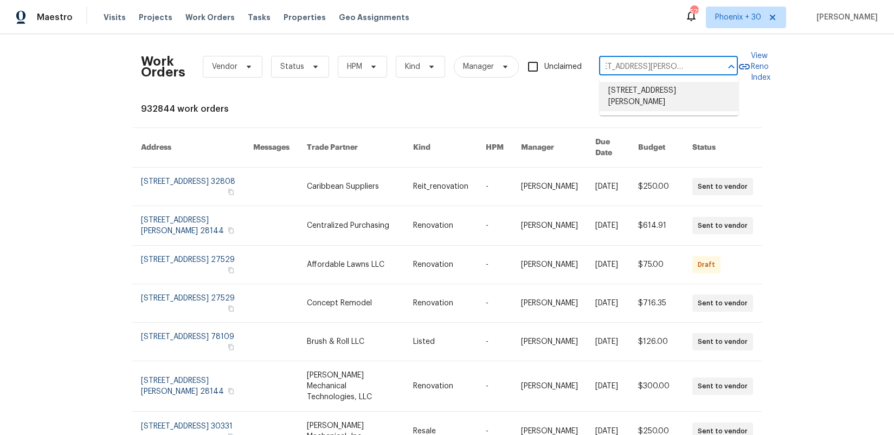
click at [643, 87] on li "1897 Sherman Ct, Clarksville, TN 37042" at bounding box center [668, 96] width 139 height 29
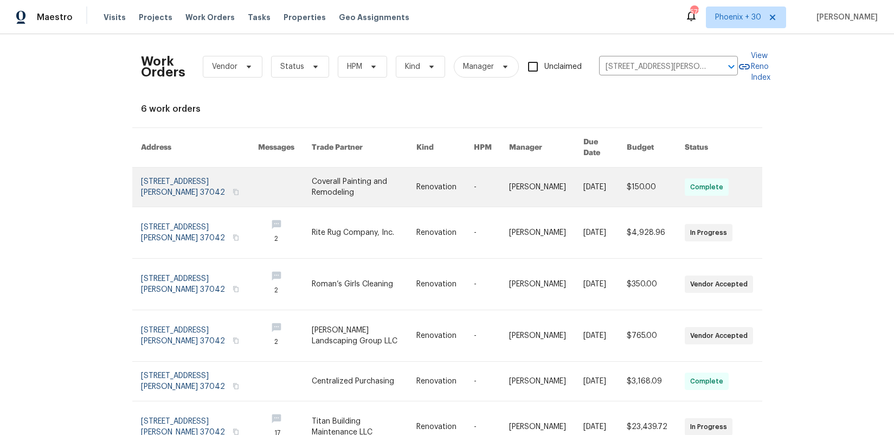
click at [345, 179] on link at bounding box center [364, 186] width 105 height 39
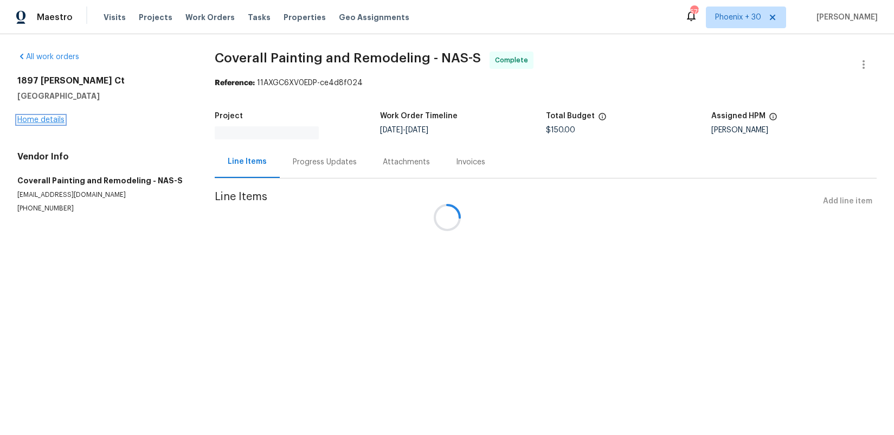
click at [36, 123] on link "Home details" at bounding box center [40, 120] width 47 height 8
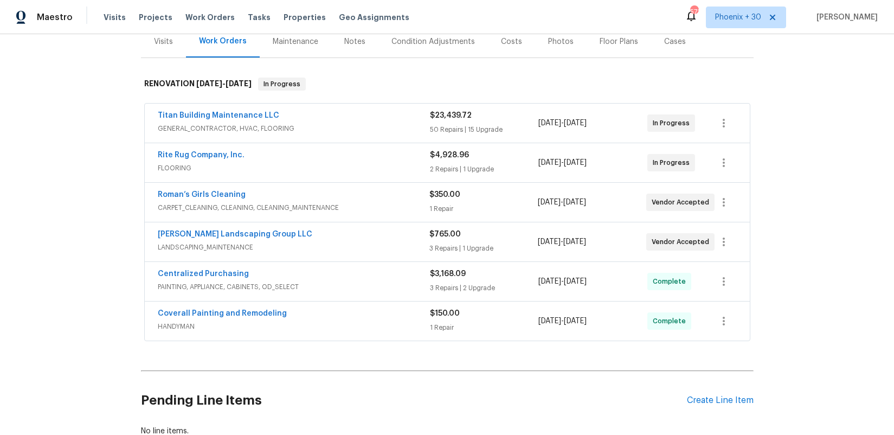
scroll to position [145, 0]
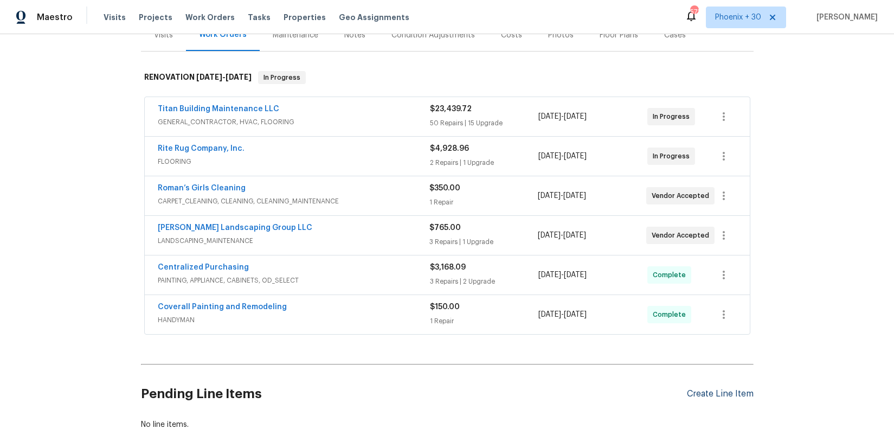
click at [713, 393] on div "Create Line Item" at bounding box center [720, 394] width 67 height 10
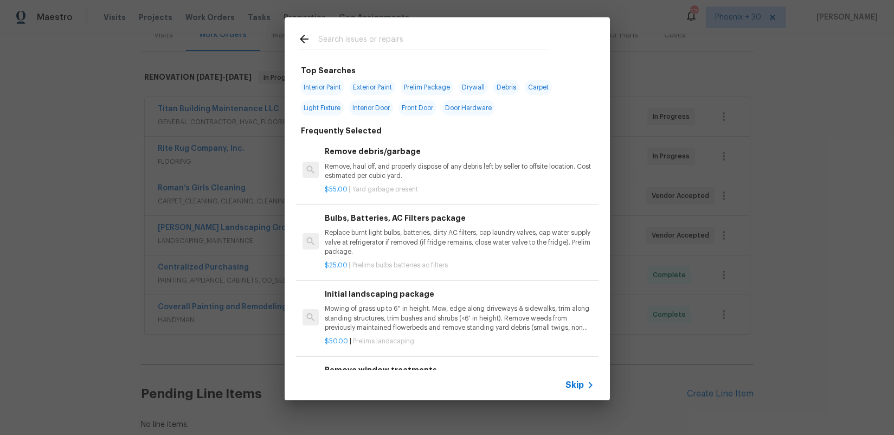
click at [372, 47] on input "text" at bounding box center [433, 41] width 230 height 16
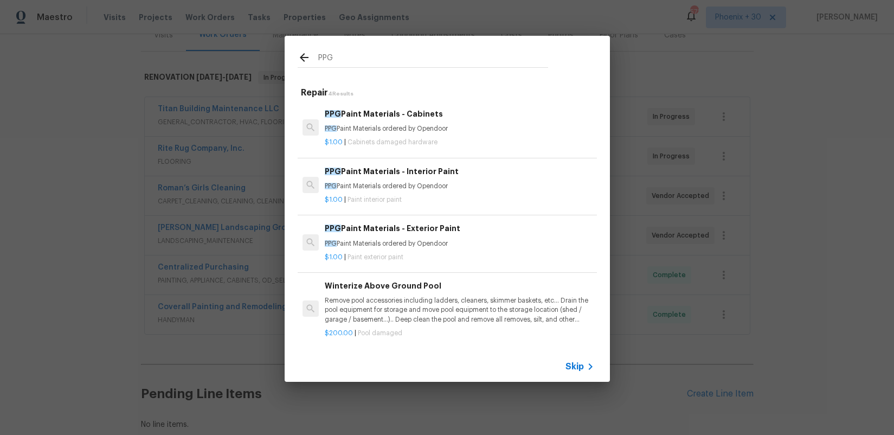
type input "PPG"
click at [471, 199] on p "$1.00 | Paint interior paint" at bounding box center [459, 199] width 269 height 9
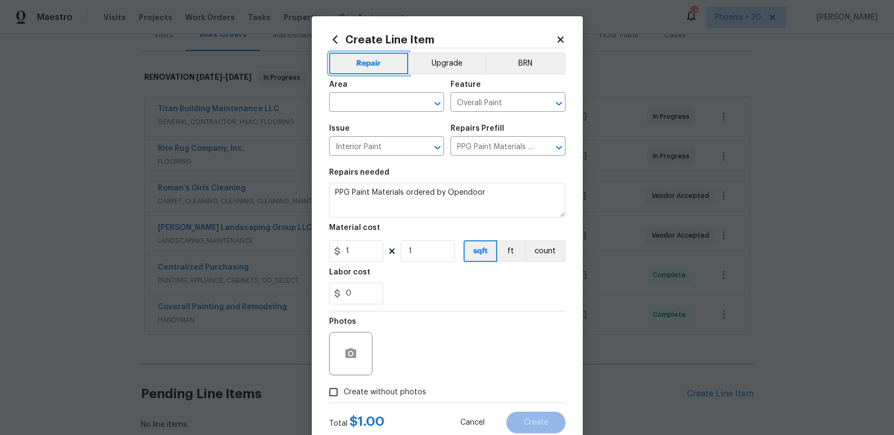
click at [387, 76] on div "Repair Upgrade BRN Area ​ Feature Overall Paint ​ Issue Interior Paint ​ Repair…" at bounding box center [447, 225] width 236 height 354
click at [388, 100] on input "text" at bounding box center [371, 103] width 85 height 17
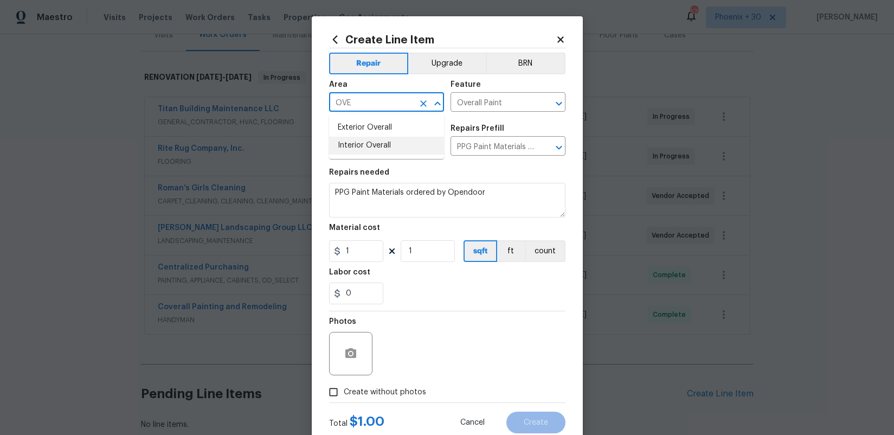
click at [394, 140] on li "Interior Overall" at bounding box center [386, 146] width 115 height 18
type input "Interior Overall"
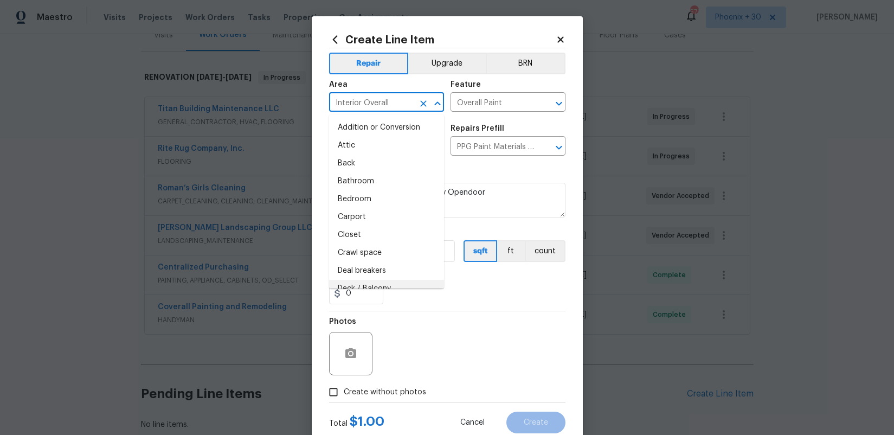
click at [459, 304] on section "Repairs needed PPG Paint Materials ordered by Opendoor Material cost 1 1 sqft f…" at bounding box center [447, 236] width 236 height 148
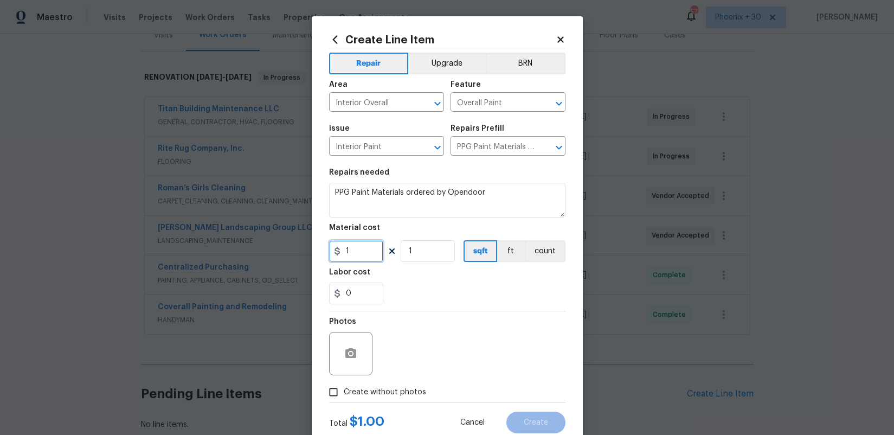
click at [376, 248] on input "1" at bounding box center [356, 251] width 54 height 22
type input "15.22"
click at [379, 387] on span "Create without photos" at bounding box center [385, 391] width 82 height 11
click at [344, 387] on input "Create without photos" at bounding box center [333, 391] width 21 height 21
checkbox input "true"
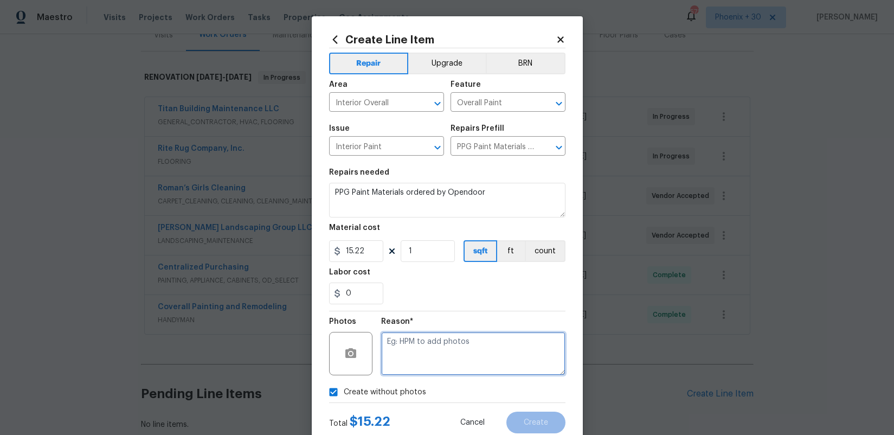
click at [421, 370] on textarea at bounding box center [473, 353] width 184 height 43
type textarea "na"
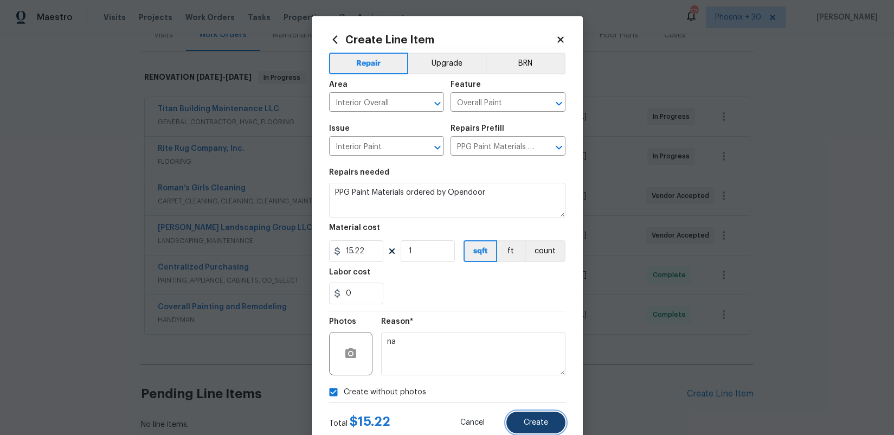
click at [543, 423] on span "Create" at bounding box center [535, 422] width 24 height 8
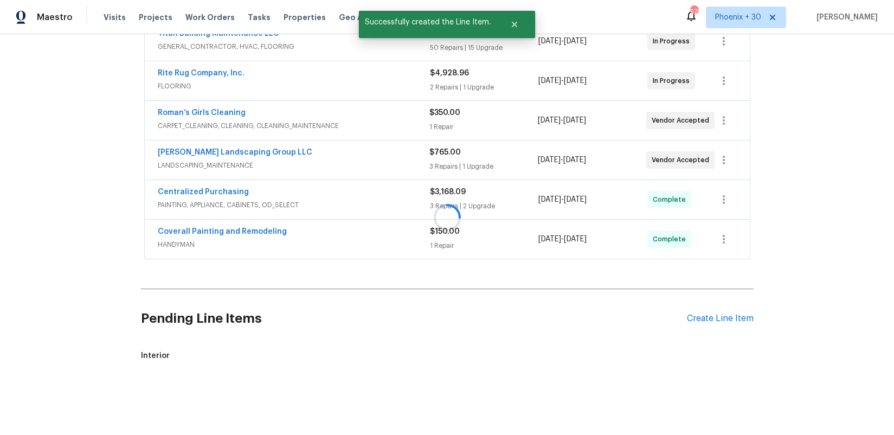
scroll to position [254, 0]
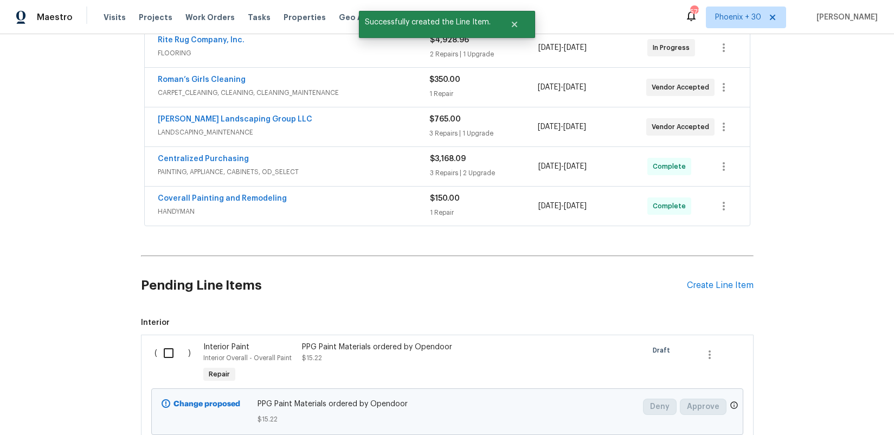
drag, startPoint x: 160, startPoint y: 334, endPoint x: 205, endPoint y: 353, distance: 48.5
click at [161, 334] on span "Interior ( ) Interior Paint Interior Overall - Overall Paint Repair PPG Paint M…" at bounding box center [447, 381] width 612 height 128
click at [201, 355] on div "Interior Paint Interior Overall - Overall Paint Repair" at bounding box center [249, 363] width 99 height 50
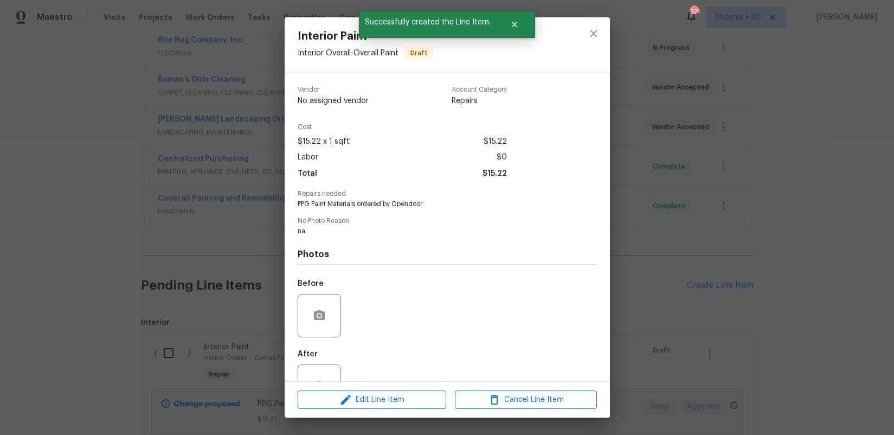
click at [254, 326] on div "Interior Paint Interior Overall - Overall Paint Draft Vendor No assigned vendor…" at bounding box center [447, 217] width 894 height 435
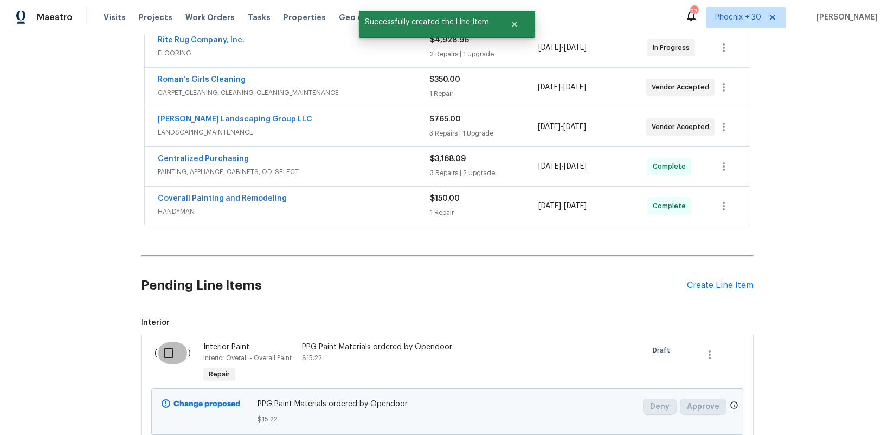
drag, startPoint x: 173, startPoint y: 360, endPoint x: 269, endPoint y: 321, distance: 103.5
click at [174, 359] on input "checkbox" at bounding box center [172, 352] width 31 height 23
checkbox input "true"
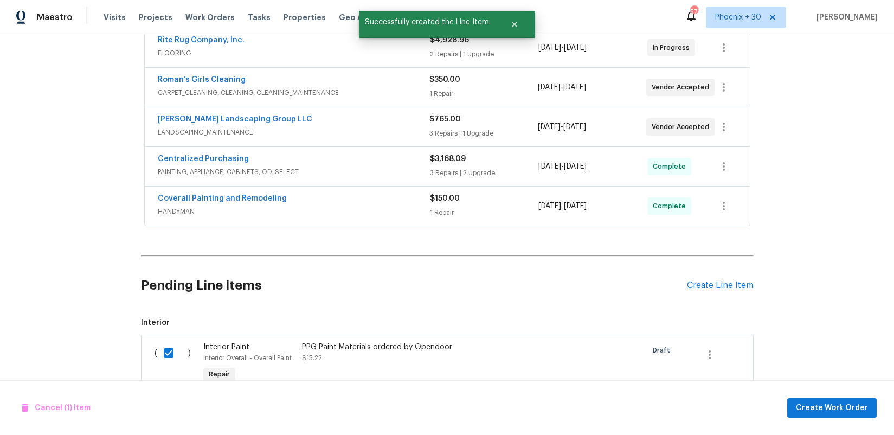
scroll to position [338, 0]
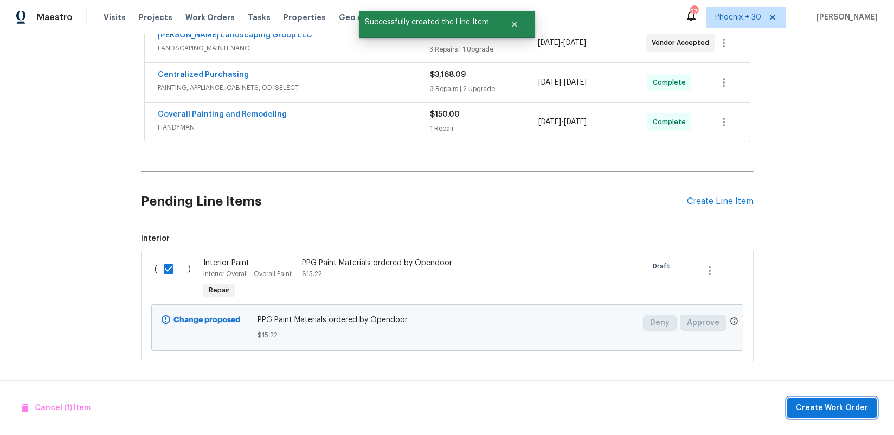
click at [814, 405] on span "Create Work Order" at bounding box center [832, 408] width 72 height 14
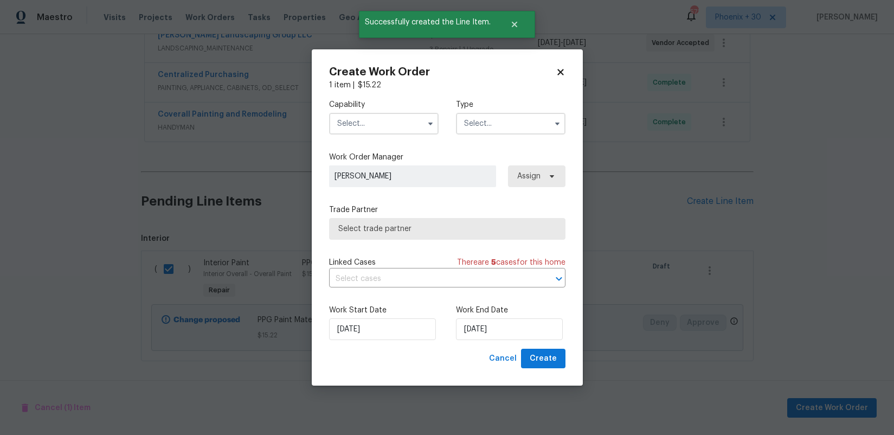
click at [390, 124] on input "text" at bounding box center [383, 124] width 109 height 22
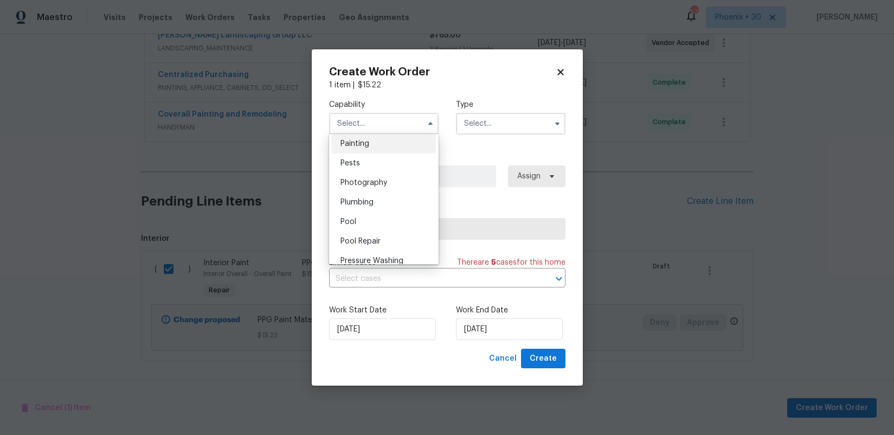
click at [372, 148] on div "Painting" at bounding box center [384, 144] width 104 height 20
type input "Painting"
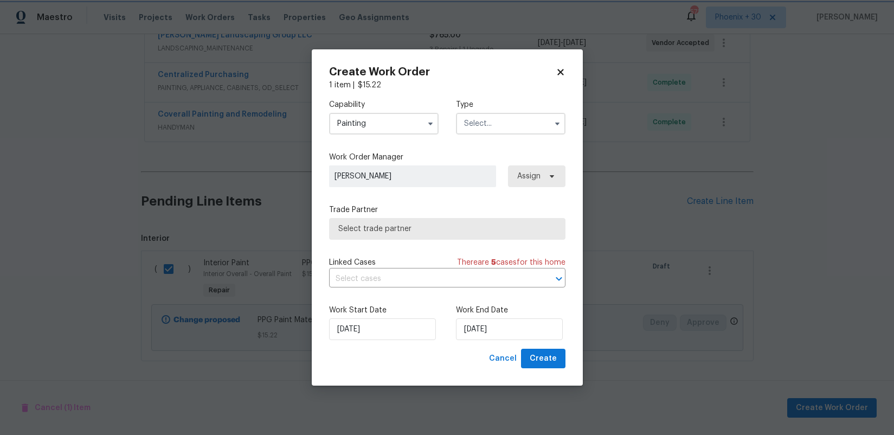
scroll to position [891, 0]
click at [529, 117] on input "text" at bounding box center [510, 124] width 109 height 22
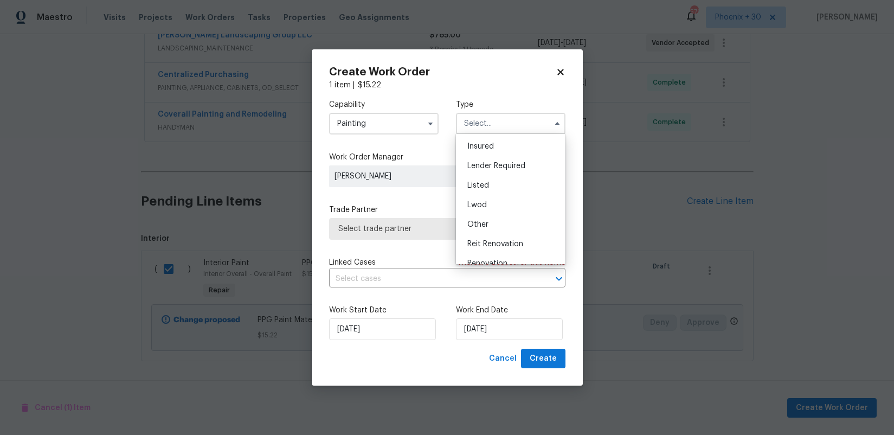
scroll to position [129, 0]
click at [502, 194] on span "Renovation" at bounding box center [487, 193] width 40 height 8
type input "Renovation"
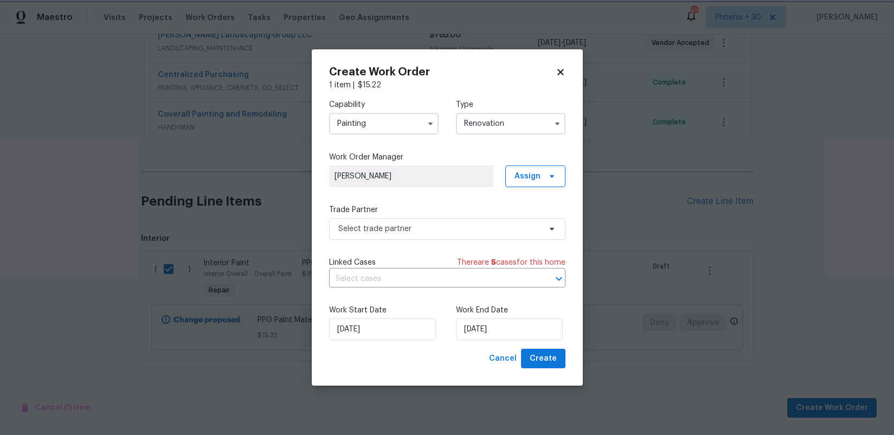
scroll to position [0, 0]
drag, startPoint x: 538, startPoint y: 176, endPoint x: 536, endPoint y: 185, distance: 9.4
click at [538, 177] on span "Assign" at bounding box center [527, 176] width 26 height 11
click at [532, 213] on div "Assign to HPM" at bounding box center [540, 206] width 61 height 15
click at [532, 214] on div "Assign to me" at bounding box center [540, 221] width 61 height 15
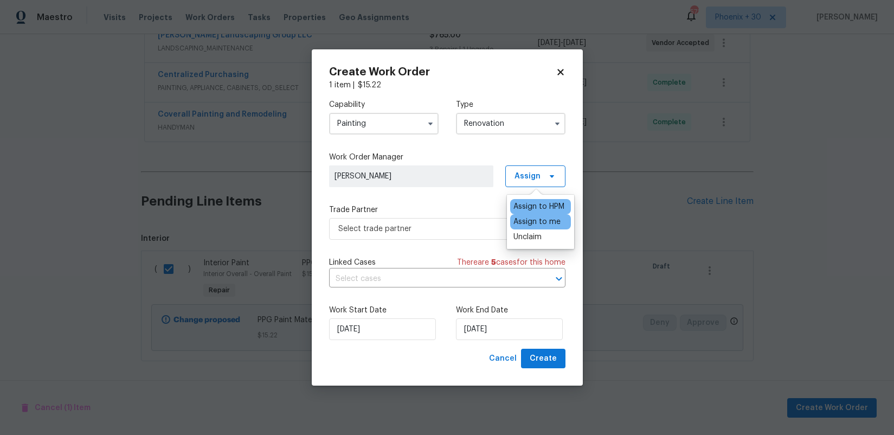
click at [534, 217] on div "Assign to me" at bounding box center [536, 221] width 47 height 11
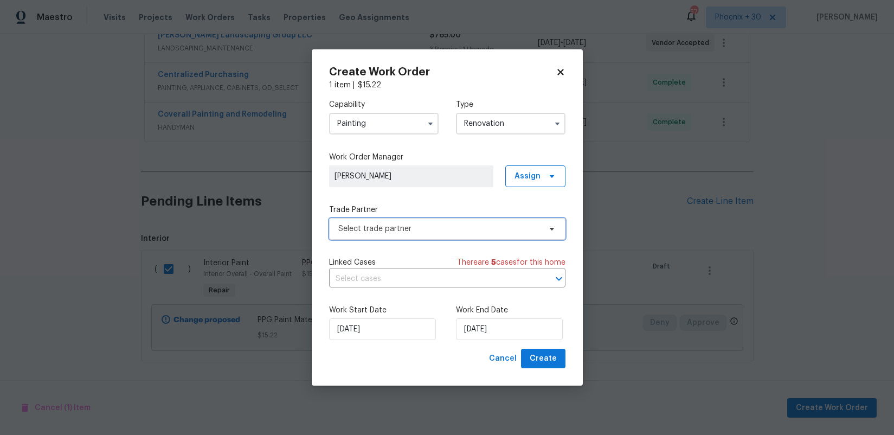
click at [421, 230] on span "Select trade partner" at bounding box center [439, 228] width 202 height 11
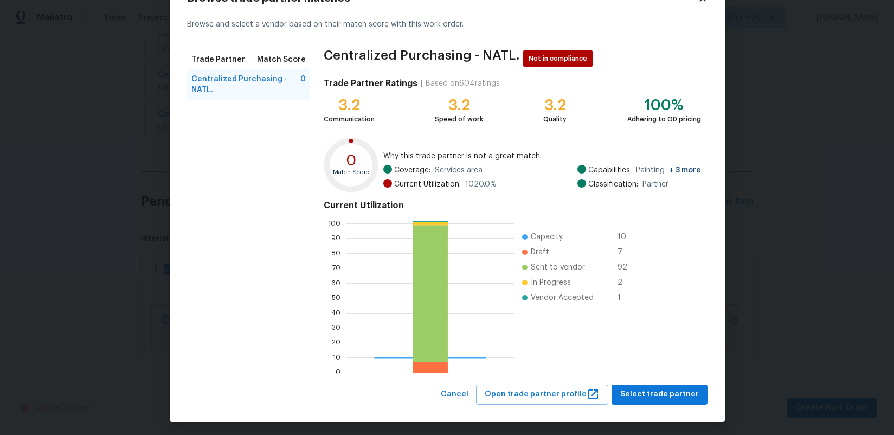
scroll to position [43, 0]
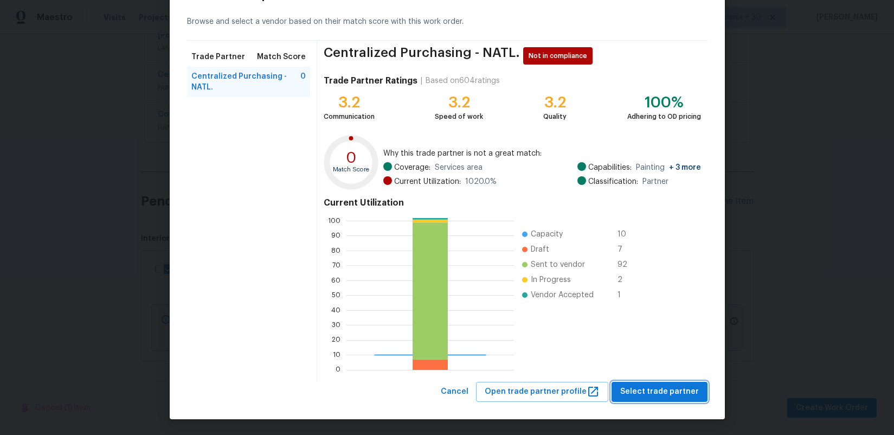
click at [692, 398] on button "Select trade partner" at bounding box center [659, 391] width 96 height 20
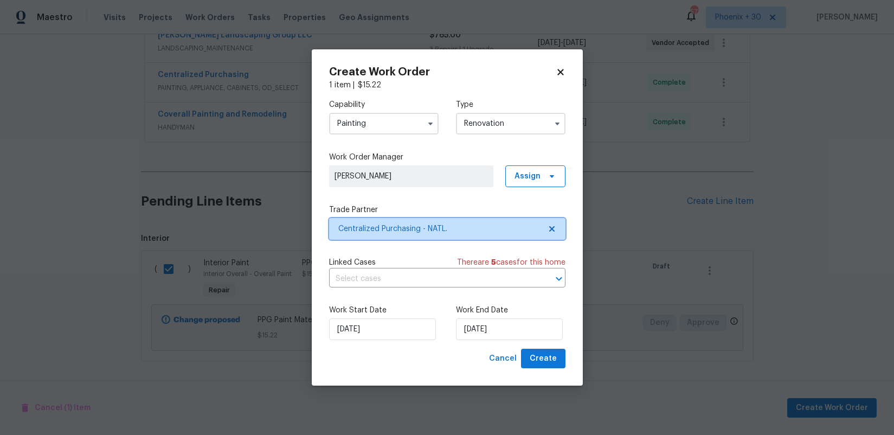
scroll to position [0, 0]
click at [544, 364] on span "Create" at bounding box center [542, 359] width 27 height 14
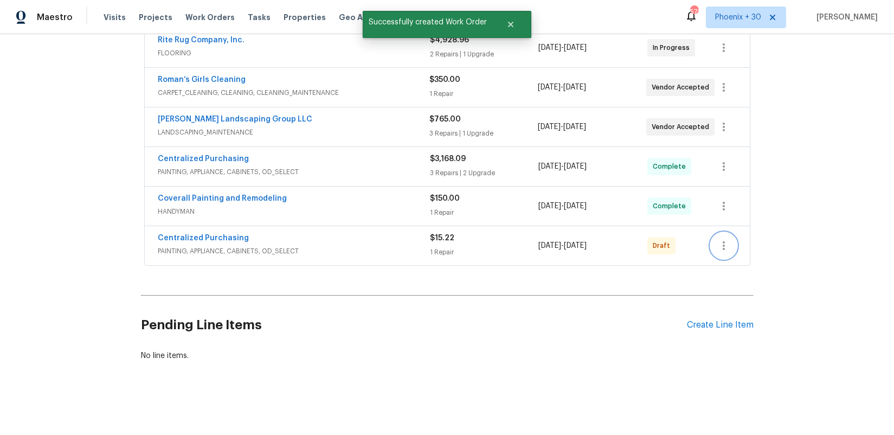
click at [721, 243] on icon "button" at bounding box center [723, 245] width 13 height 13
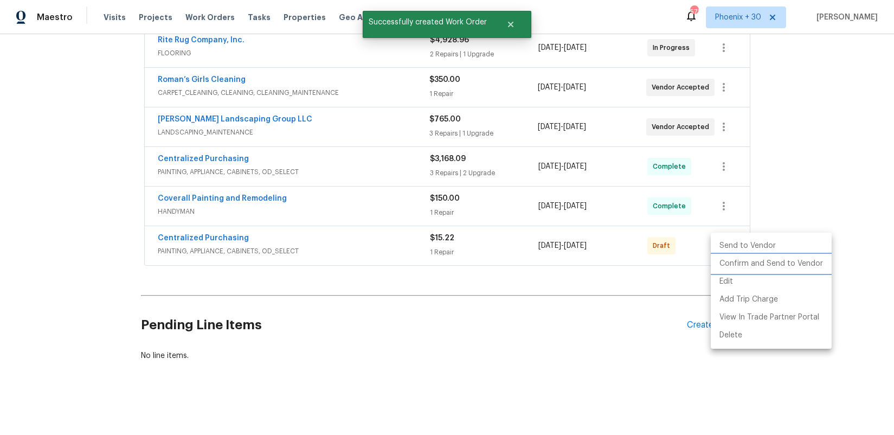
click at [723, 262] on li "Confirm and Send to Vendor" at bounding box center [770, 264] width 121 height 18
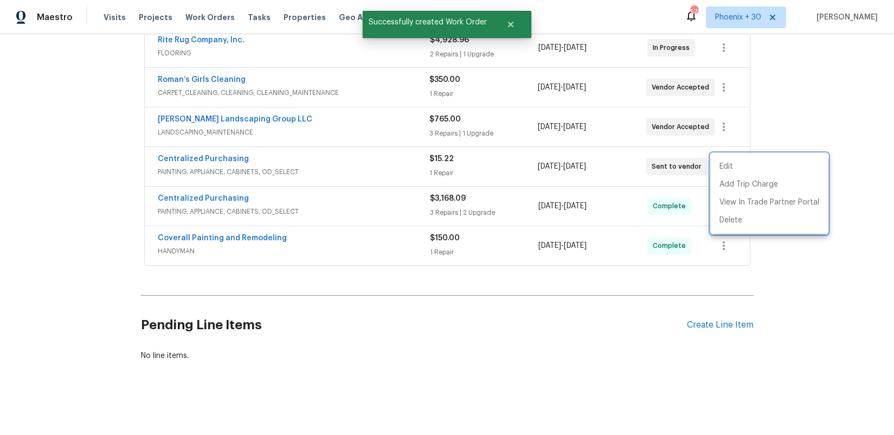
click at [402, 284] on div at bounding box center [447, 217] width 894 height 435
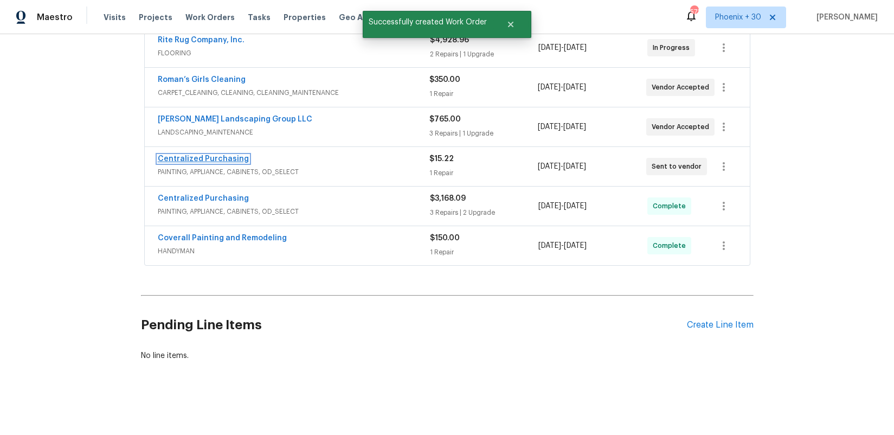
click at [214, 160] on link "Centralized Purchasing" at bounding box center [203, 159] width 91 height 8
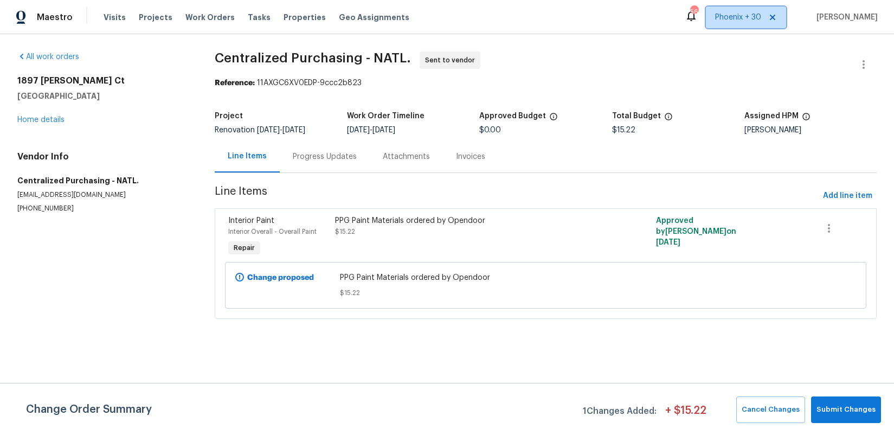
click at [748, 22] on span "Phoenix + 30" at bounding box center [746, 18] width 80 height 22
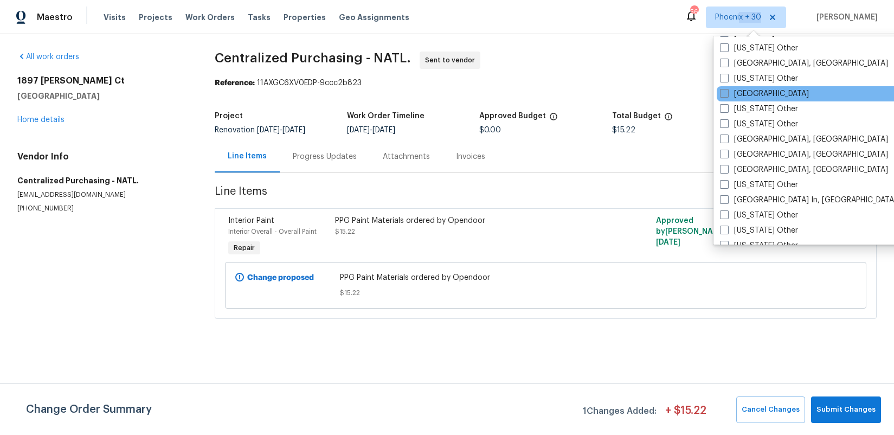
scroll to position [967, 0]
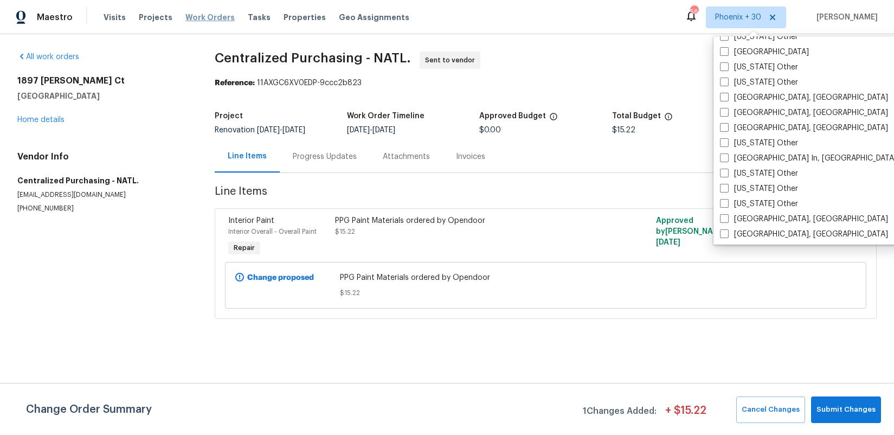
drag, startPoint x: 185, startPoint y: 22, endPoint x: 193, endPoint y: 21, distance: 8.1
click at [185, 22] on span "Work Orders" at bounding box center [209, 17] width 49 height 11
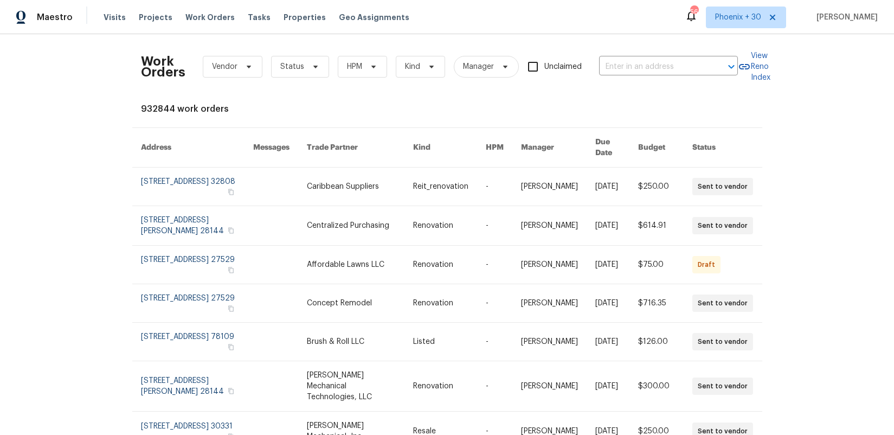
click at [625, 54] on div "Work Orders Vendor Status HPM Kind Manager Unclaimed ​" at bounding box center [439, 67] width 597 height 48
drag, startPoint x: 628, startPoint y: 66, endPoint x: 622, endPoint y: 66, distance: 6.0
click at [628, 66] on input "text" at bounding box center [653, 67] width 108 height 17
paste input "9534 Lookover Bay, Converse, TX 78109"
type input "9534 Lookover Bay, Converse, TX 78109"
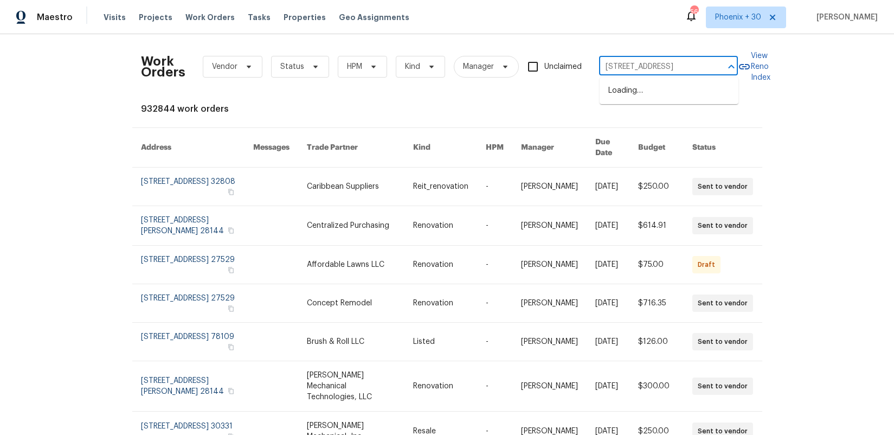
scroll to position [0, 39]
click at [637, 85] on li "9534 Lookover Bay, Converse, TX 78109" at bounding box center [668, 91] width 139 height 18
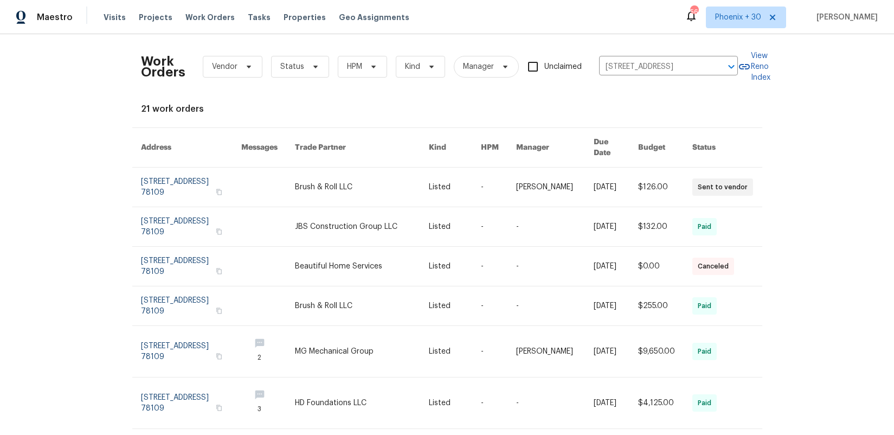
click at [365, 182] on link at bounding box center [362, 186] width 134 height 39
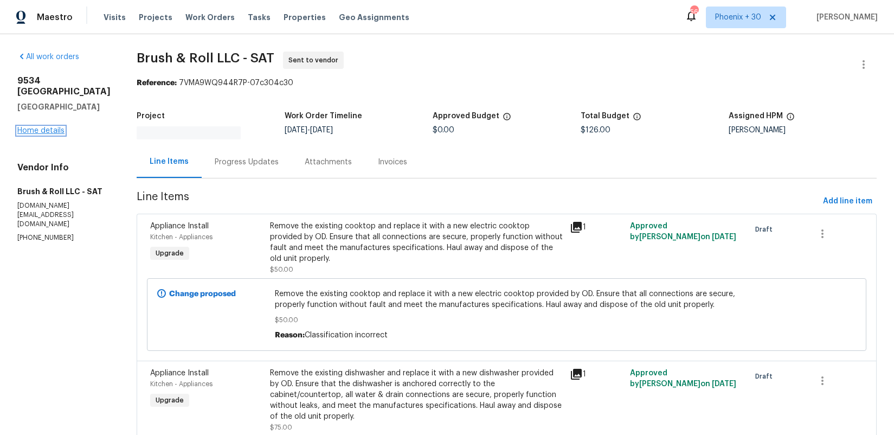
click at [57, 127] on link "Home details" at bounding box center [40, 131] width 47 height 8
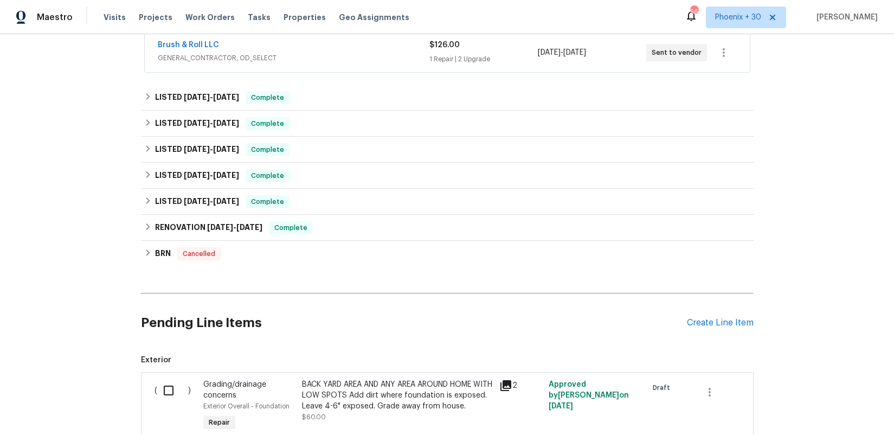
scroll to position [262, 0]
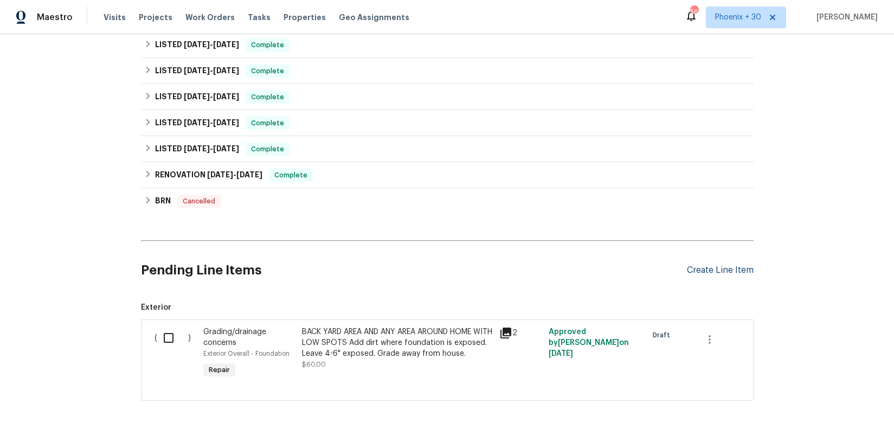
click at [710, 272] on div "Create Line Item" at bounding box center [720, 270] width 67 height 10
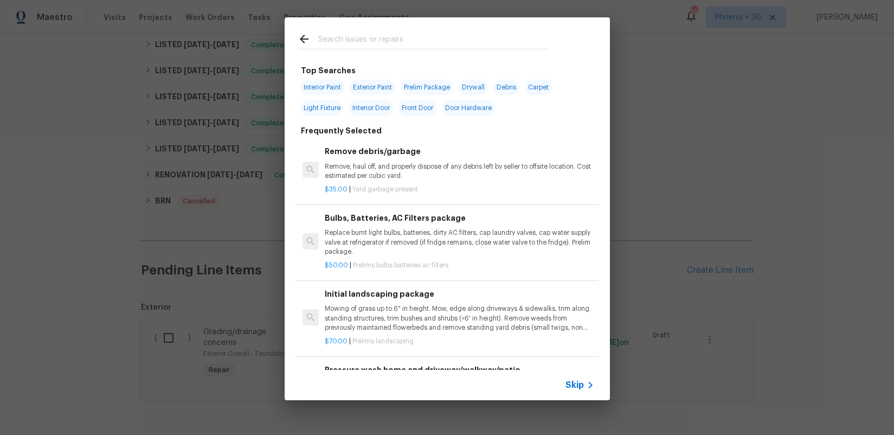
click at [400, 41] on input "text" at bounding box center [433, 41] width 230 height 16
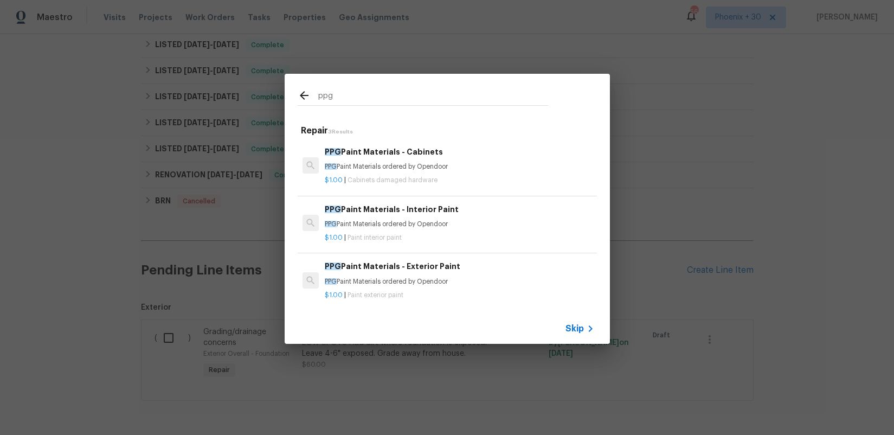
drag, startPoint x: 332, startPoint y: 95, endPoint x: 312, endPoint y: 92, distance: 20.3
click at [312, 92] on div "ppg" at bounding box center [423, 97] width 250 height 16
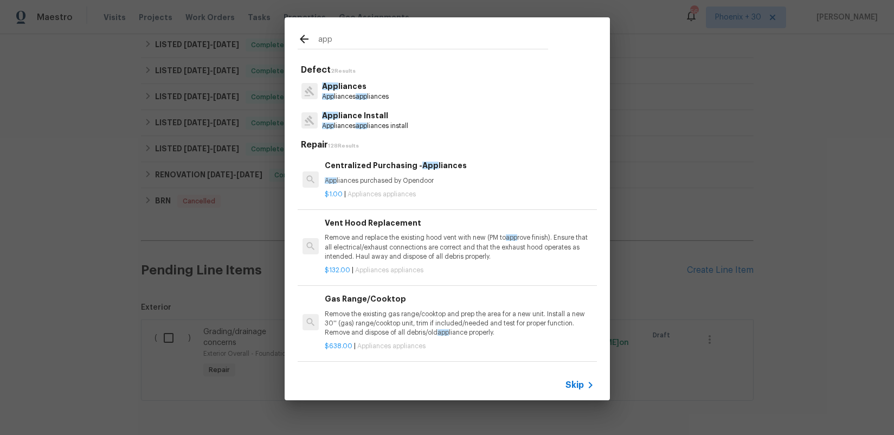
type input "app"
click at [449, 196] on p "$1.00 | Appliances appliances" at bounding box center [459, 194] width 269 height 9
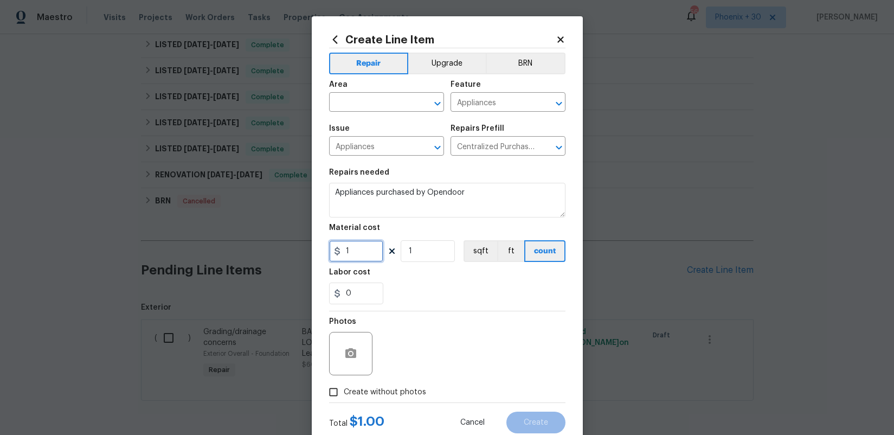
click at [380, 251] on input "1" at bounding box center [356, 251] width 54 height 22
type input "1135.1"
click at [383, 106] on input "text" at bounding box center [371, 103] width 85 height 17
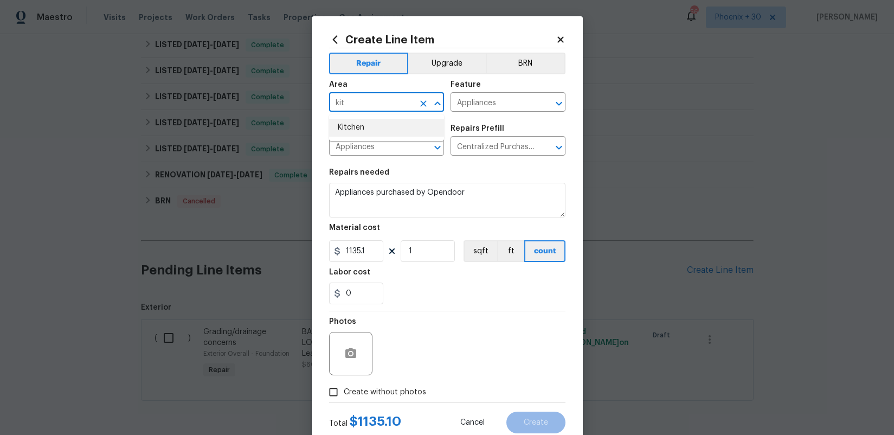
click at [386, 128] on li "Kitchen" at bounding box center [386, 128] width 115 height 18
type input "Kitchen"
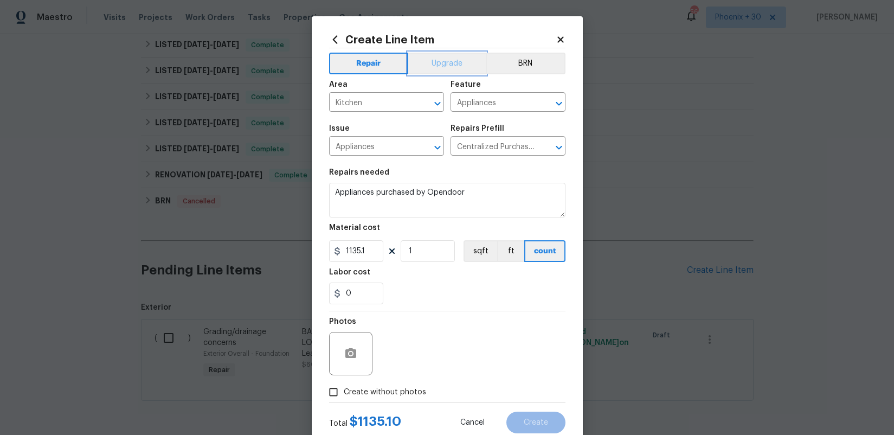
drag, startPoint x: 439, startPoint y: 61, endPoint x: 440, endPoint y: 75, distance: 14.6
click at [439, 61] on button "Upgrade" at bounding box center [446, 64] width 77 height 22
drag, startPoint x: 398, startPoint y: 396, endPoint x: 397, endPoint y: 383, distance: 12.5
click at [398, 395] on span "Create without photos" at bounding box center [385, 391] width 82 height 11
click at [344, 395] on input "Create without photos" at bounding box center [333, 391] width 21 height 21
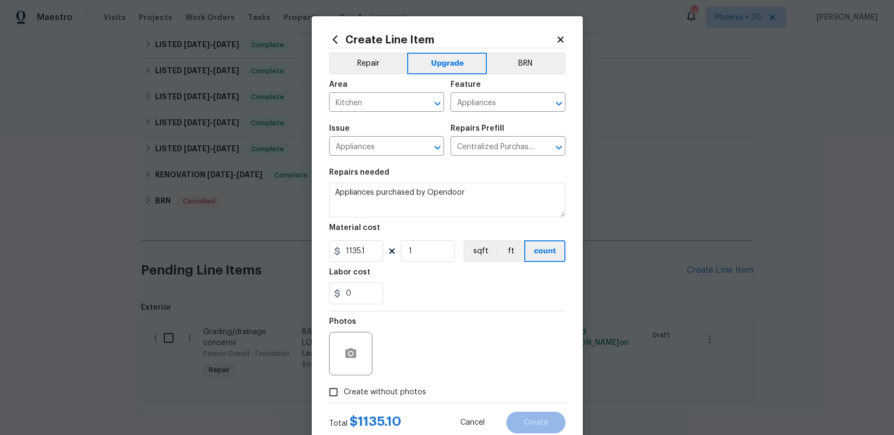
checkbox input "true"
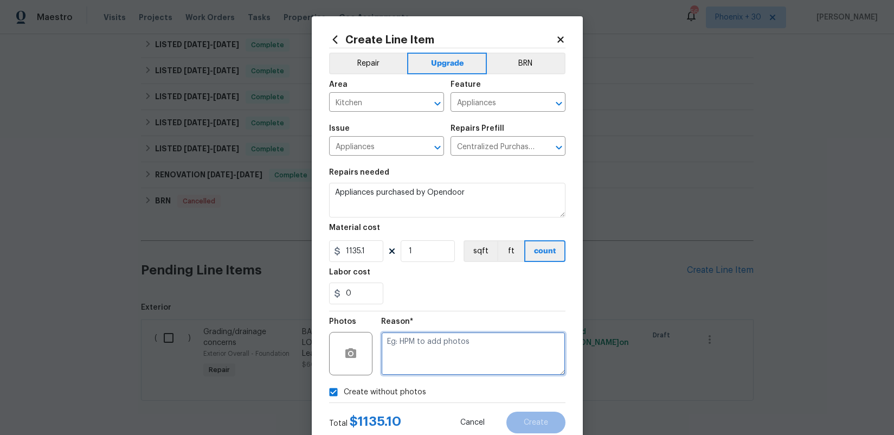
click at [401, 372] on textarea at bounding box center [473, 353] width 184 height 43
type textarea "NA"
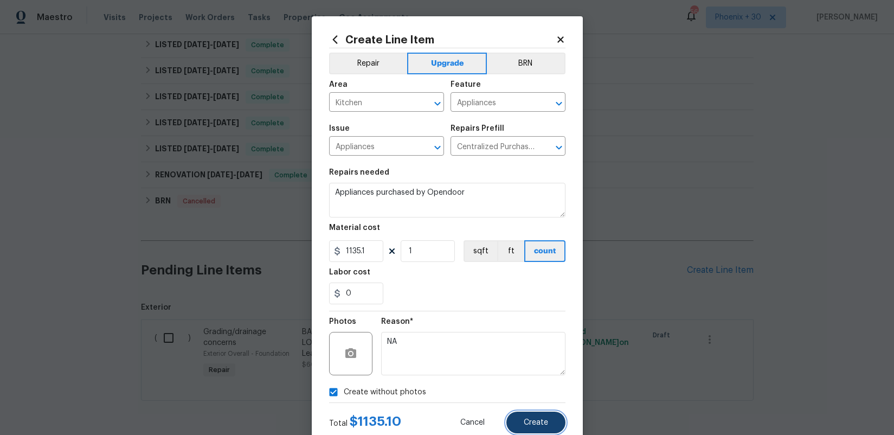
click at [533, 432] on button "Create" at bounding box center [535, 422] width 59 height 22
click at [532, 426] on div "Back to all projects 9534 Lookover Bay, Converse, TX 78109 3 Beds | 2 Baths | T…" at bounding box center [447, 234] width 894 height 400
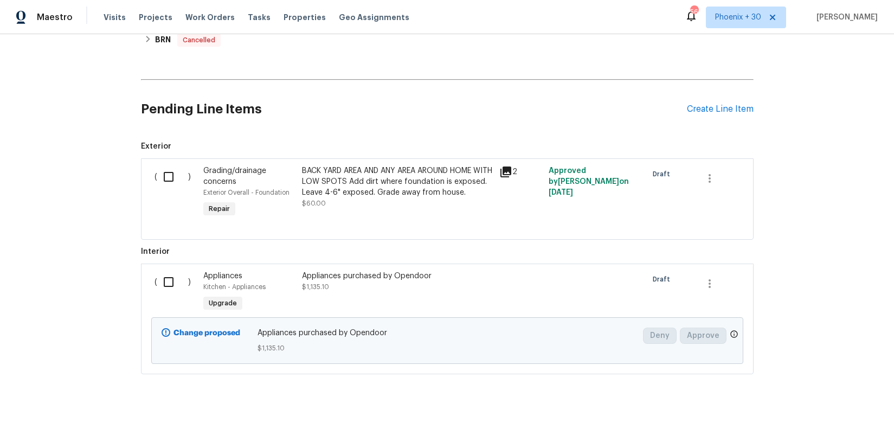
scroll to position [435, 0]
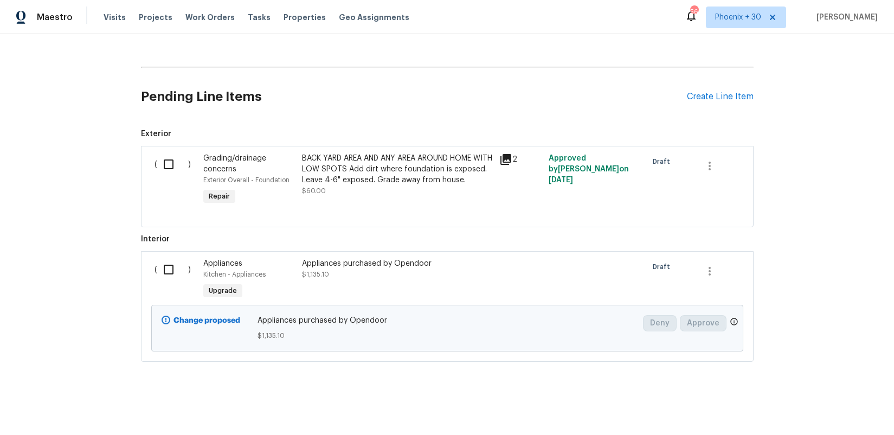
click at [170, 282] on div "( )" at bounding box center [175, 280] width 49 height 50
drag, startPoint x: 168, startPoint y: 274, endPoint x: 196, endPoint y: 287, distance: 30.8
click at [169, 274] on input "checkbox" at bounding box center [172, 269] width 31 height 23
checkbox input "true"
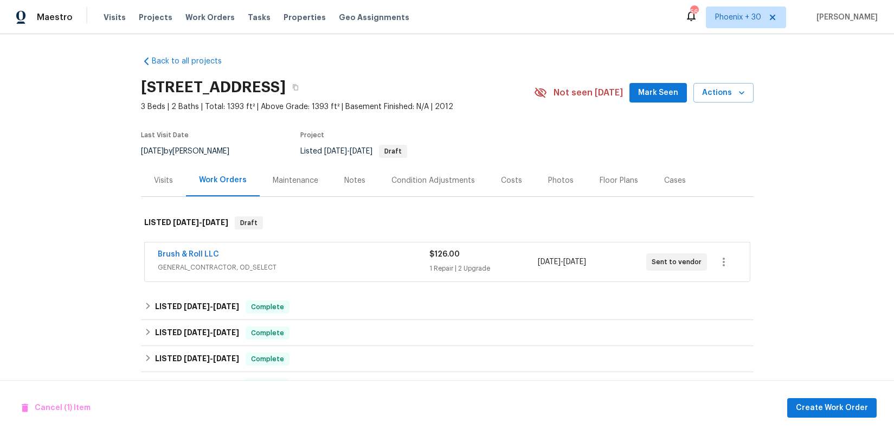
scroll to position [316, 0]
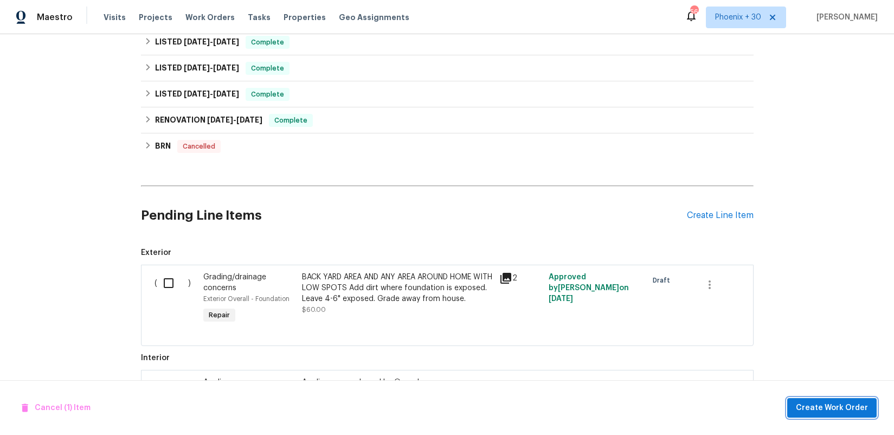
click at [830, 411] on span "Create Work Order" at bounding box center [832, 408] width 72 height 14
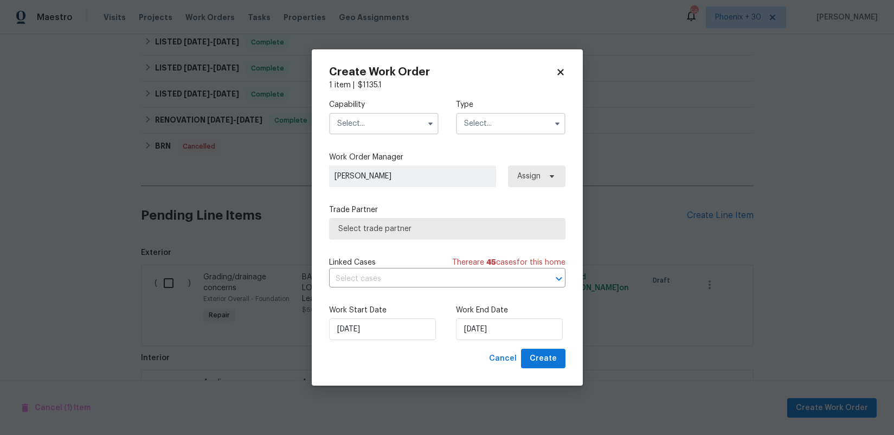
click at [378, 122] on input "text" at bounding box center [383, 124] width 109 height 22
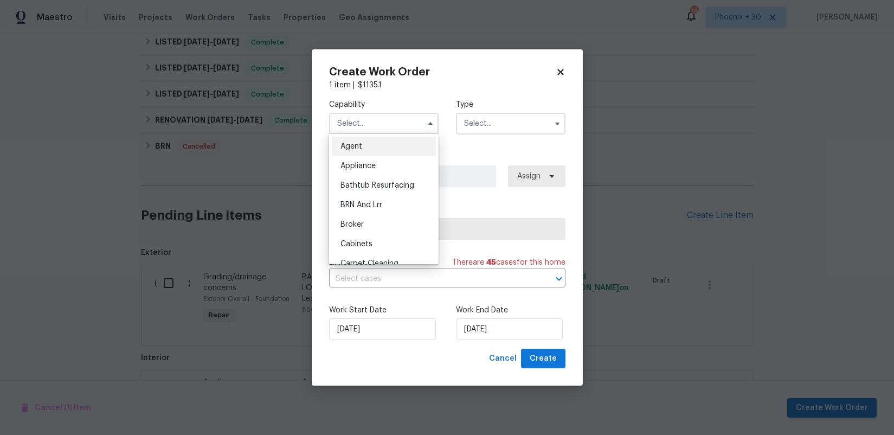
drag, startPoint x: 385, startPoint y: 166, endPoint x: 482, endPoint y: 126, distance: 104.5
click at [385, 166] on div "Appliance" at bounding box center [384, 166] width 104 height 20
type input "Appliance"
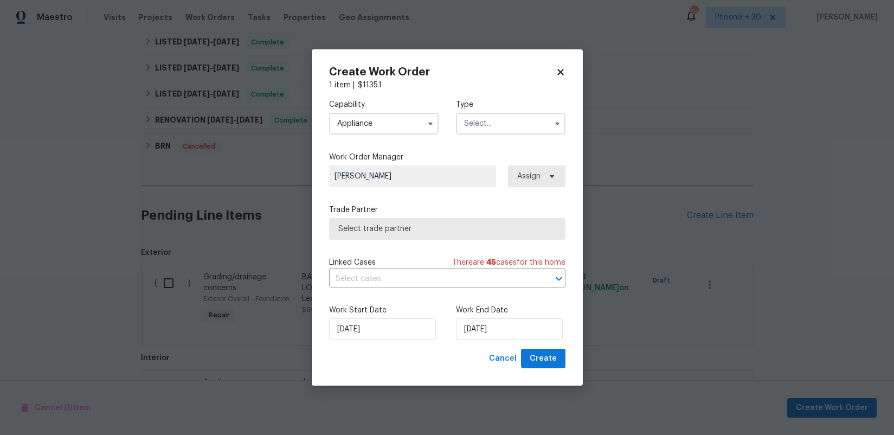
click at [490, 125] on input "text" at bounding box center [510, 124] width 109 height 22
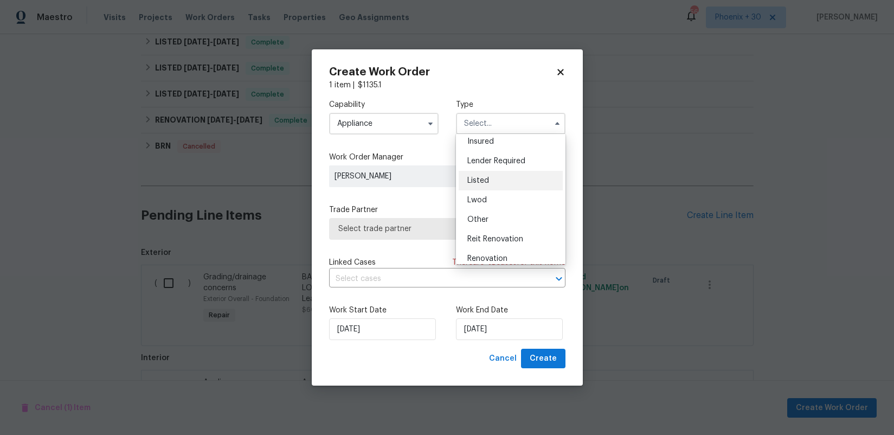
scroll to position [76, 0]
click at [503, 161] on div "Listed" at bounding box center [510, 168] width 104 height 20
type input "Listed"
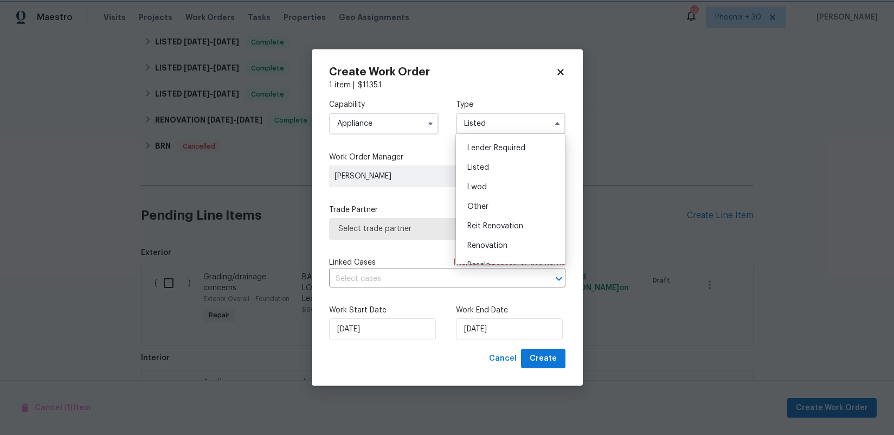
scroll to position [0, 0]
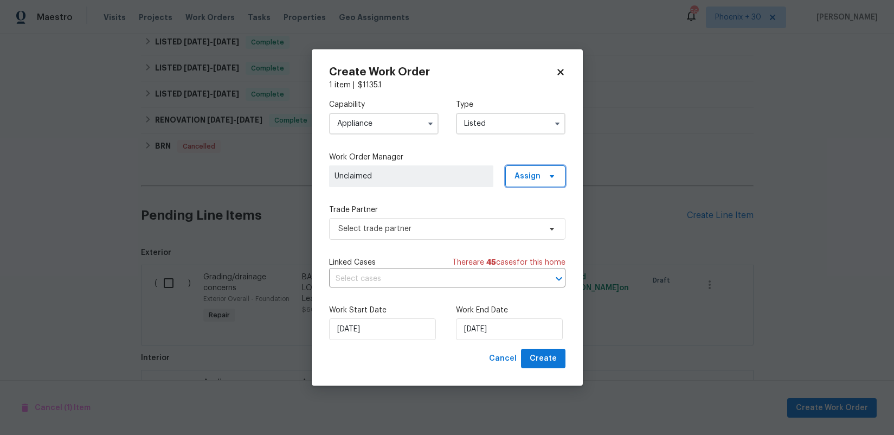
click at [532, 171] on span "Assign" at bounding box center [527, 176] width 26 height 11
click at [535, 221] on div "Assign to me" at bounding box center [536, 221] width 47 height 11
click at [436, 228] on span "Select trade partner" at bounding box center [439, 228] width 202 height 11
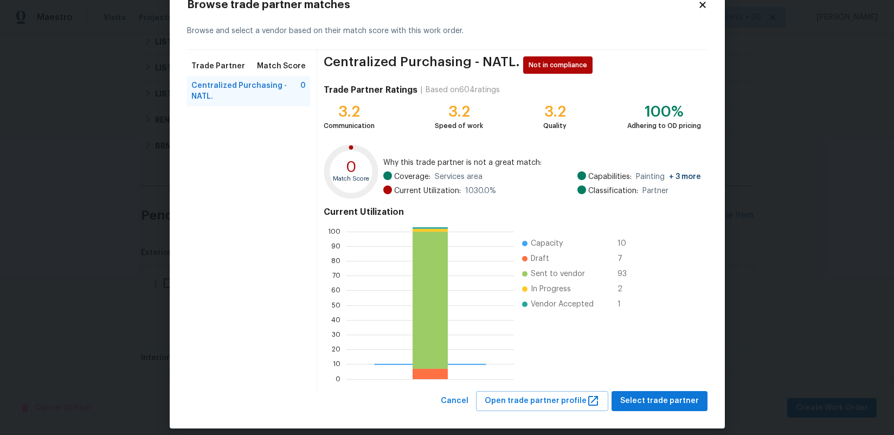
scroll to position [43, 0]
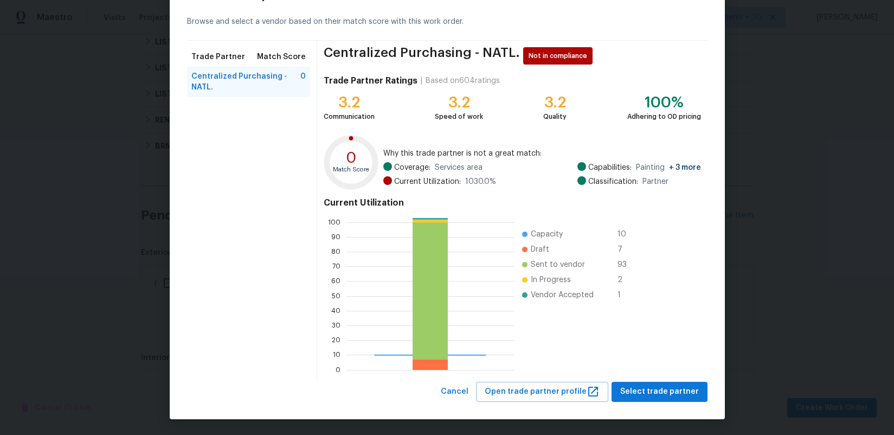
click at [657, 380] on div "Centralized Purchasing - NATL. Not in compliance Trade Partner Ratings | Based …" at bounding box center [512, 211] width 390 height 341
click at [658, 385] on span "Select trade partner" at bounding box center [659, 392] width 79 height 14
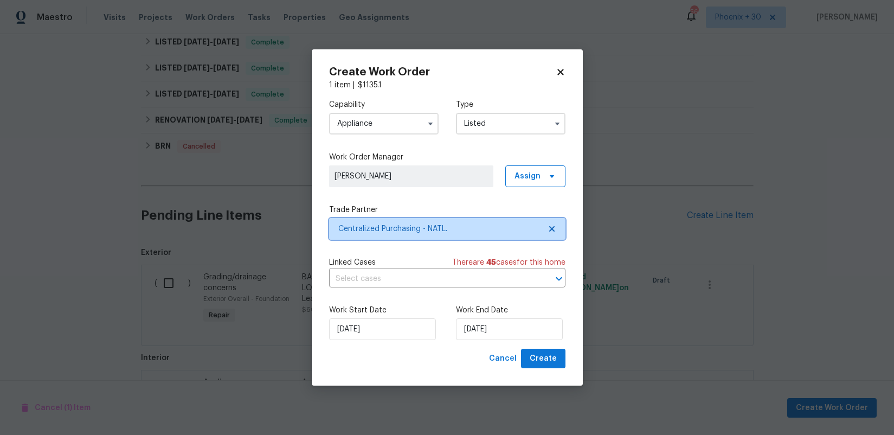
scroll to position [0, 0]
click at [555, 358] on span "Create" at bounding box center [542, 359] width 27 height 14
checkbox input "false"
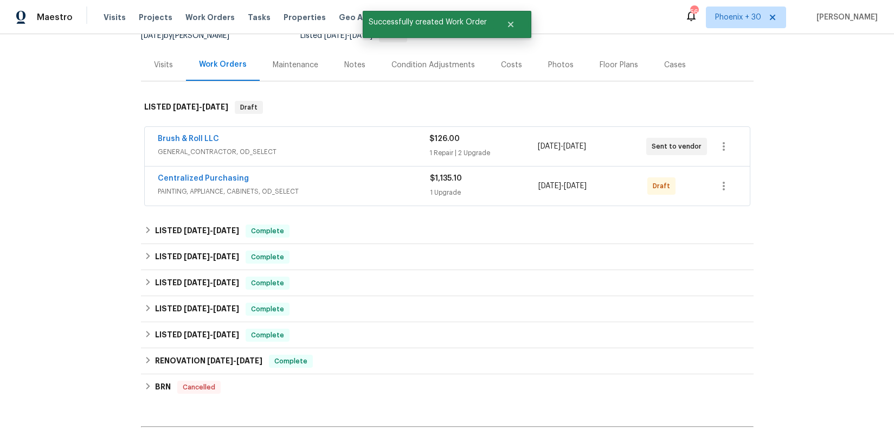
scroll to position [110, 0]
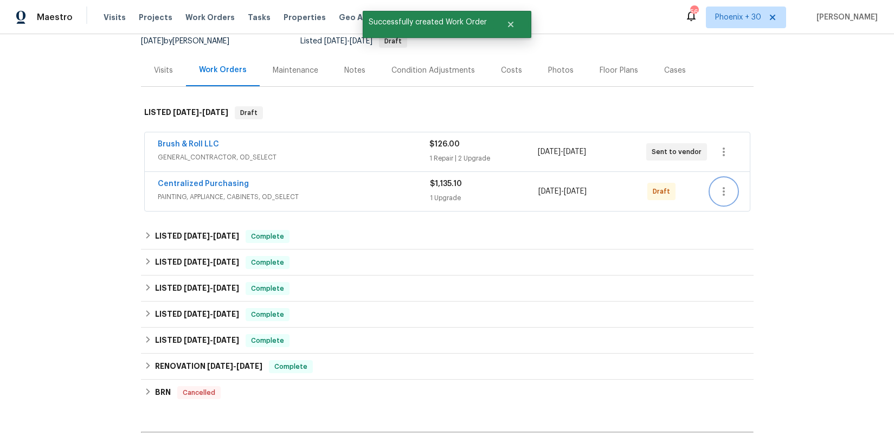
click at [722, 195] on icon "button" at bounding box center [723, 191] width 13 height 13
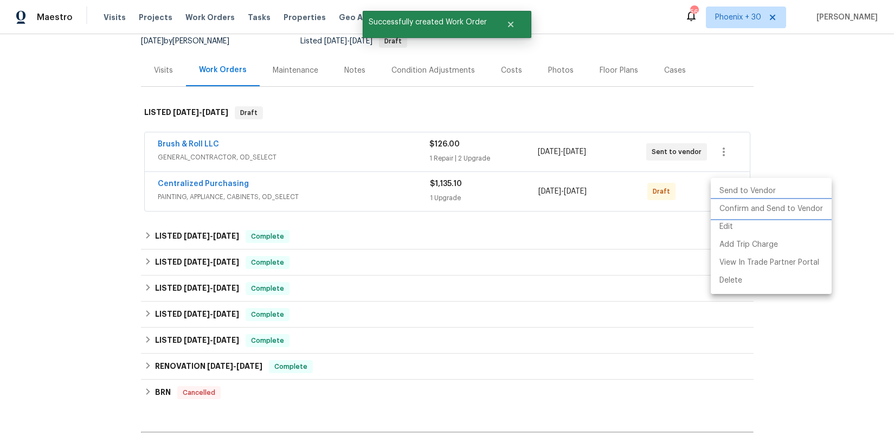
click at [721, 208] on li "Confirm and Send to Vendor" at bounding box center [770, 209] width 121 height 18
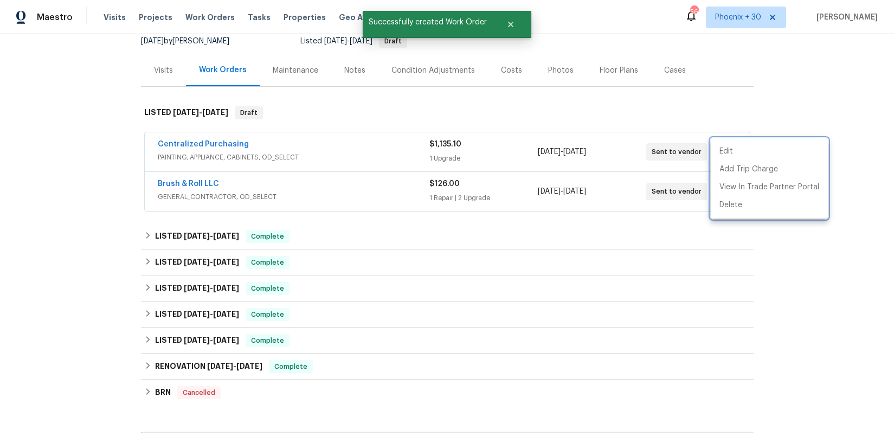
click at [197, 142] on div at bounding box center [447, 217] width 894 height 435
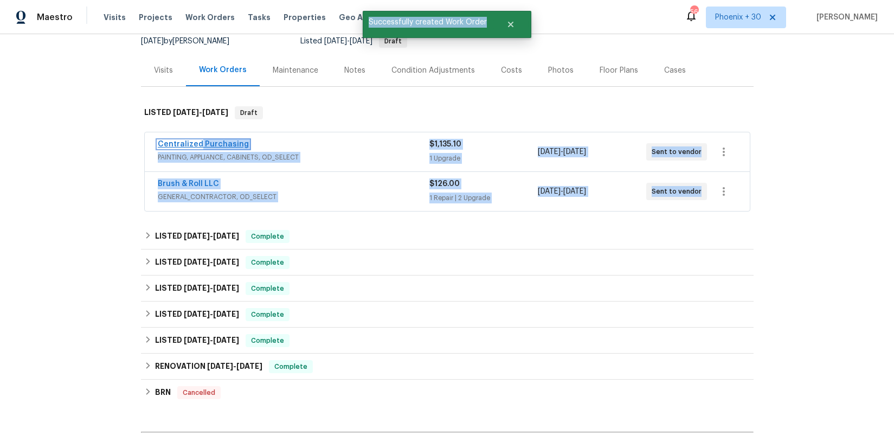
click at [197, 141] on link "Centralized Purchasing" at bounding box center [203, 144] width 91 height 8
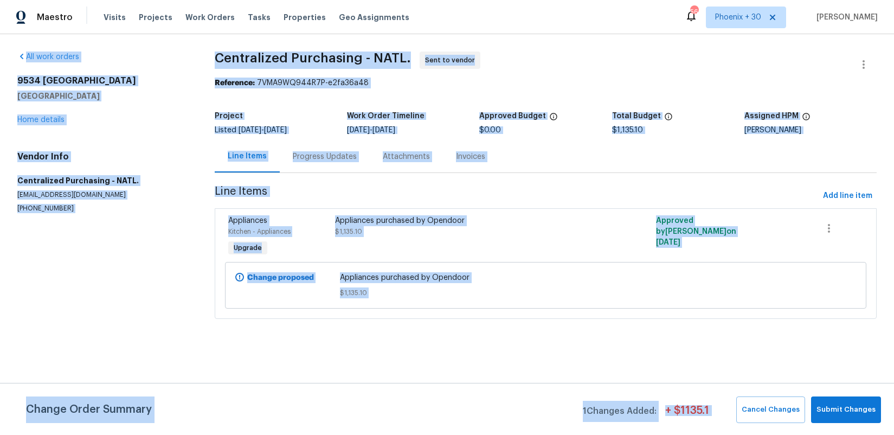
click at [173, 93] on h5 "Converse, TX 78109" at bounding box center [102, 95] width 171 height 11
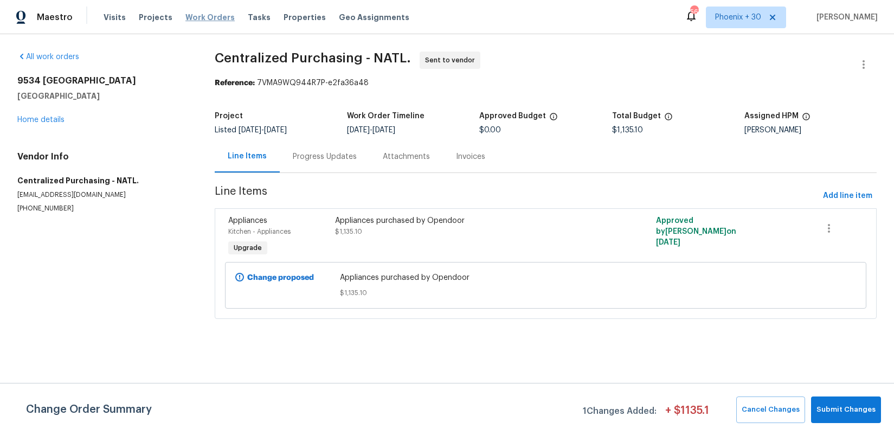
click at [201, 18] on span "Work Orders" at bounding box center [209, 17] width 49 height 11
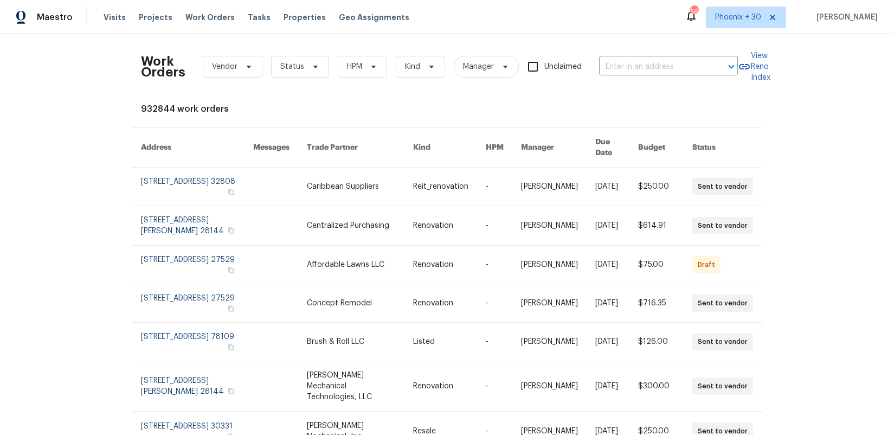
drag, startPoint x: 654, startPoint y: 44, endPoint x: 652, endPoint y: 57, distance: 13.1
click at [655, 47] on div "Work Orders Vendor Status HPM Kind Manager Unclaimed ​" at bounding box center [439, 67] width 597 height 48
click at [652, 57] on div "Work Orders Vendor Status HPM Kind Manager Unclaimed ​" at bounding box center [439, 67] width 597 height 48
click at [652, 64] on input "text" at bounding box center [653, 67] width 108 height 17
paste input "[STREET_ADDRESS]"
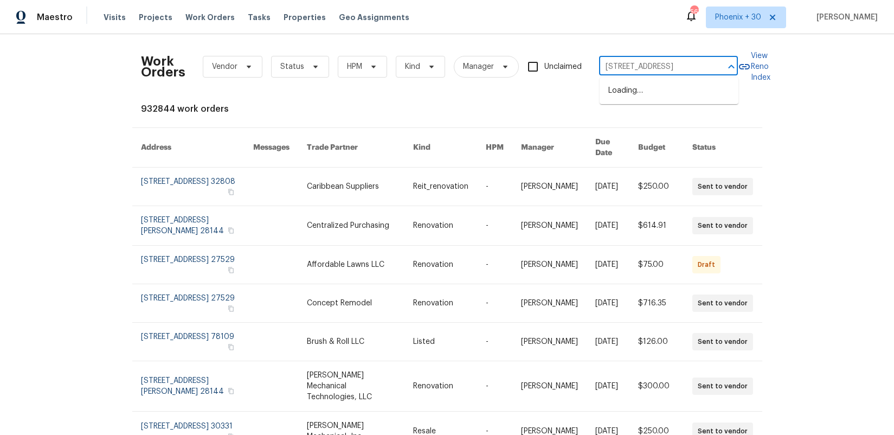
scroll to position [0, 63]
type input "[STREET_ADDRESS]"
click at [726, 22] on span "Phoenix + 30" at bounding box center [738, 17] width 46 height 11
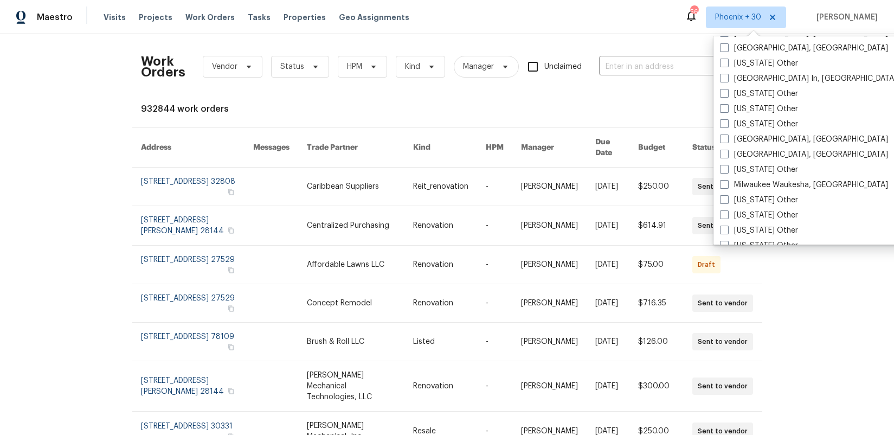
scroll to position [846, 0]
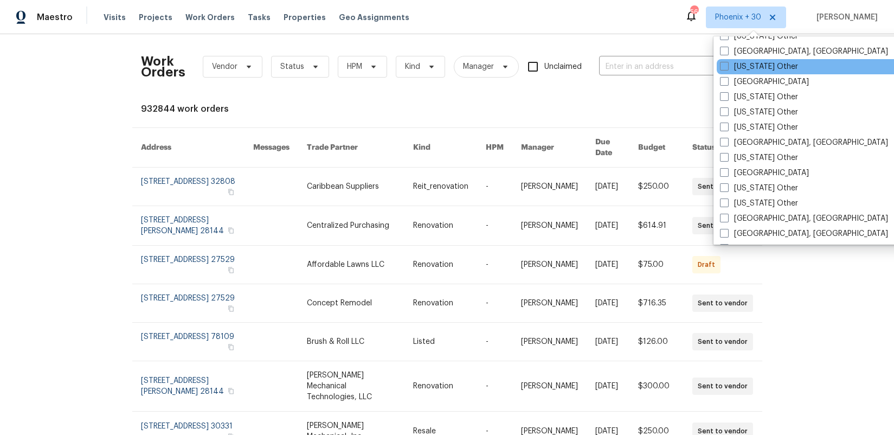
click at [730, 73] on div "[US_STATE] Other" at bounding box center [825, 66] width 218 height 15
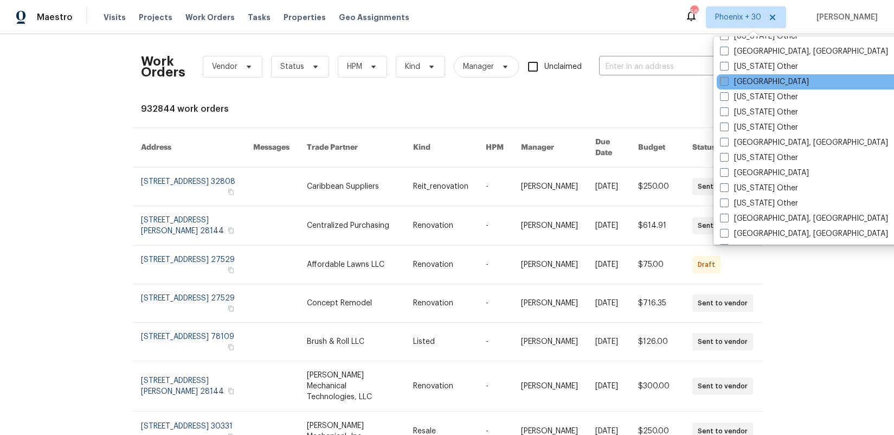
click at [730, 77] on label "[GEOGRAPHIC_DATA]" at bounding box center [764, 81] width 89 height 11
click at [727, 77] on input "[GEOGRAPHIC_DATA]" at bounding box center [723, 79] width 7 height 7
checkbox input "true"
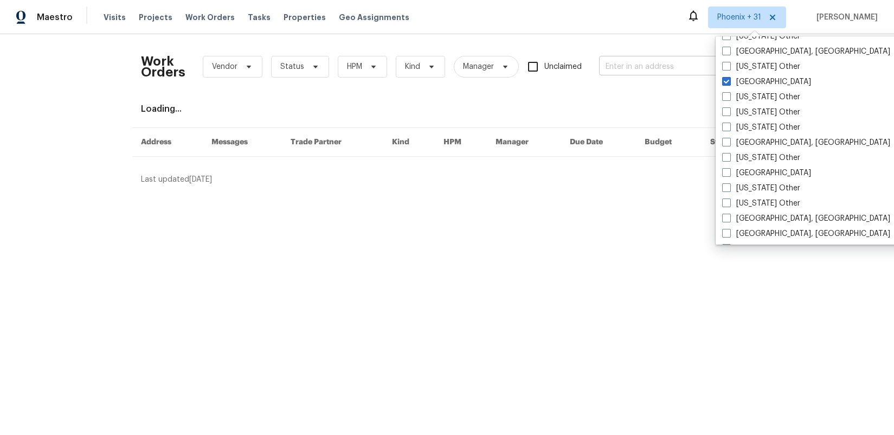
click at [631, 67] on input "text" at bounding box center [653, 67] width 108 height 17
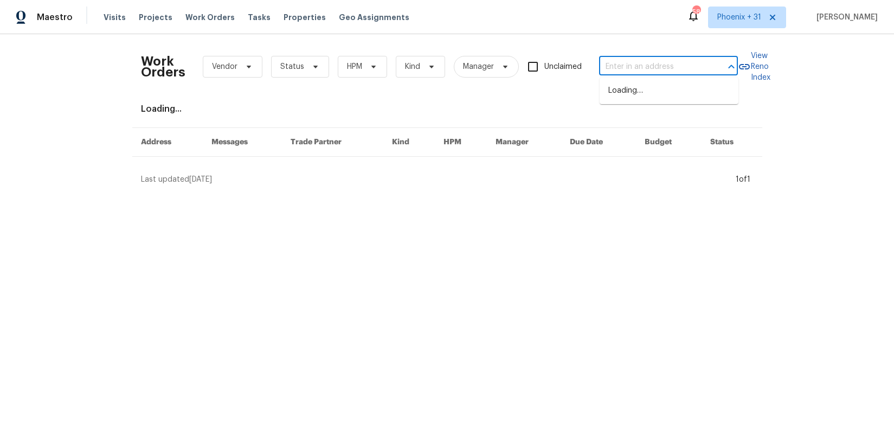
paste input "[STREET_ADDRESS]"
type input "[STREET_ADDRESS]"
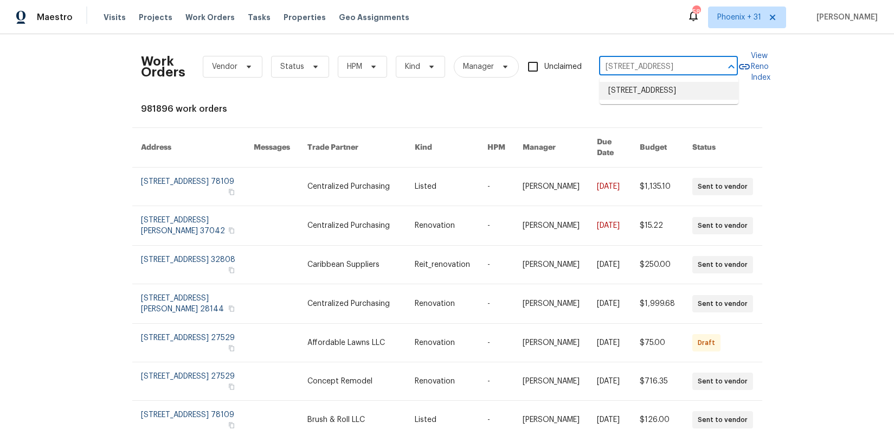
click at [628, 86] on li "[STREET_ADDRESS]" at bounding box center [668, 91] width 139 height 18
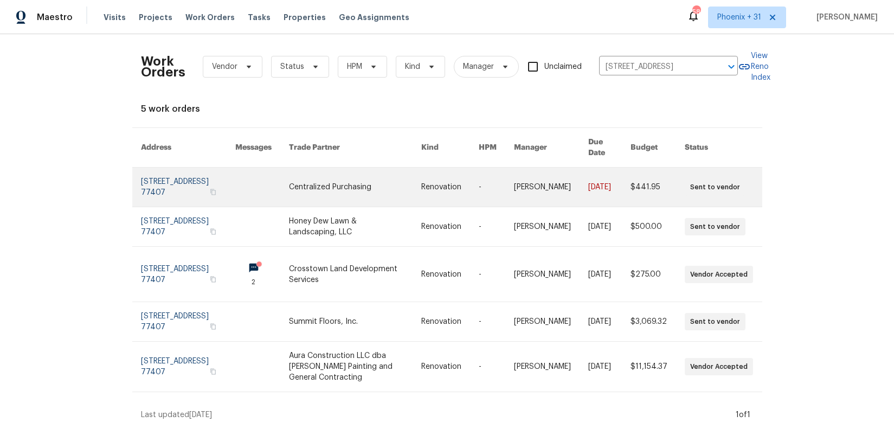
click at [368, 196] on link at bounding box center [355, 186] width 132 height 39
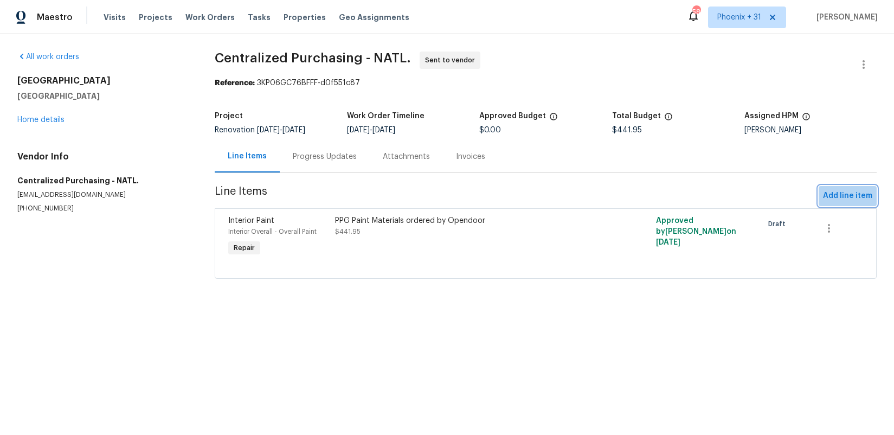
click at [857, 202] on span "Add line item" at bounding box center [847, 196] width 49 height 14
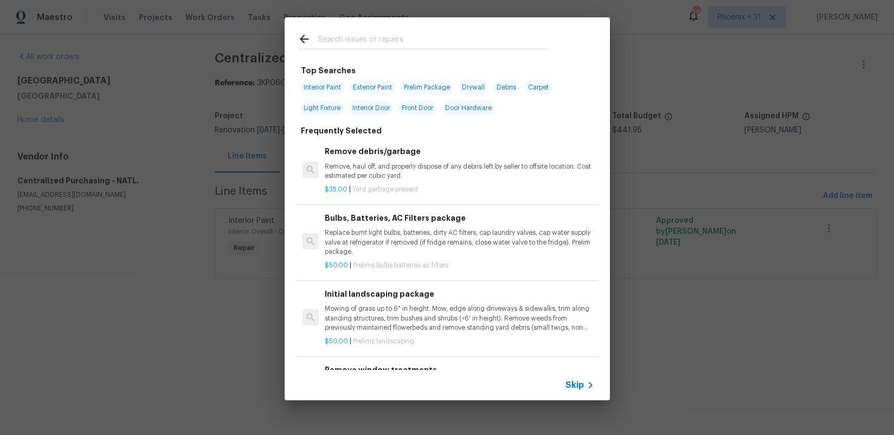
click at [391, 43] on input "text" at bounding box center [433, 41] width 230 height 16
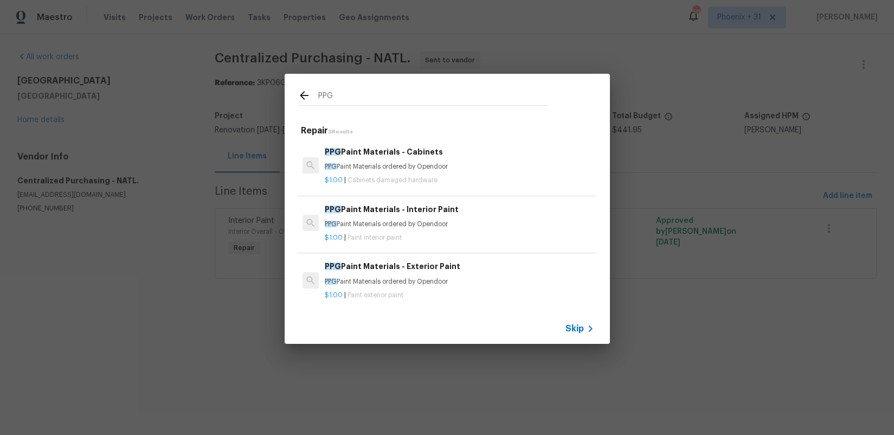
type input "PPG"
click at [427, 217] on div "PPG Paint Materials - Interior Paint PPG Paint Materials ordered by Opendoor" at bounding box center [459, 216] width 269 height 26
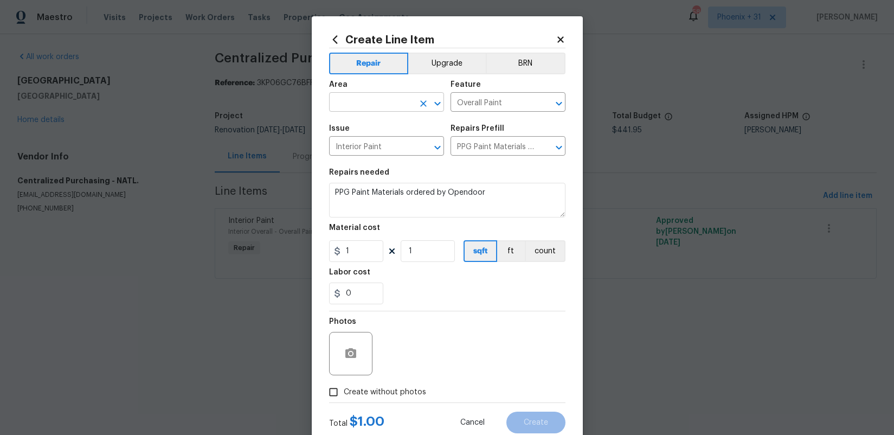
click at [367, 107] on input "text" at bounding box center [371, 103] width 85 height 17
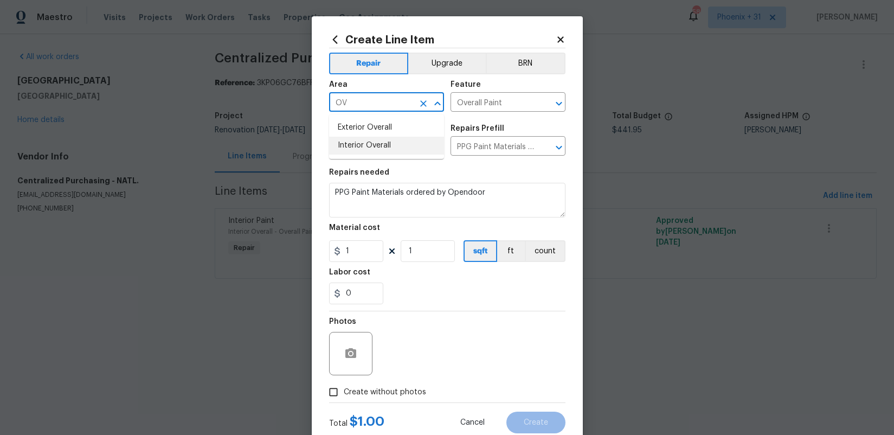
click at [371, 150] on li "Interior Overall" at bounding box center [386, 146] width 115 height 18
type input "Interior Overall"
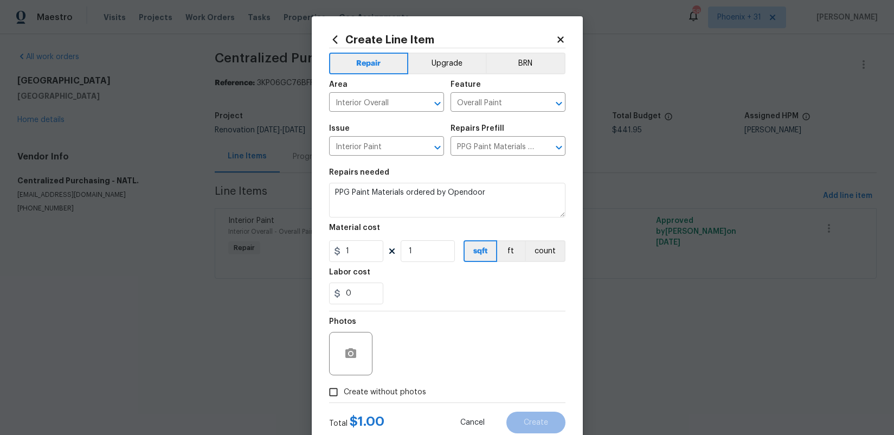
drag, startPoint x: 426, startPoint y: 313, endPoint x: 372, endPoint y: 266, distance: 71.8
click at [426, 312] on div "Photos" at bounding box center [447, 346] width 236 height 70
drag, startPoint x: 359, startPoint y: 257, endPoint x: 342, endPoint y: 253, distance: 17.2
click at [342, 253] on input "1" at bounding box center [356, 251] width 54 height 22
type input "216.04"
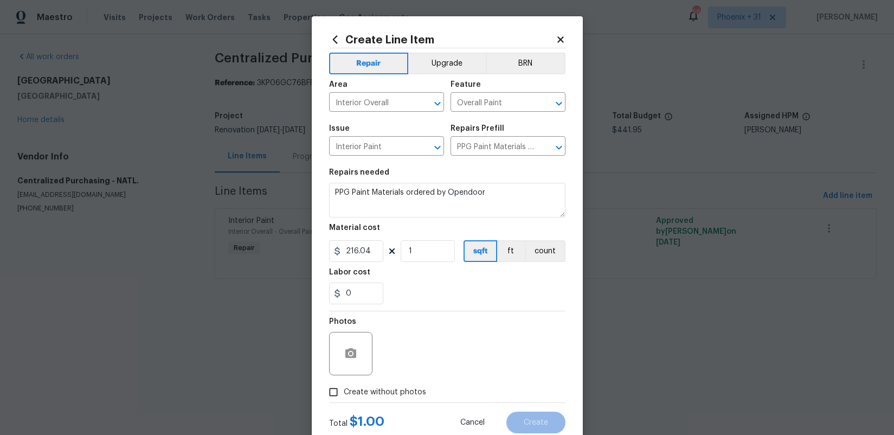
click at [411, 397] on span "Create without photos" at bounding box center [385, 391] width 82 height 11
click at [344, 397] on input "Create without photos" at bounding box center [333, 391] width 21 height 21
checkbox input "true"
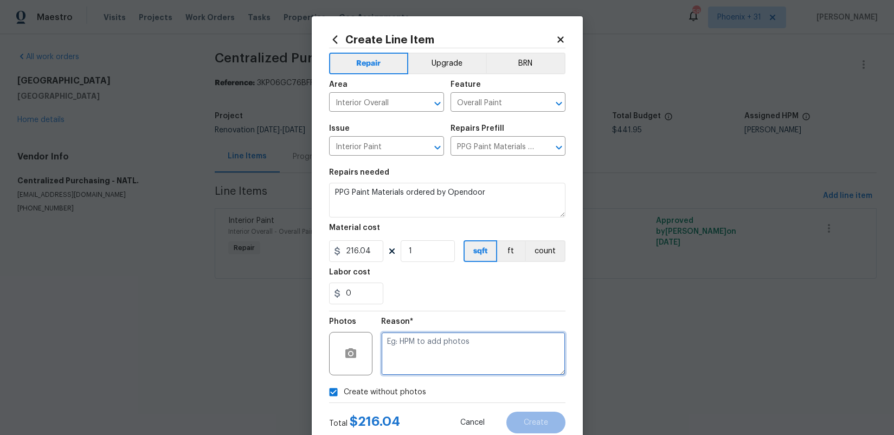
click at [418, 361] on textarea at bounding box center [473, 353] width 184 height 43
type textarea "NA"
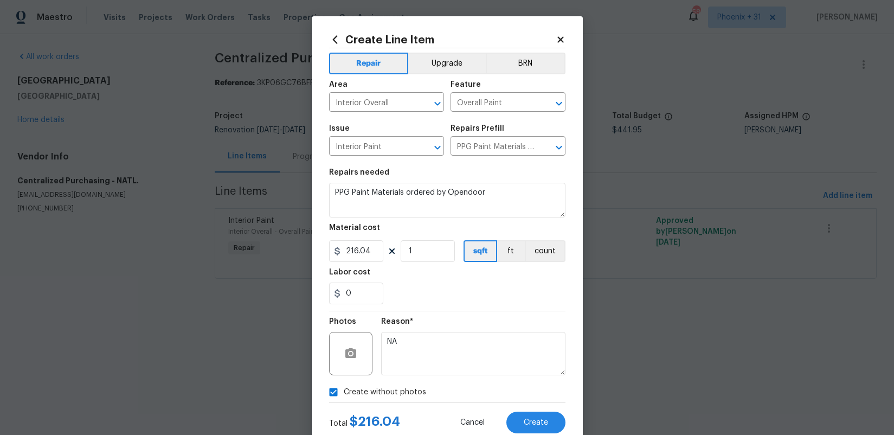
click at [439, 319] on div "Reason*" at bounding box center [473, 325] width 184 height 14
click at [513, 422] on button "Create" at bounding box center [535, 422] width 59 height 22
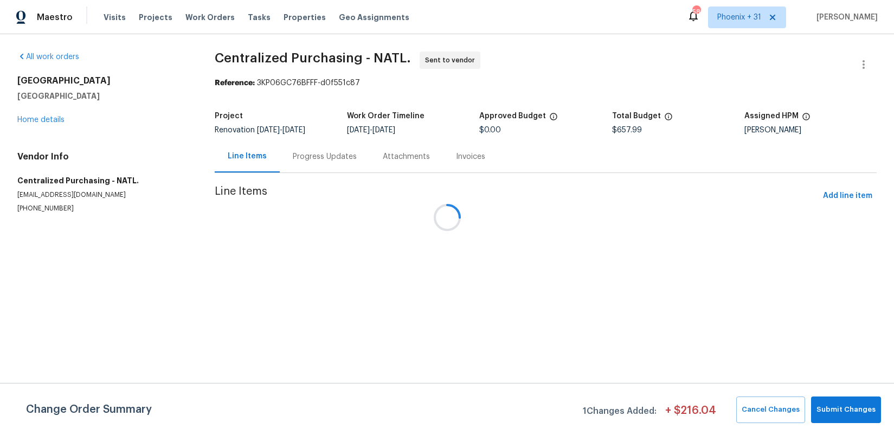
drag, startPoint x: 187, startPoint y: 163, endPoint x: 192, endPoint y: 162, distance: 5.4
click at [186, 163] on div at bounding box center [447, 217] width 894 height 435
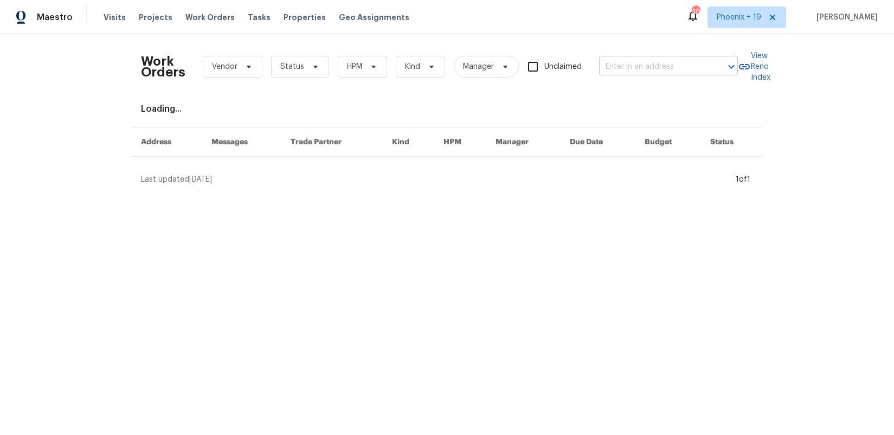
click at [670, 68] on input "text" at bounding box center [653, 67] width 108 height 17
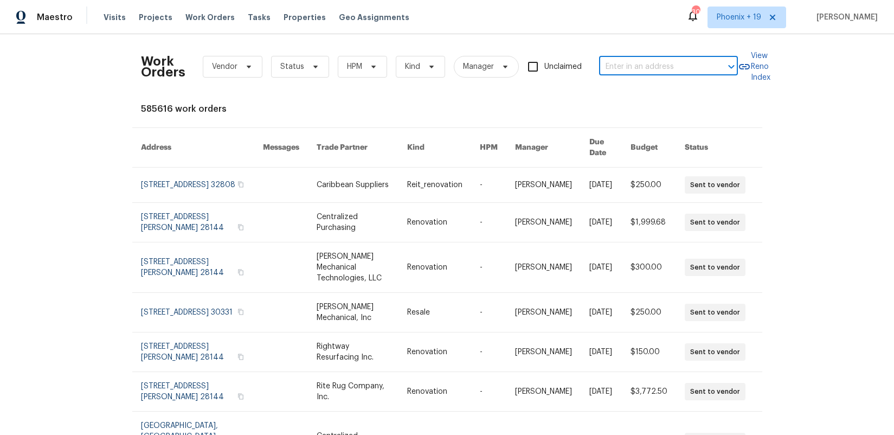
click at [652, 68] on input "text" at bounding box center [653, 67] width 108 height 17
paste input "[STREET_ADDRESS]"
type input "[STREET_ADDRESS]"
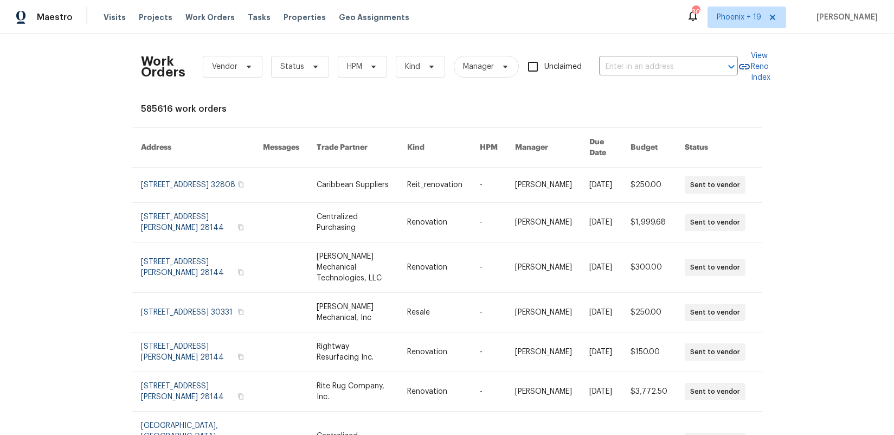
drag, startPoint x: 651, startPoint y: 69, endPoint x: 687, endPoint y: 39, distance: 46.9
click at [651, 69] on input "text" at bounding box center [653, 67] width 108 height 17
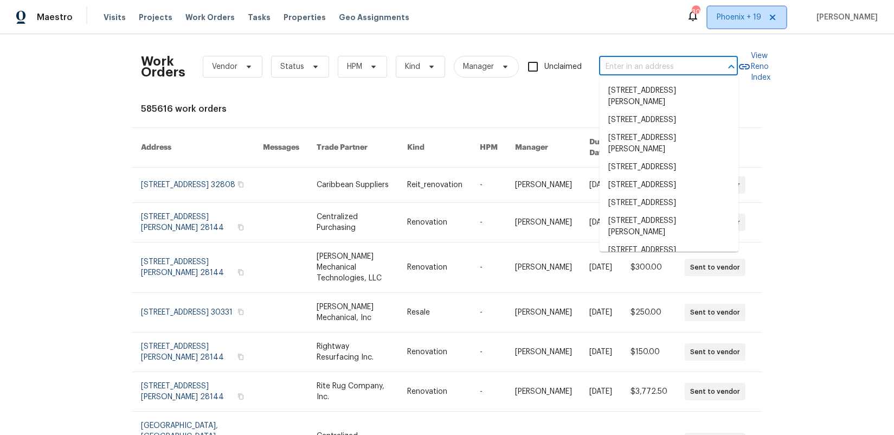
click at [733, 18] on span "Phoenix + 19" at bounding box center [738, 17] width 44 height 11
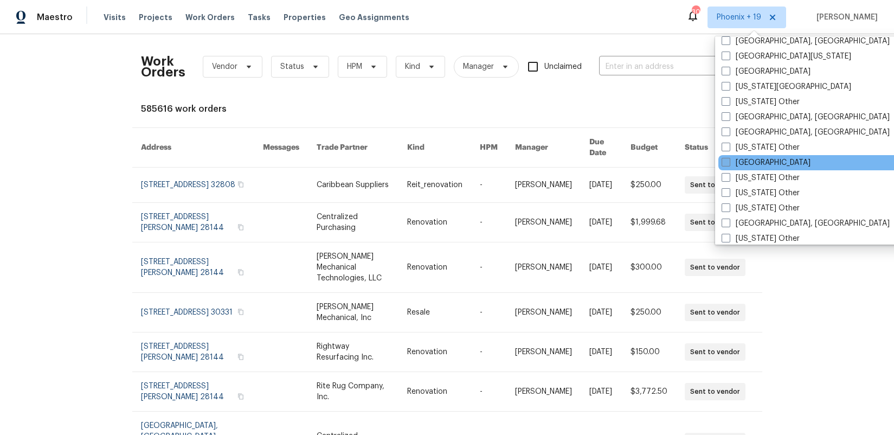
scroll to position [659, 0]
click at [734, 163] on label "[GEOGRAPHIC_DATA]" at bounding box center [765, 163] width 89 height 11
click at [728, 163] on input "[GEOGRAPHIC_DATA]" at bounding box center [724, 161] width 7 height 7
checkbox input "true"
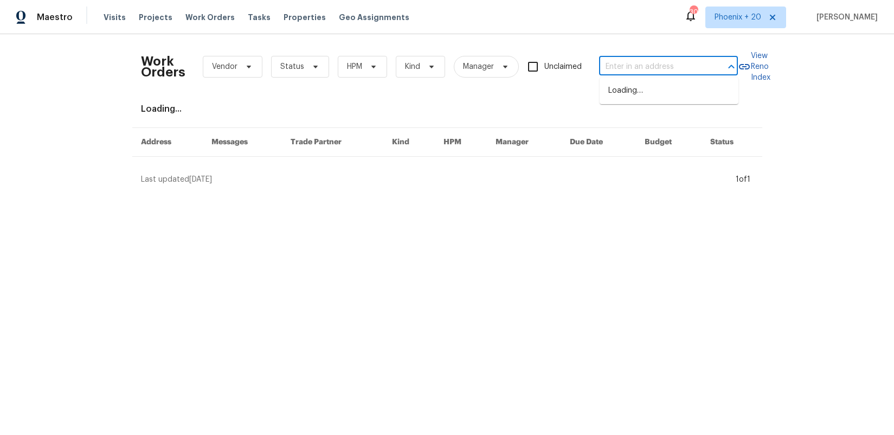
click at [661, 70] on input "text" at bounding box center [653, 67] width 108 height 17
paste input "[STREET_ADDRESS]"
type input "[STREET_ADDRESS]"
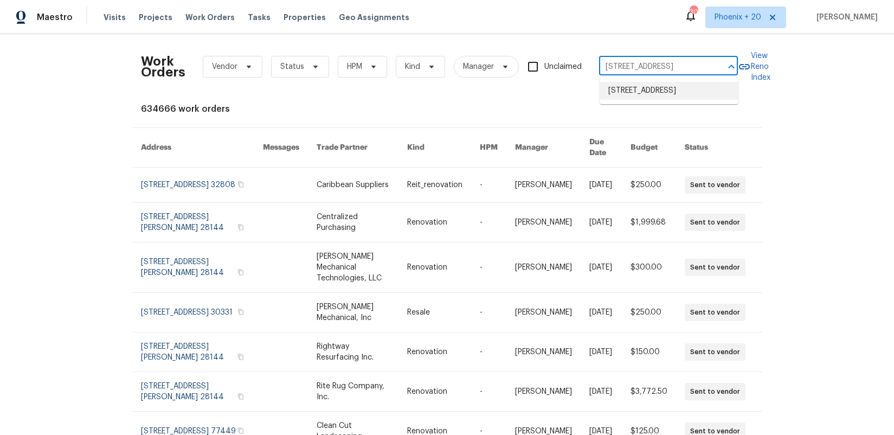
click at [659, 89] on li "[STREET_ADDRESS]" at bounding box center [668, 91] width 139 height 18
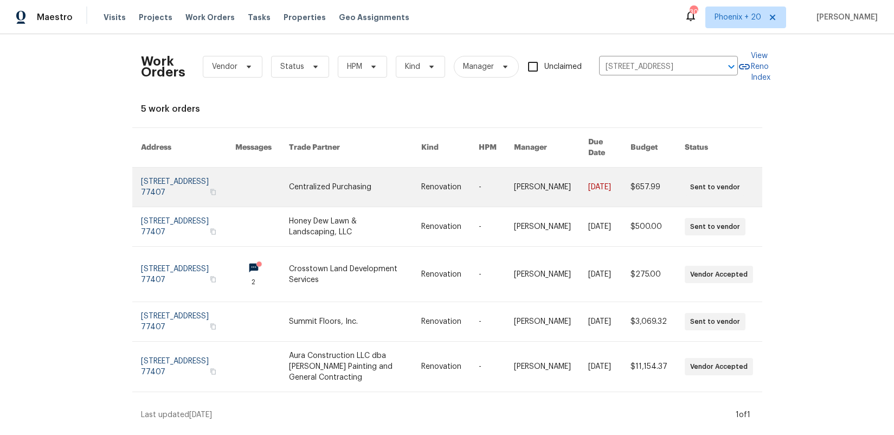
click at [392, 189] on link at bounding box center [355, 186] width 132 height 39
